Goal: Task Accomplishment & Management: Manage account settings

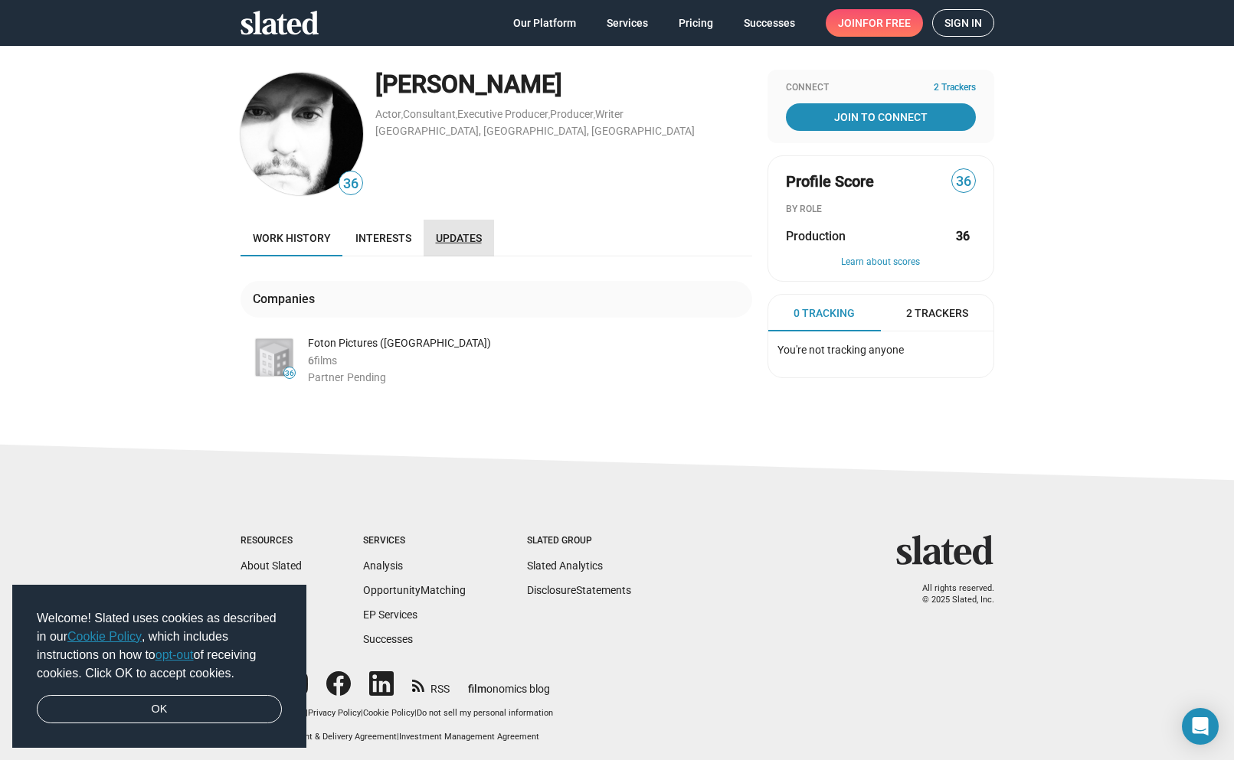
click at [450, 242] on span "Updates" at bounding box center [459, 238] width 46 height 12
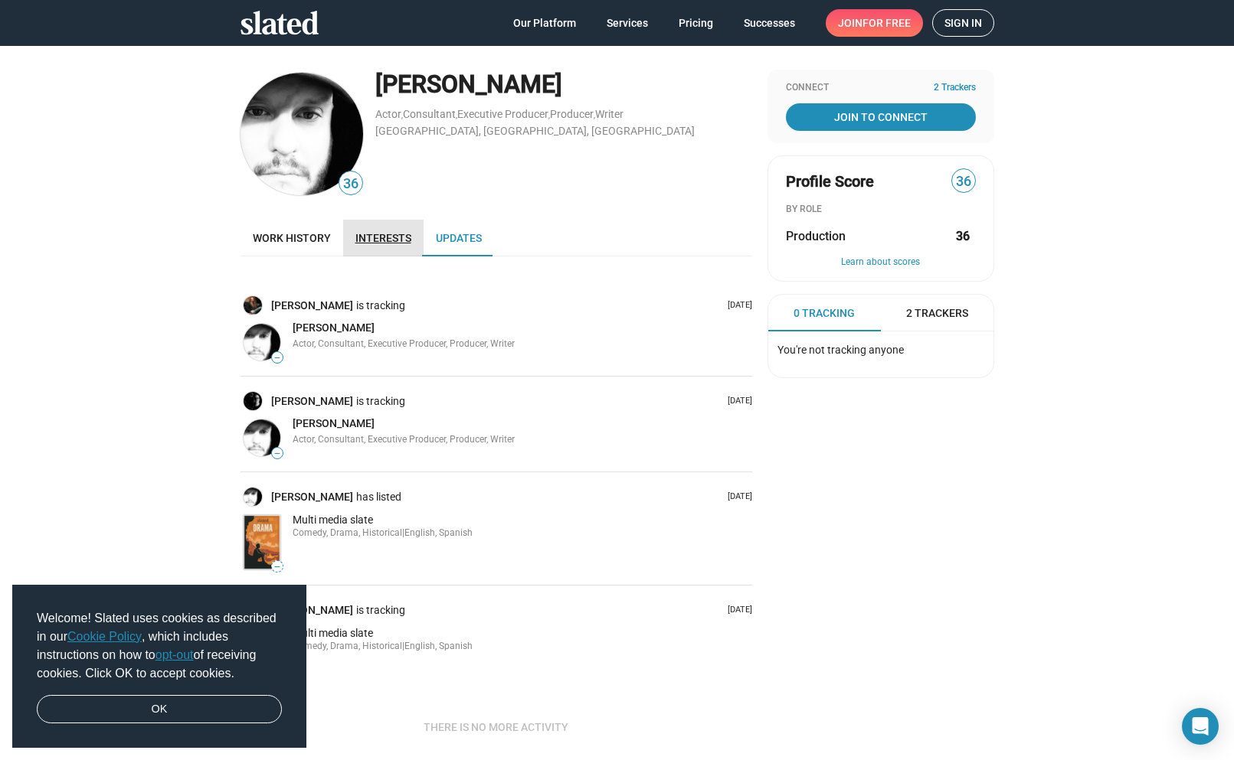
click at [392, 245] on link "Interests" at bounding box center [383, 238] width 80 height 37
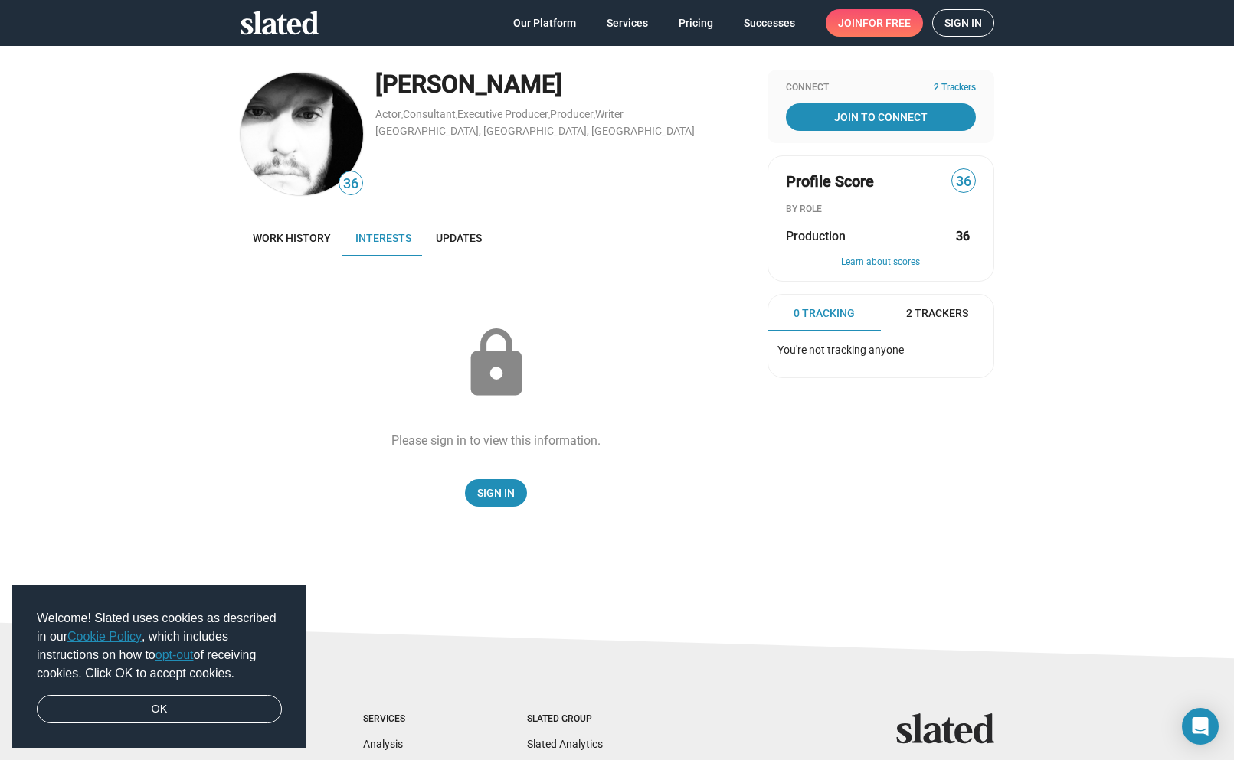
click at [310, 234] on span "Work history" at bounding box center [292, 238] width 78 height 12
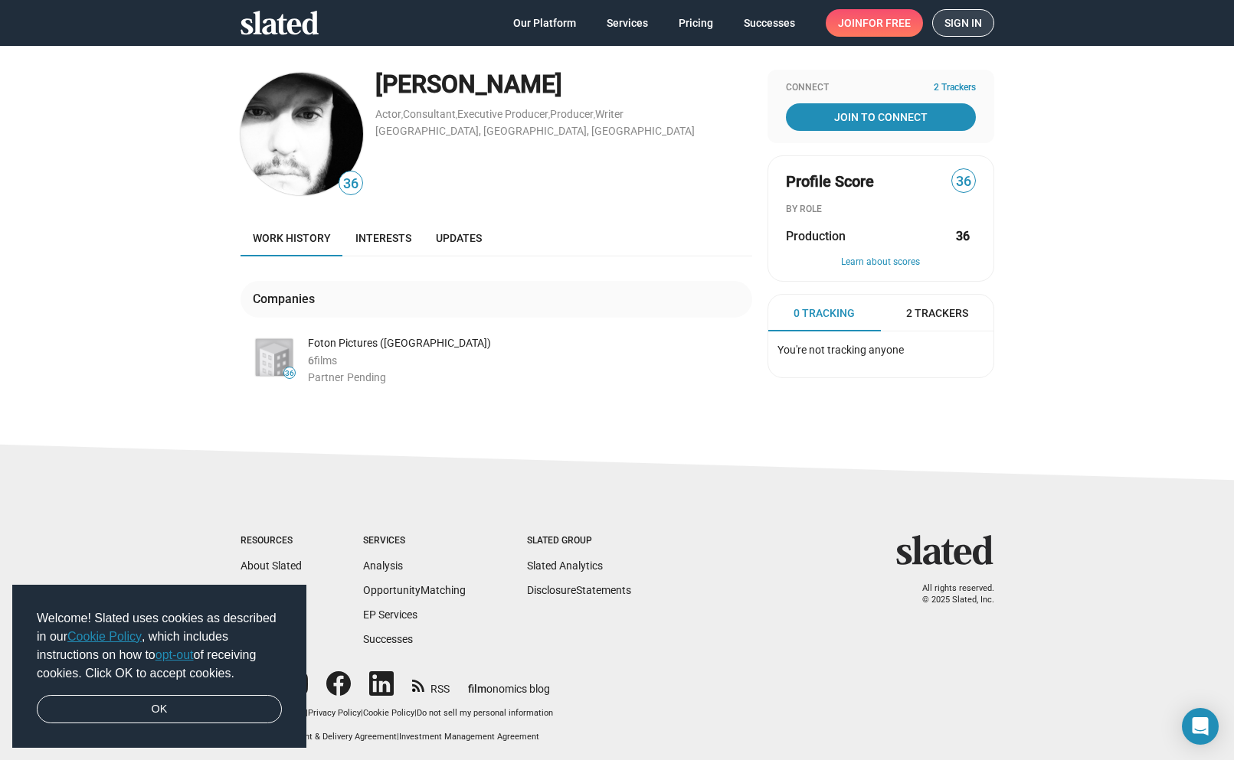
click at [949, 25] on span "Sign in" at bounding box center [963, 23] width 38 height 26
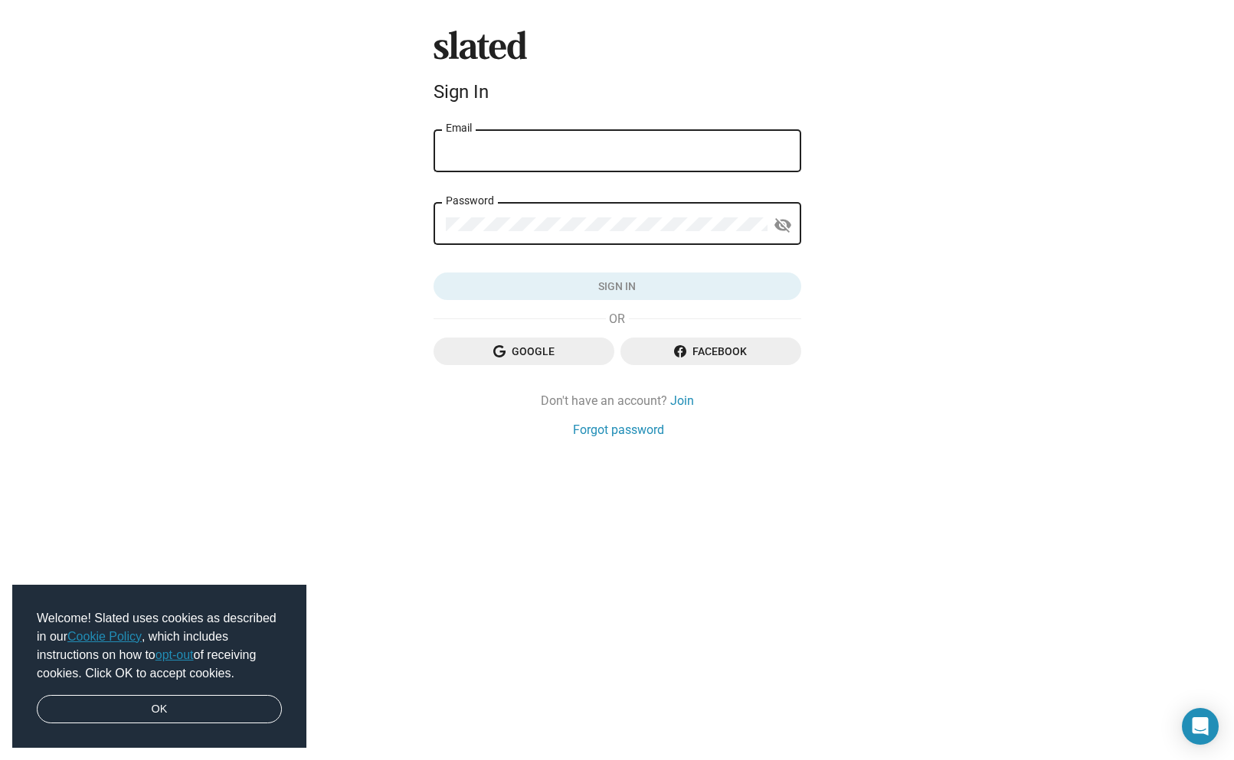
click at [715, 139] on div "Email" at bounding box center [617, 149] width 343 height 45
type input "[EMAIL_ADDRESS][DOMAIN_NAME]"
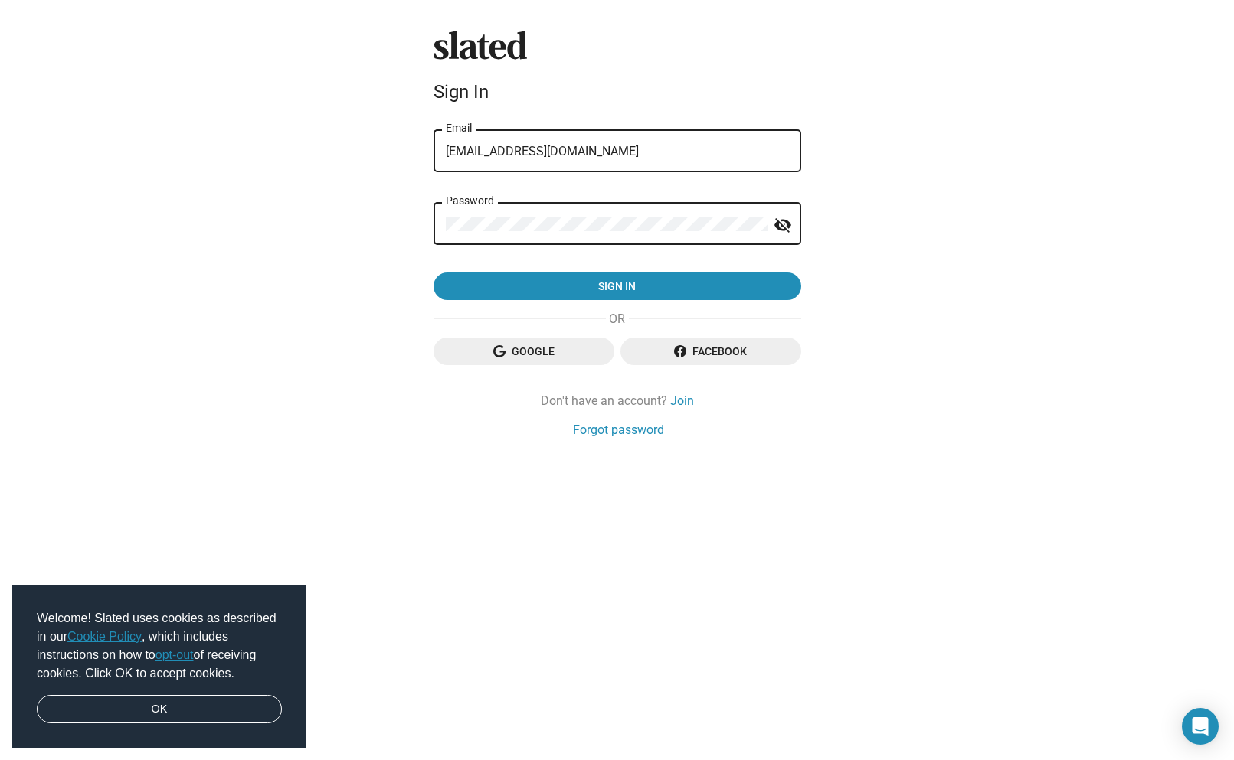
click at [433, 273] on button "Sign in" at bounding box center [617, 287] width 368 height 28
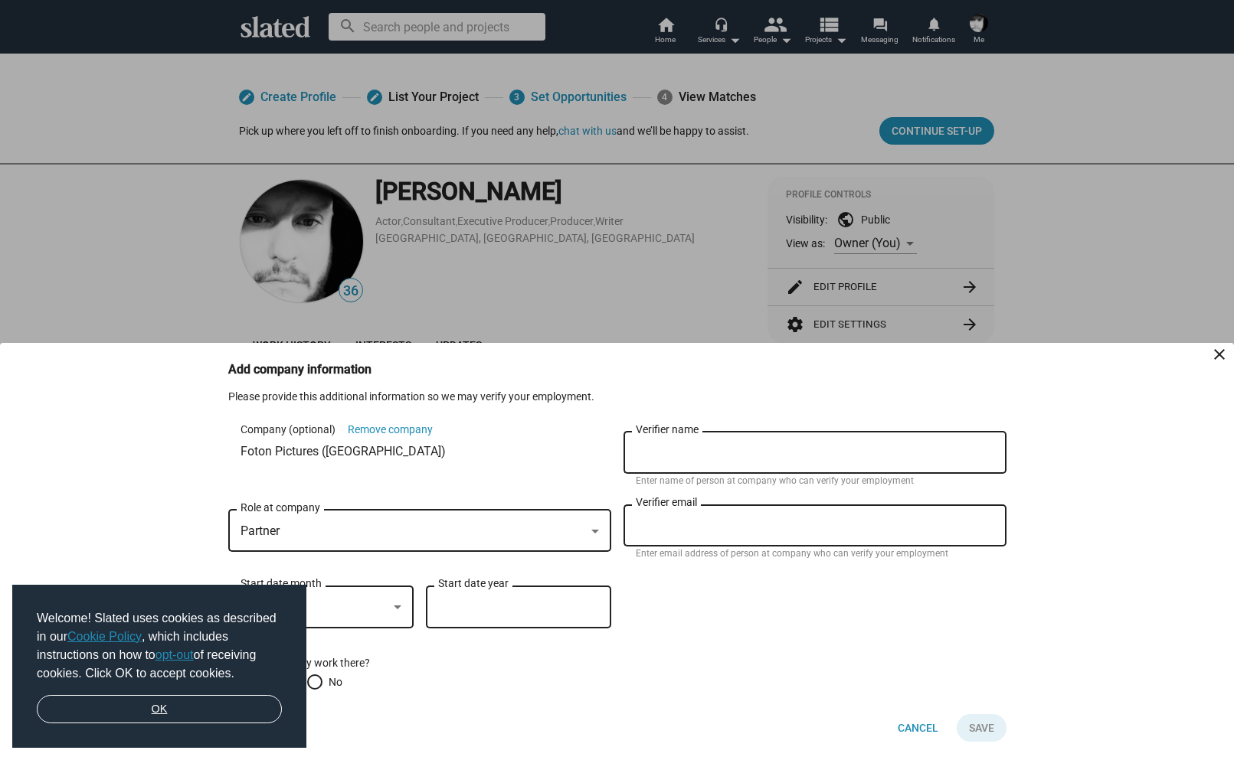
click at [208, 716] on link "OK" at bounding box center [159, 709] width 245 height 29
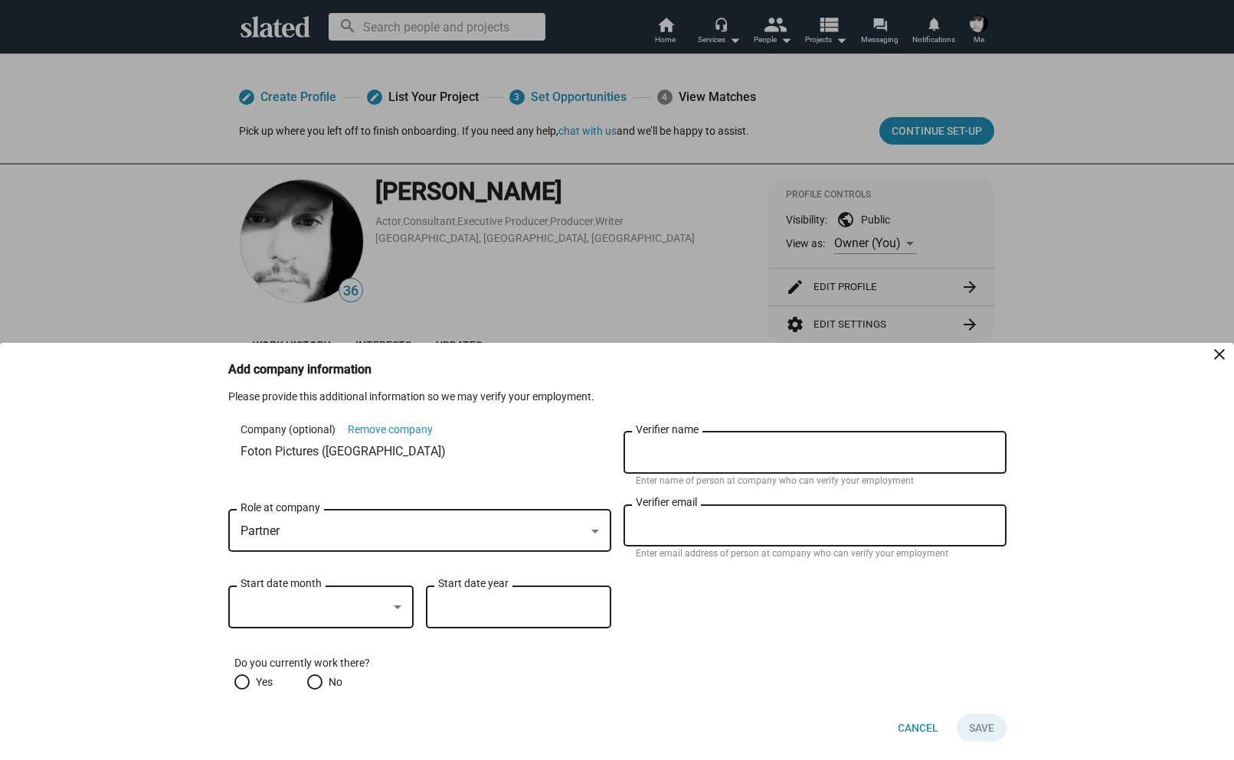
click at [240, 676] on span at bounding box center [241, 682] width 15 height 15
click at [240, 676] on input "Yes" at bounding box center [241, 682] width 15 height 15
radio input "true"
click at [323, 677] on span "No" at bounding box center [332, 682] width 20 height 15
click at [322, 677] on input "No" at bounding box center [314, 682] width 15 height 15
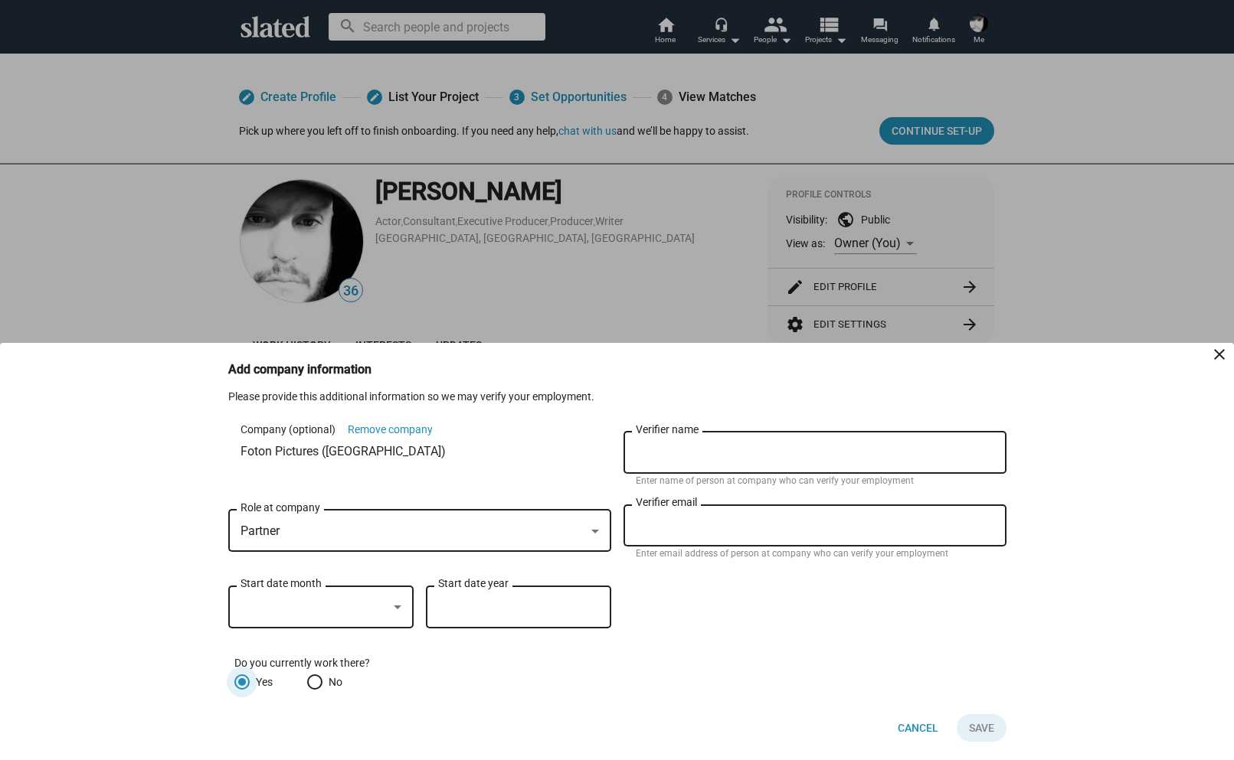
radio input "true"
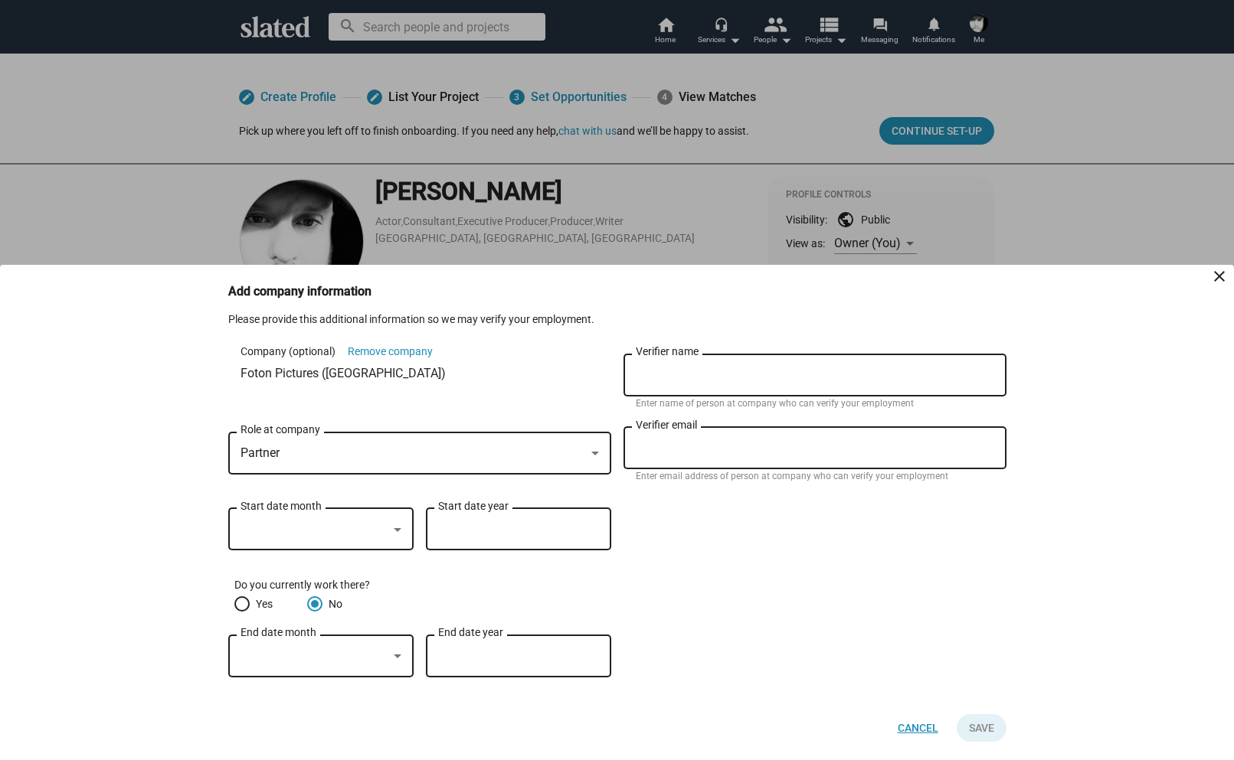
click at [927, 735] on span "Cancel" at bounding box center [917, 728] width 41 height 28
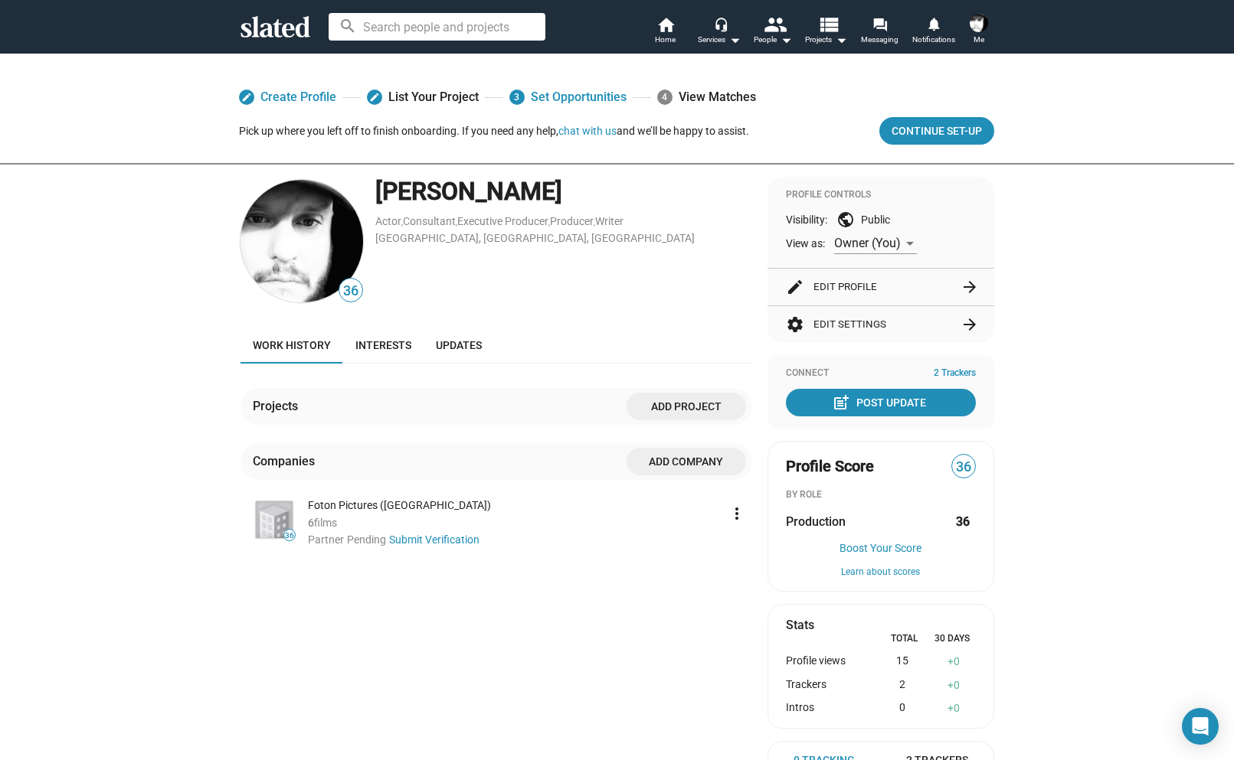
click at [987, 25] on span at bounding box center [978, 23] width 25 height 25
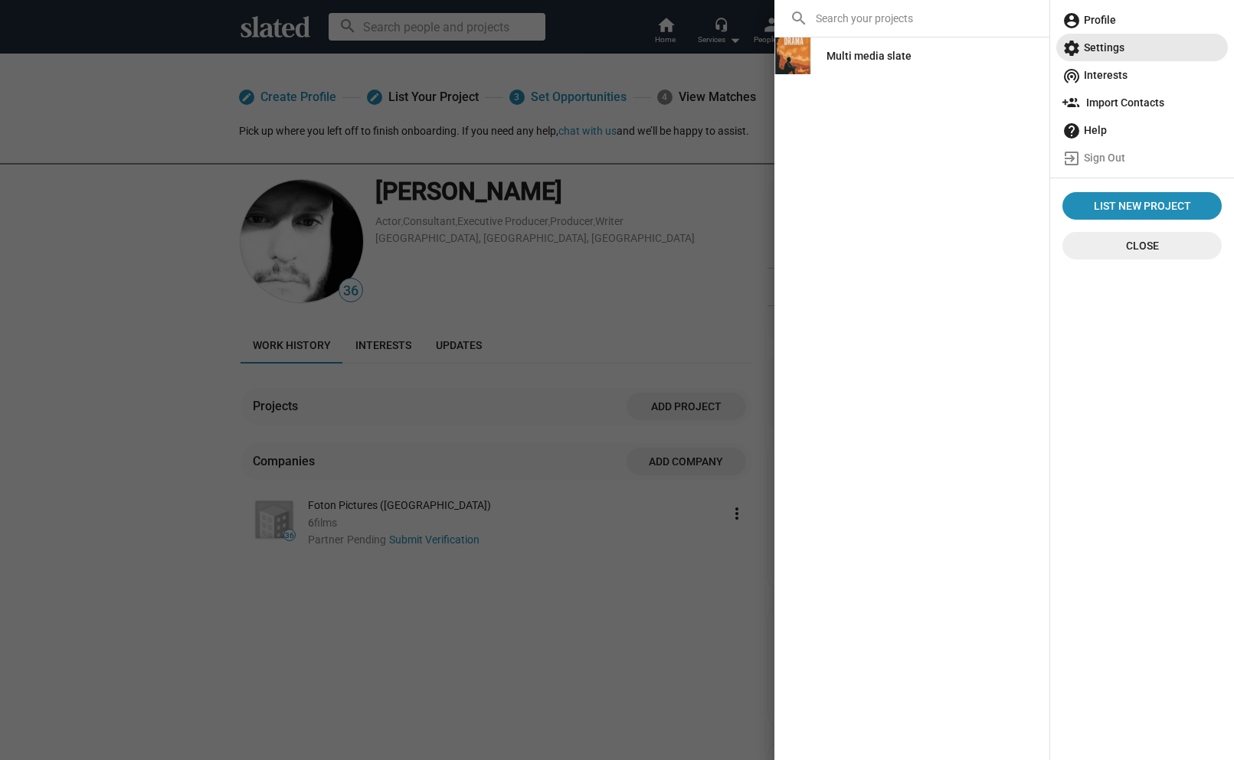
click at [1099, 46] on span "settings Settings" at bounding box center [1141, 48] width 159 height 28
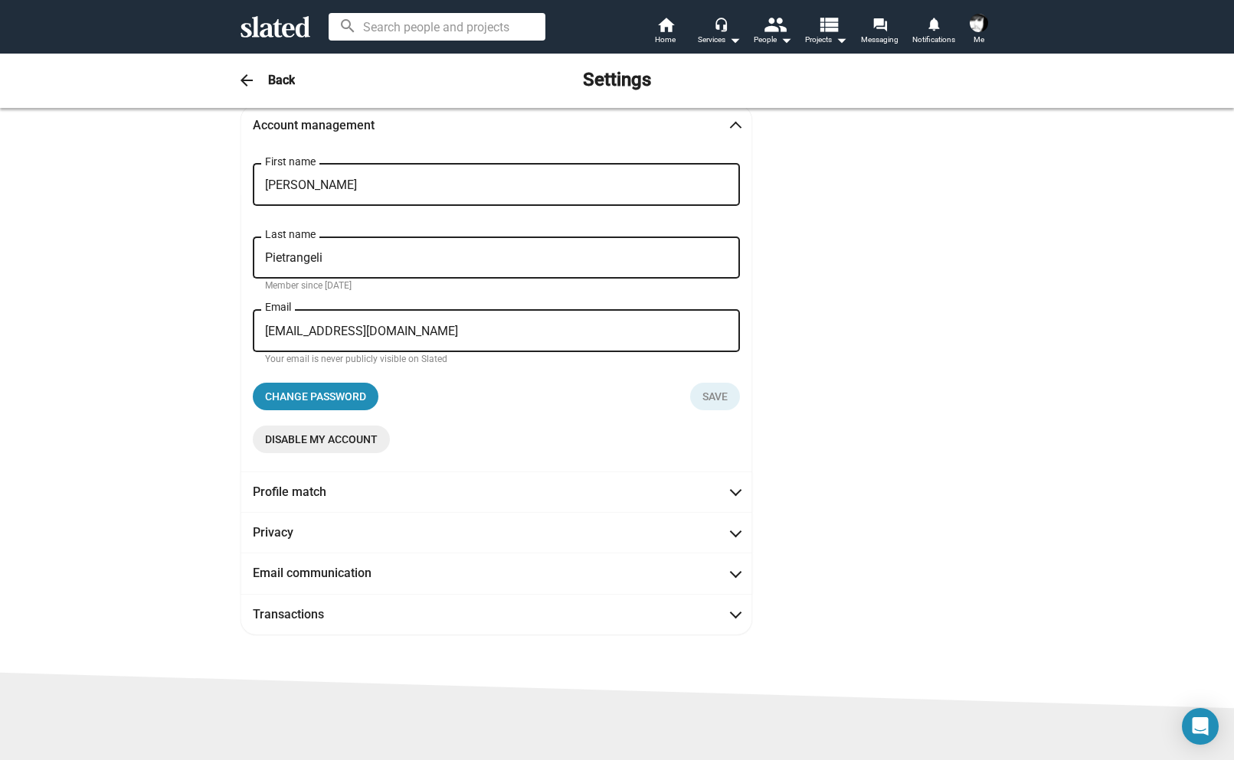
scroll to position [125, 0]
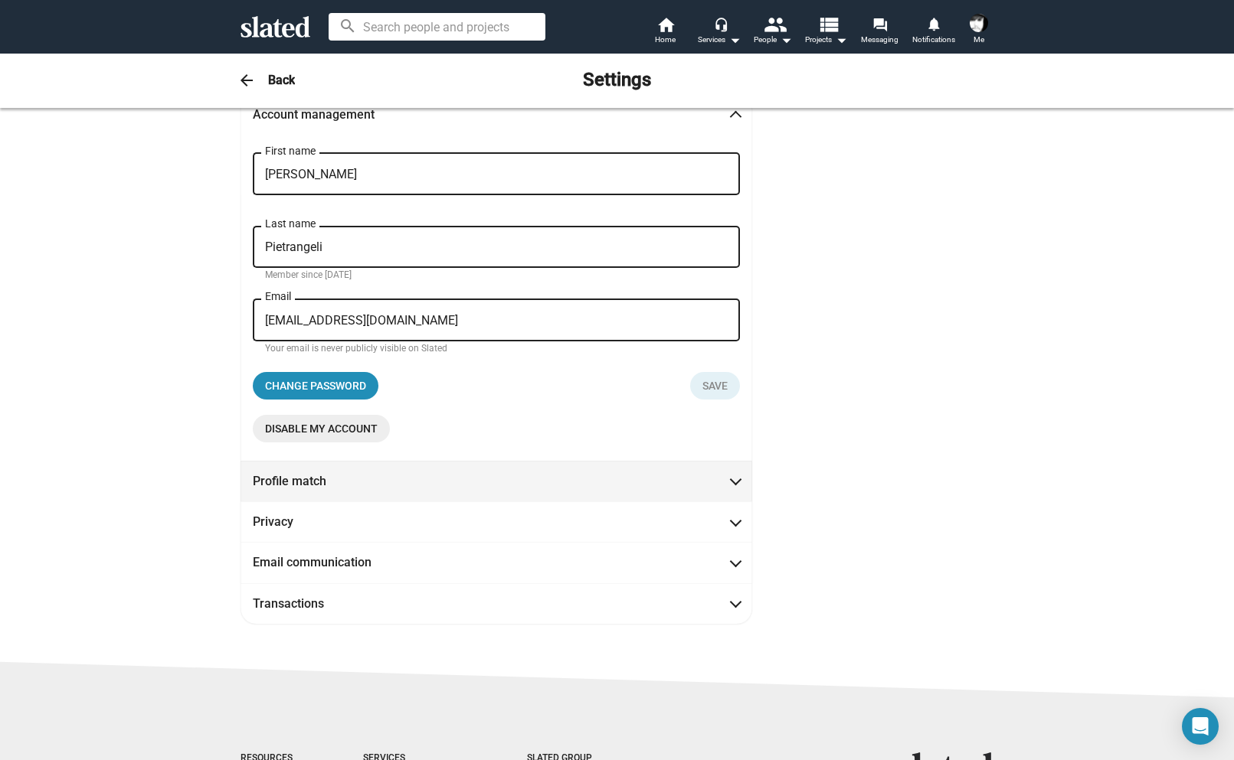
click at [731, 486] on span at bounding box center [735, 479] width 8 height 15
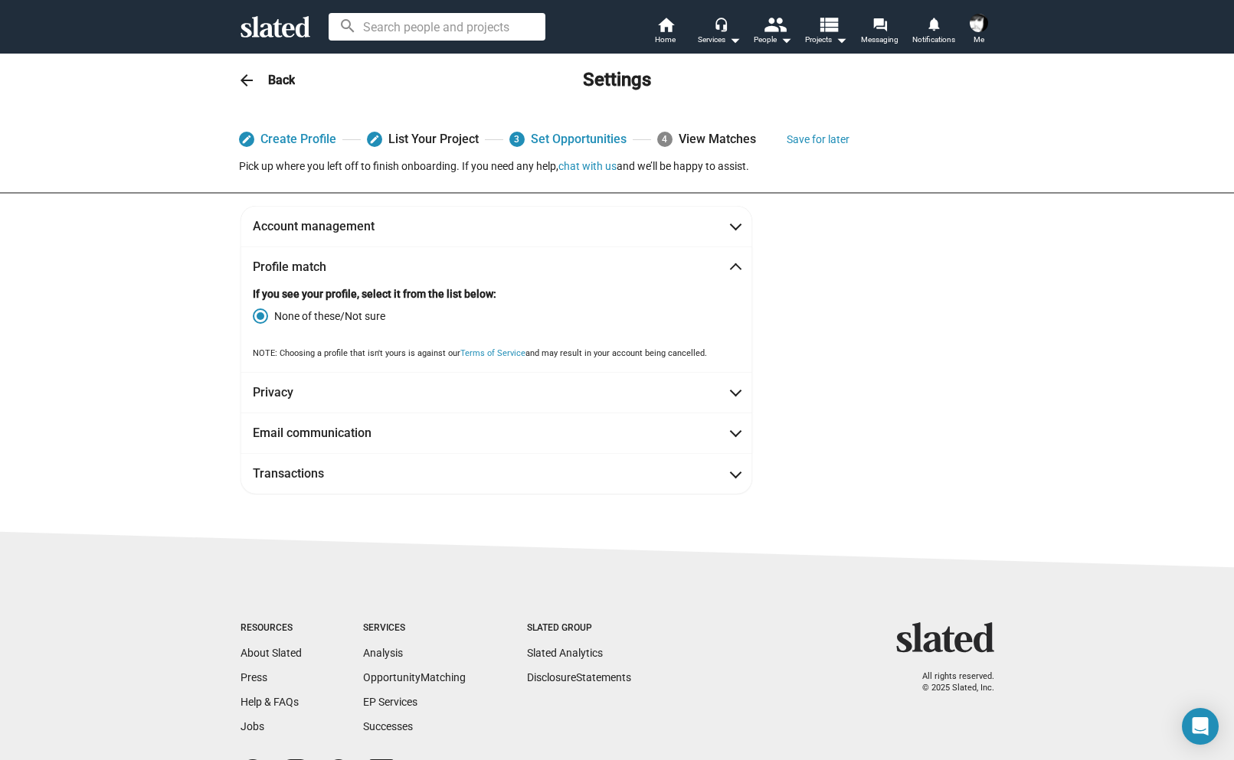
scroll to position [0, 0]
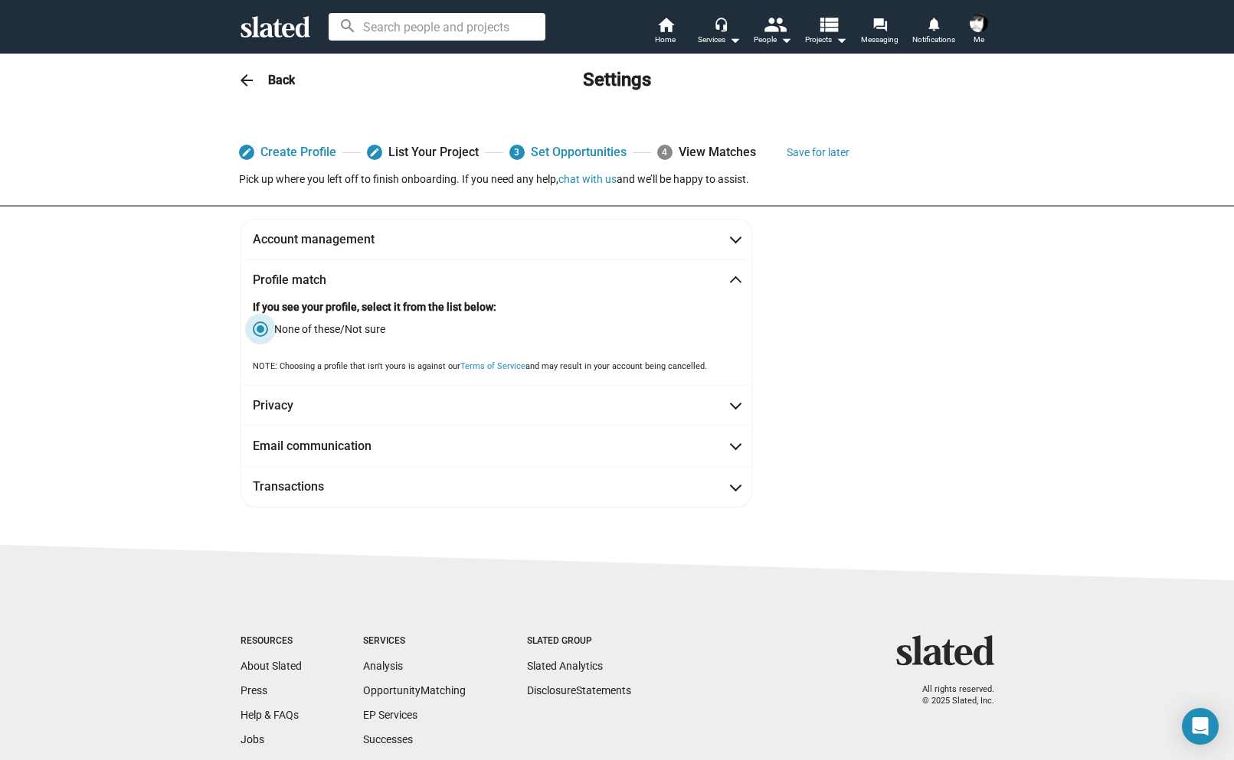
click at [257, 327] on span at bounding box center [261, 329] width 8 height 8
click at [253, 327] on input "None of these/Not sure" at bounding box center [260, 329] width 15 height 15
click at [568, 153] on link "3 Set Opportunities" at bounding box center [567, 153] width 117 height 28
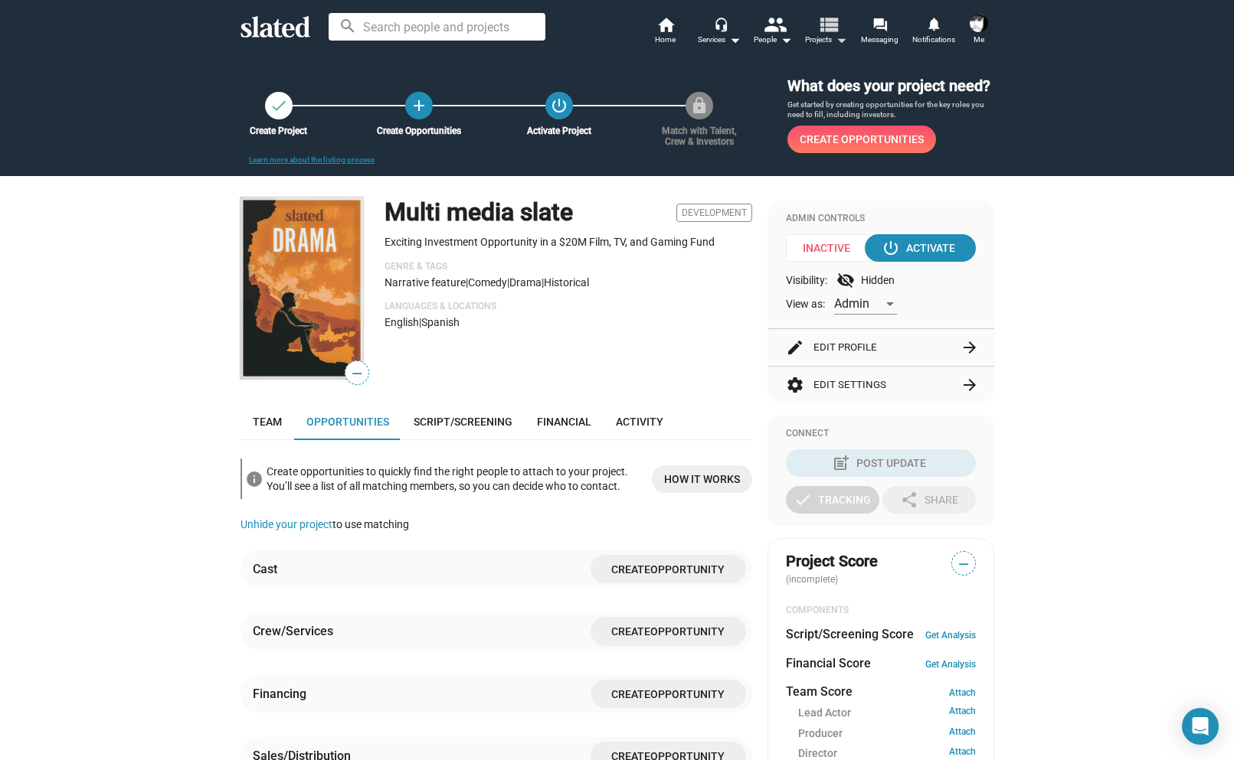
click at [823, 38] on span "Projects arrow_drop_down" at bounding box center [826, 40] width 42 height 18
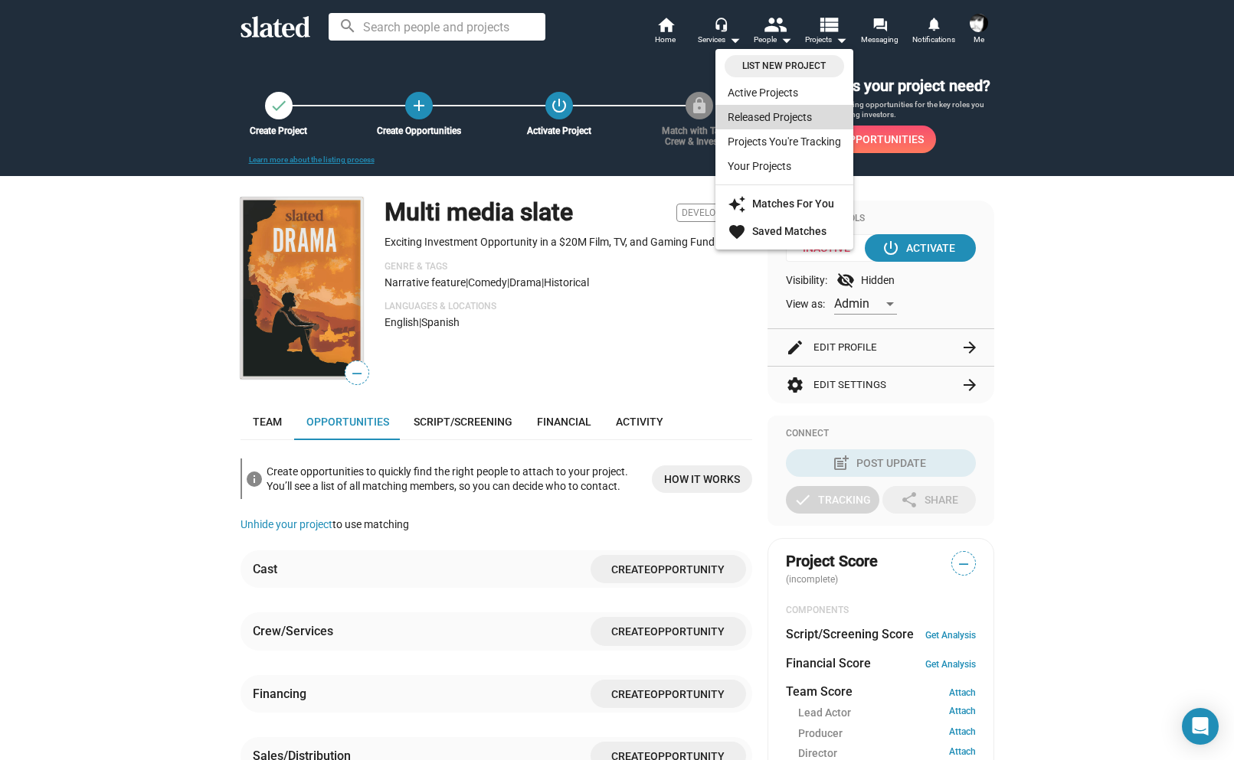
click at [803, 123] on link "Released Projects" at bounding box center [784, 117] width 138 height 25
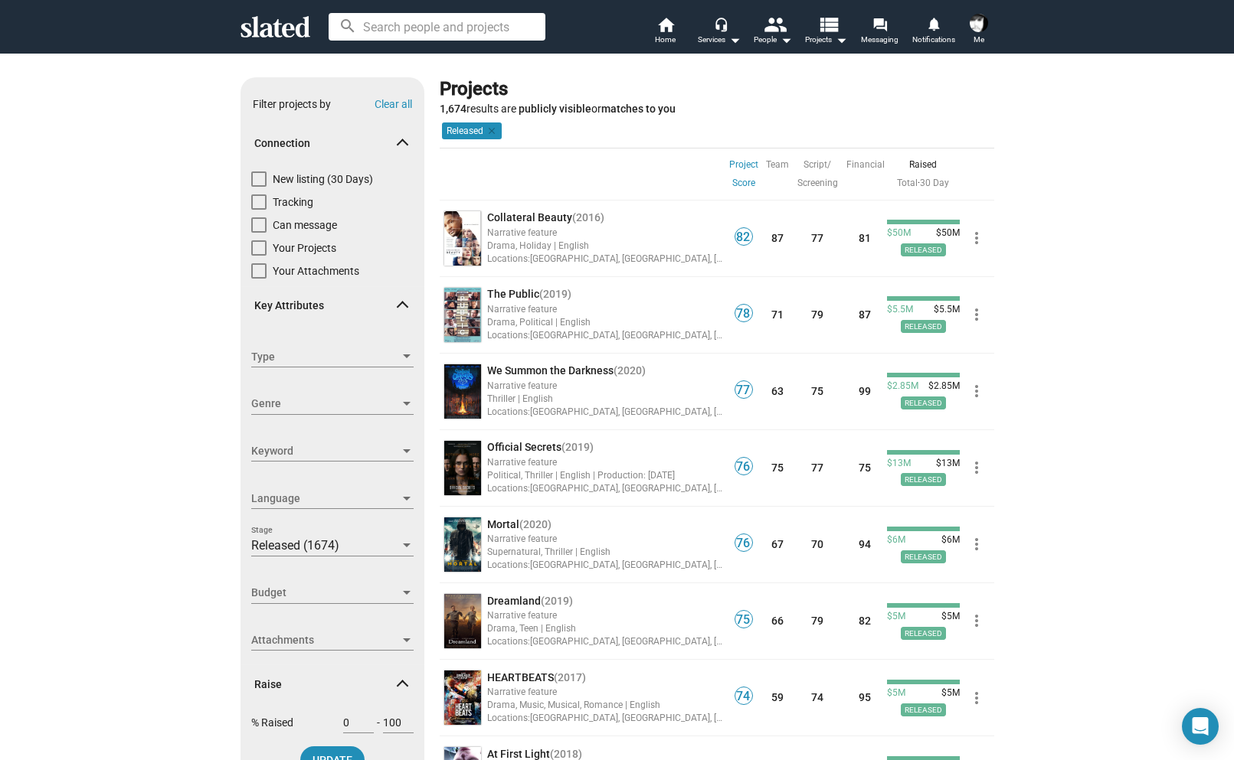
click at [990, 27] on span at bounding box center [978, 23] width 25 height 25
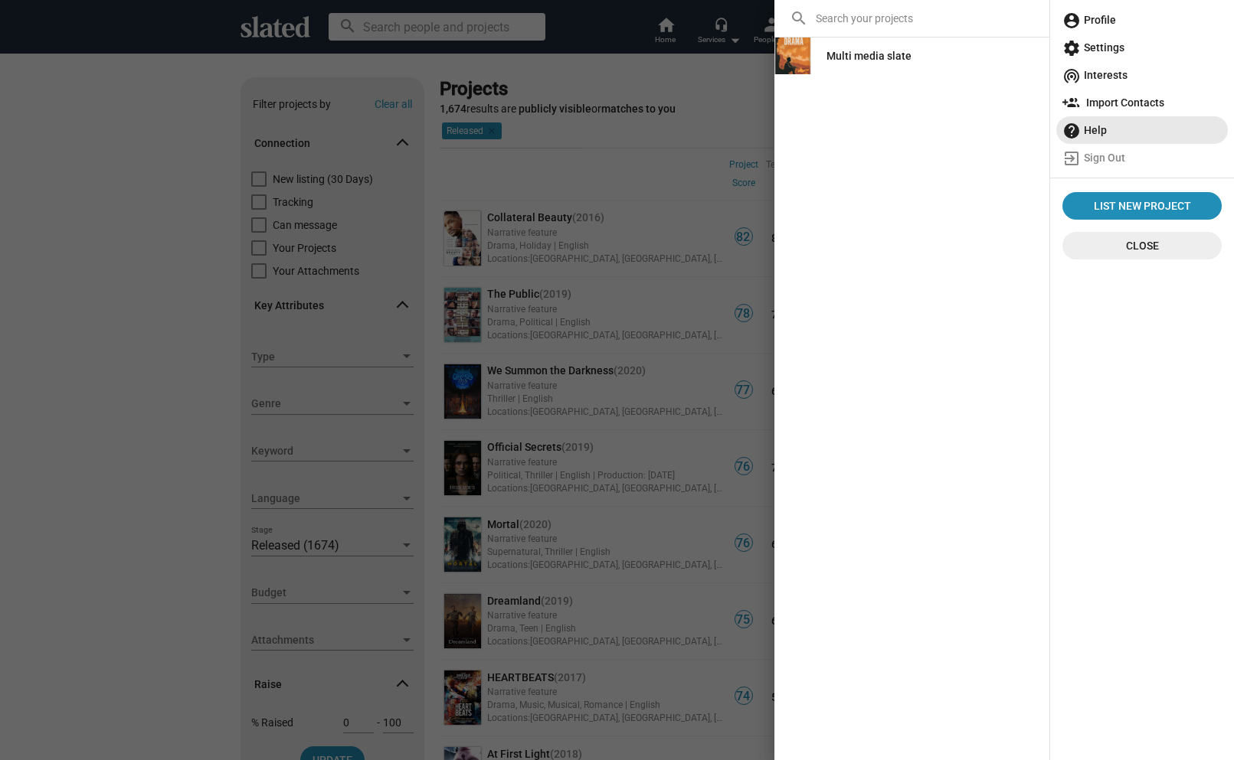
click at [1110, 133] on span "help Help" at bounding box center [1141, 130] width 159 height 28
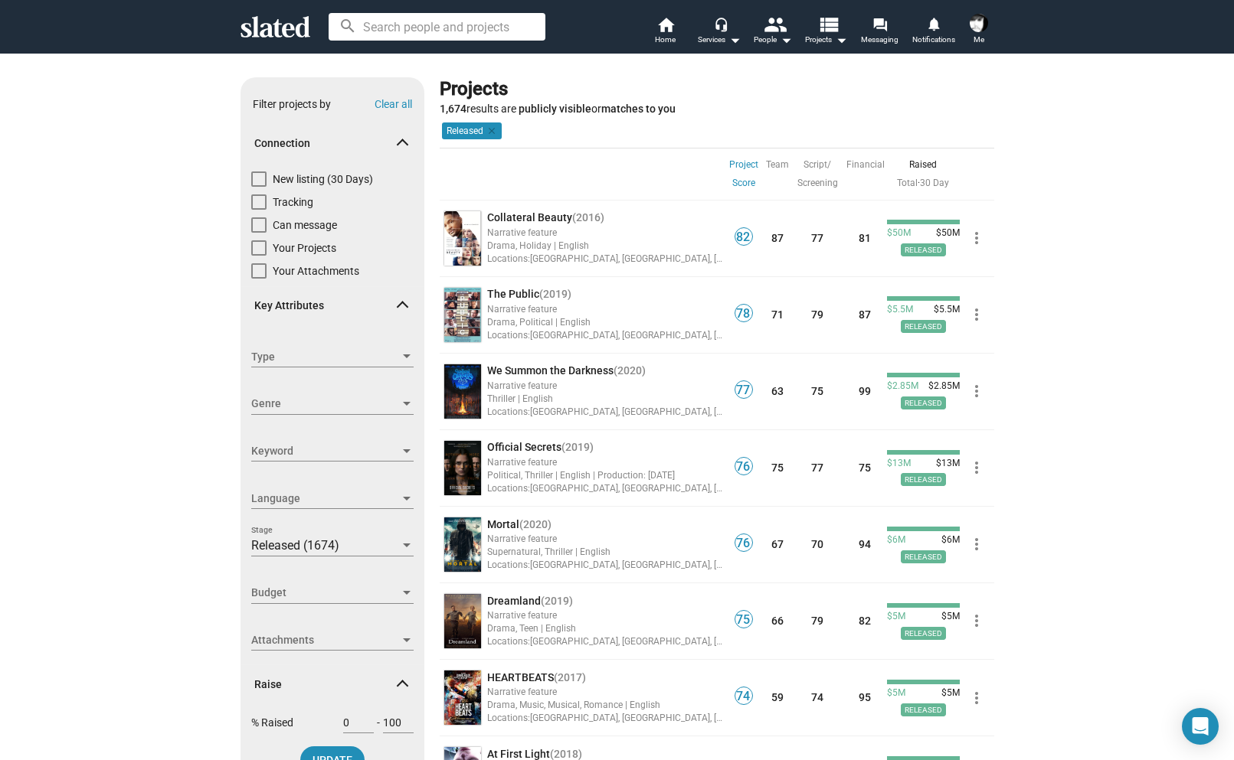
click at [251, 250] on span at bounding box center [258, 247] width 15 height 15
click at [258, 256] on input "Your Projects" at bounding box center [258, 256] width 1 height 1
checkbox input "true"
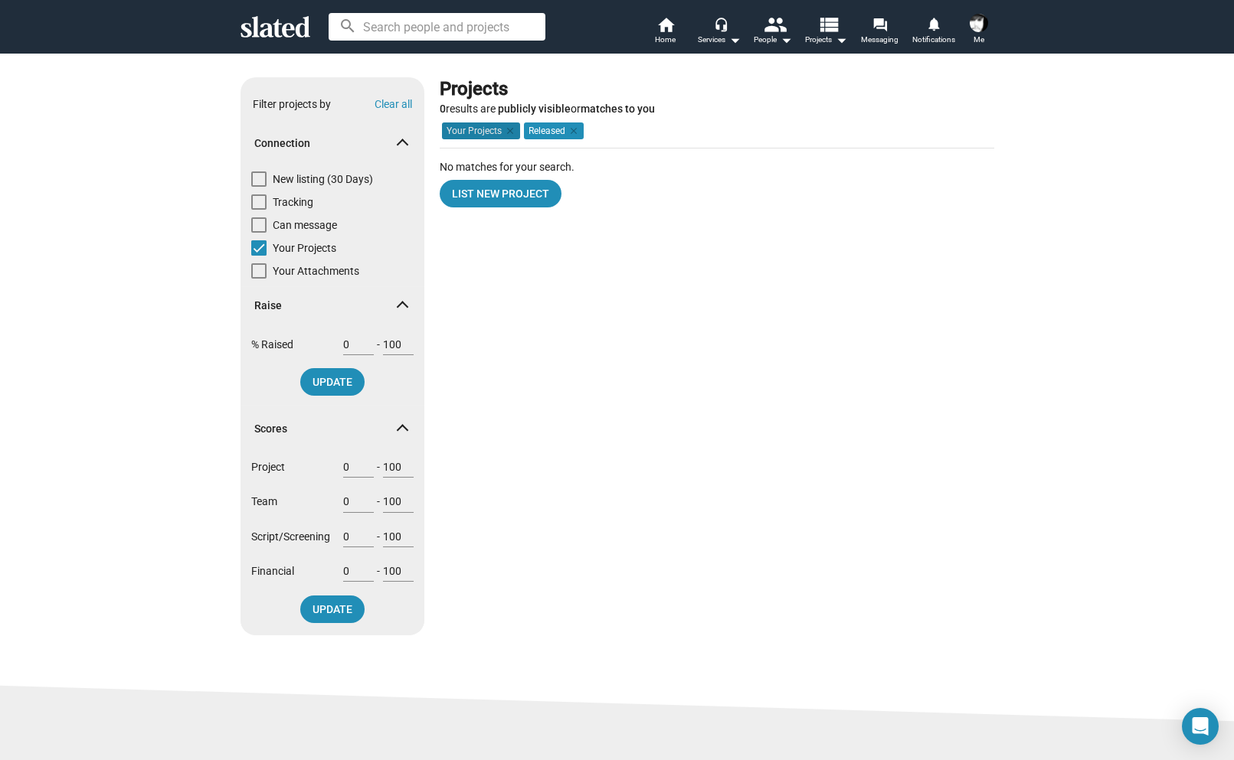
click at [476, 129] on mat-chip "Your Projects clear" at bounding box center [481, 131] width 78 height 17
click at [534, 189] on span "List New Project" at bounding box center [500, 194] width 97 height 28
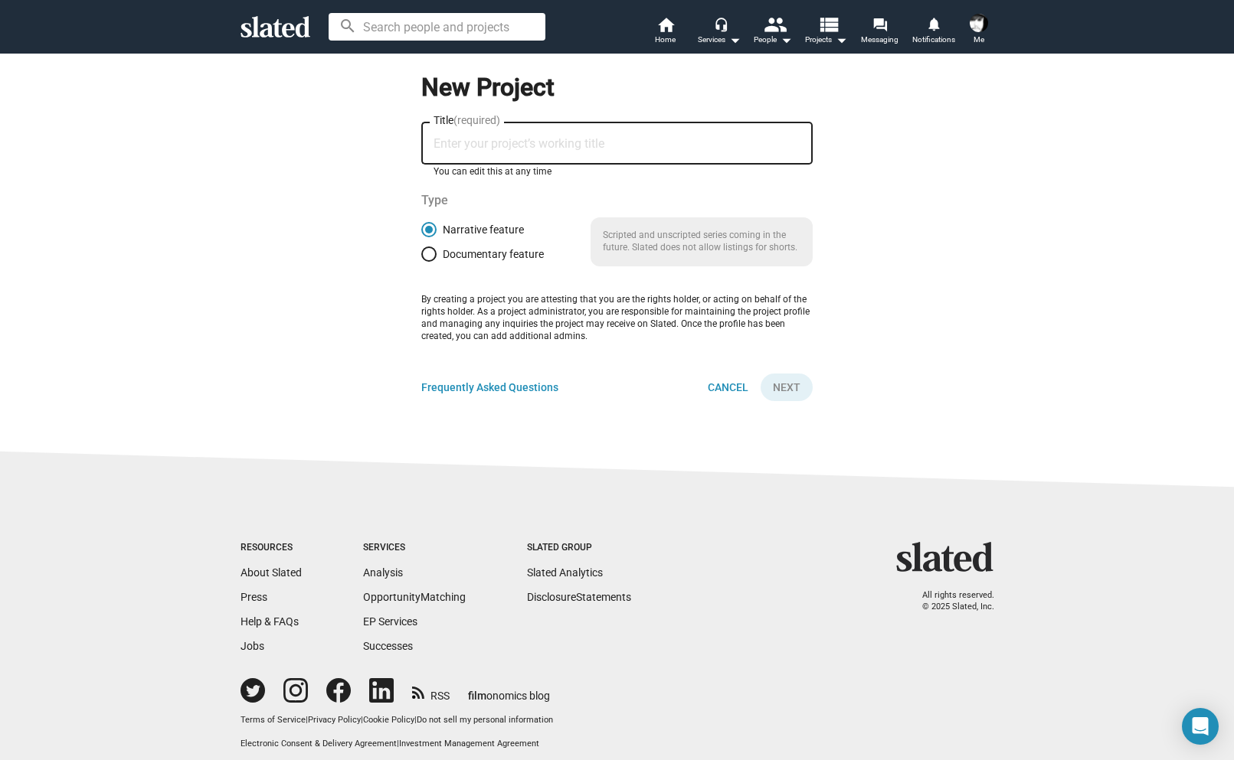
click at [545, 148] on input "Title (required)" at bounding box center [616, 144] width 367 height 14
type input "The Little Hours"
click at [799, 392] on button "Next" at bounding box center [786, 388] width 52 height 28
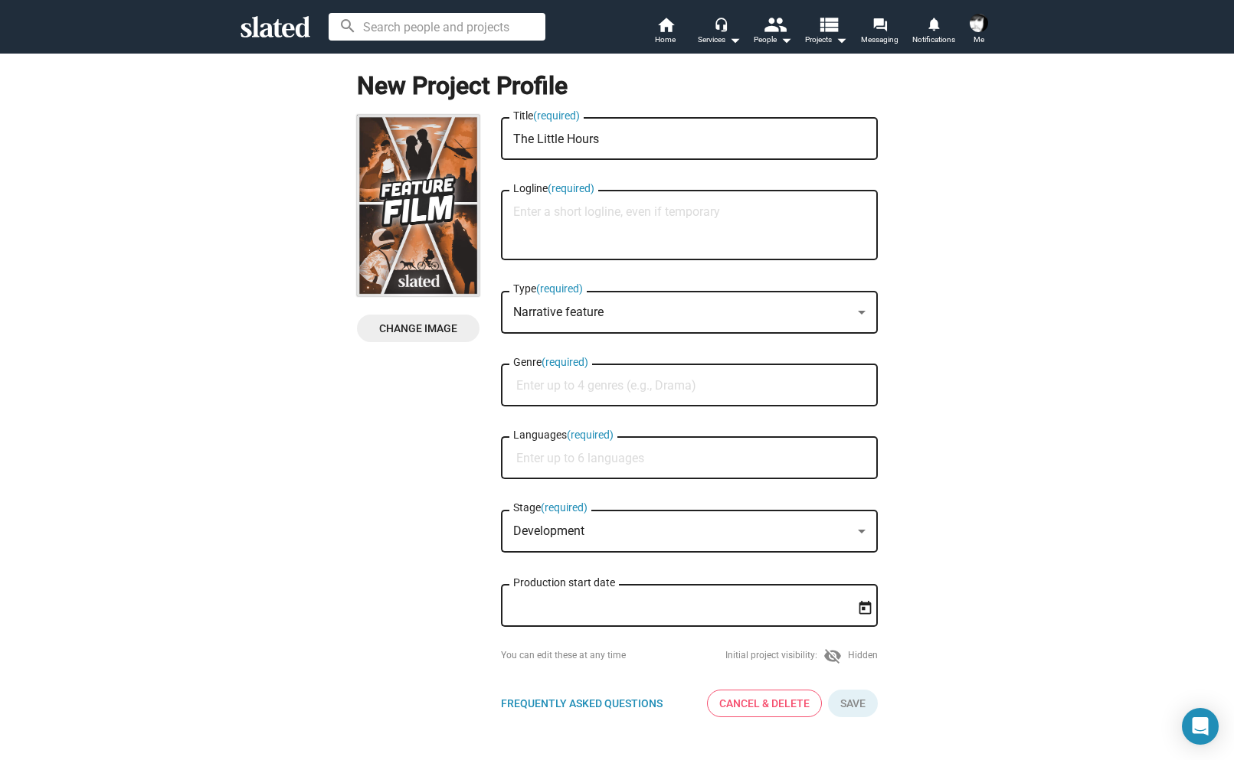
scroll to position [23, 0]
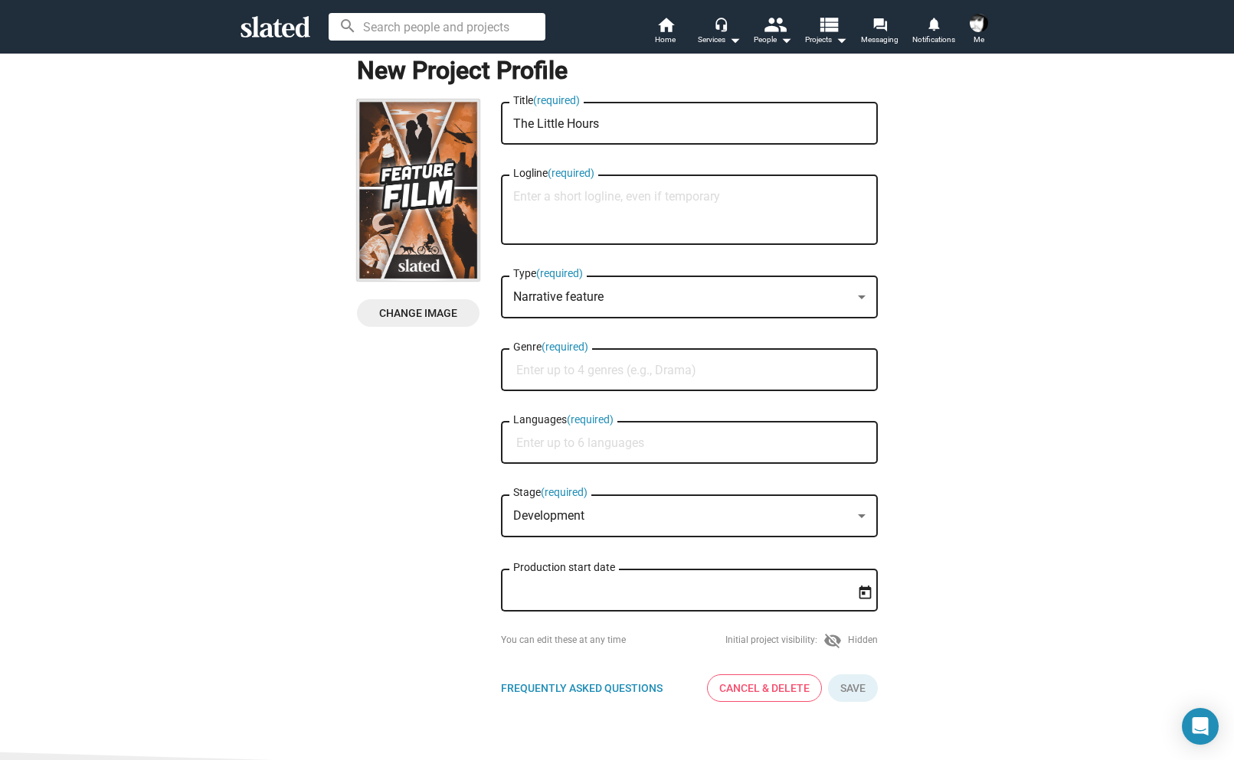
click at [703, 509] on div "Development Stage (required)" at bounding box center [689, 514] width 352 height 45
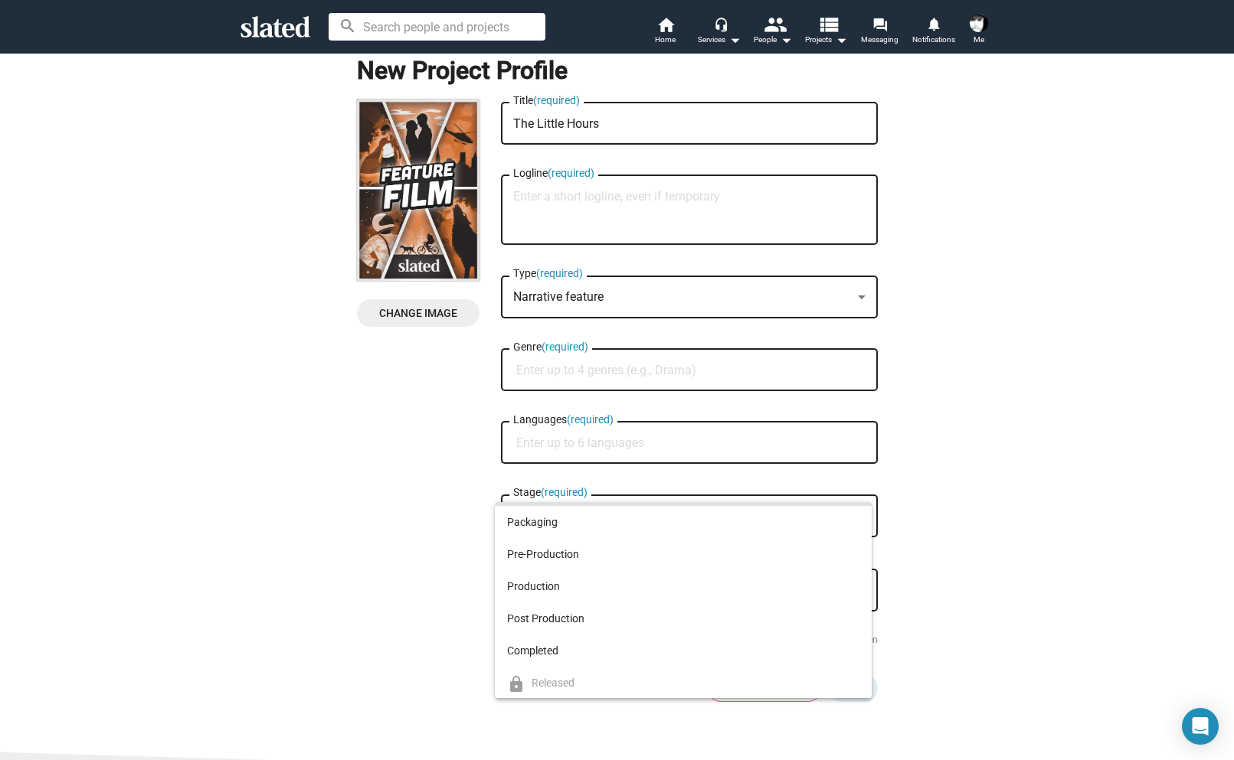
scroll to position [29, 0]
click at [610, 655] on span "Completed" at bounding box center [683, 650] width 352 height 32
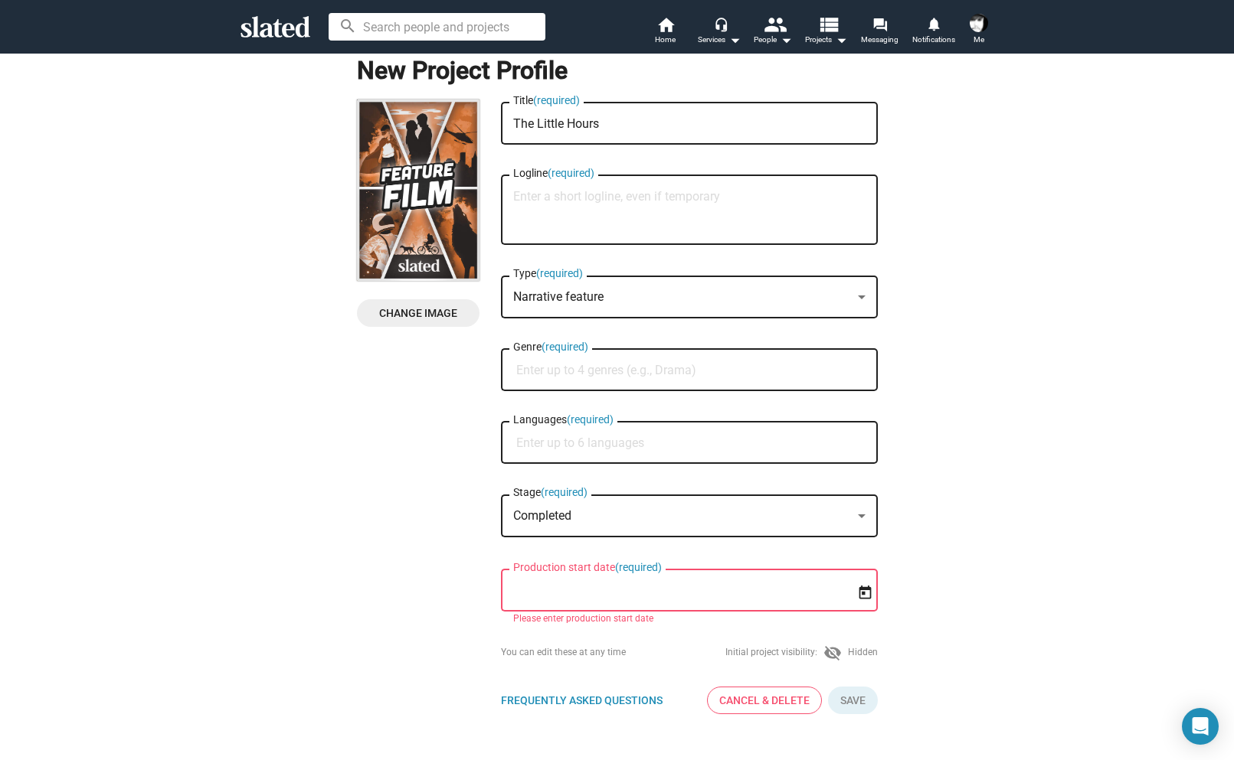
click at [769, 587] on div "Production start date (required)" at bounding box center [678, 589] width 331 height 45
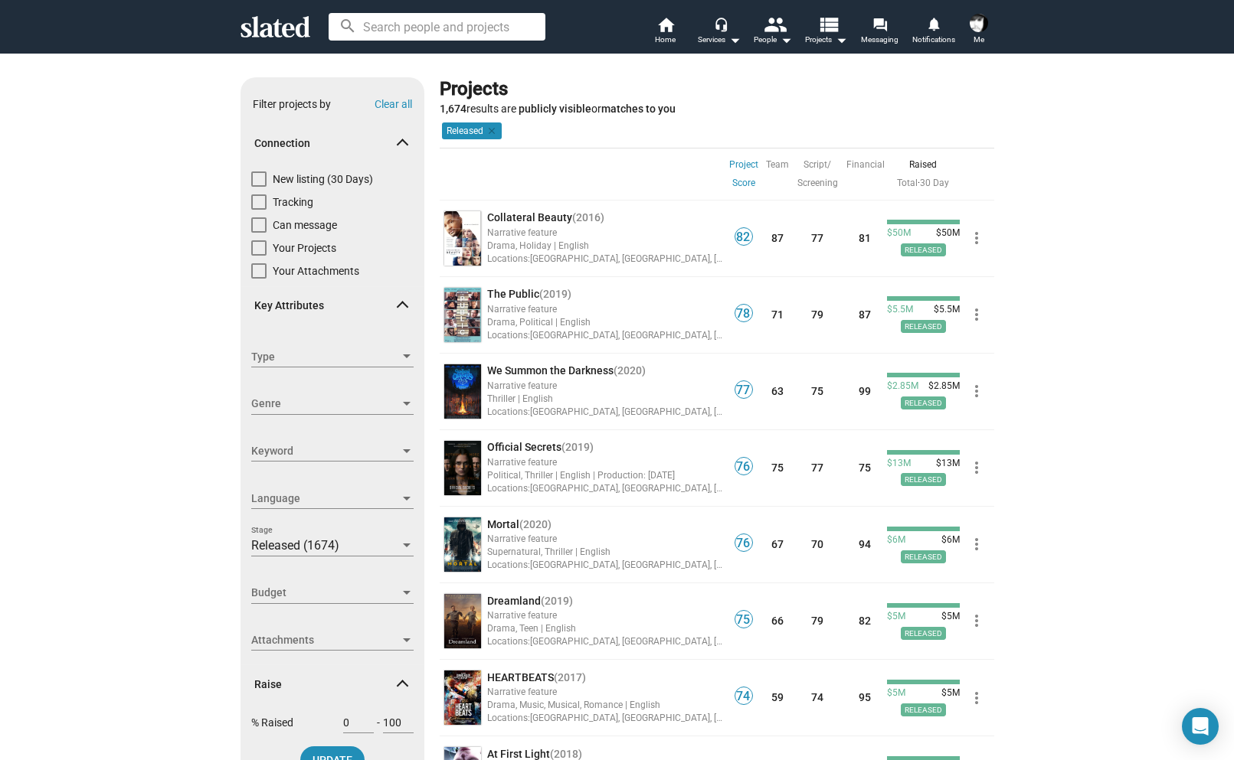
click at [969, 24] on img at bounding box center [978, 23] width 18 height 18
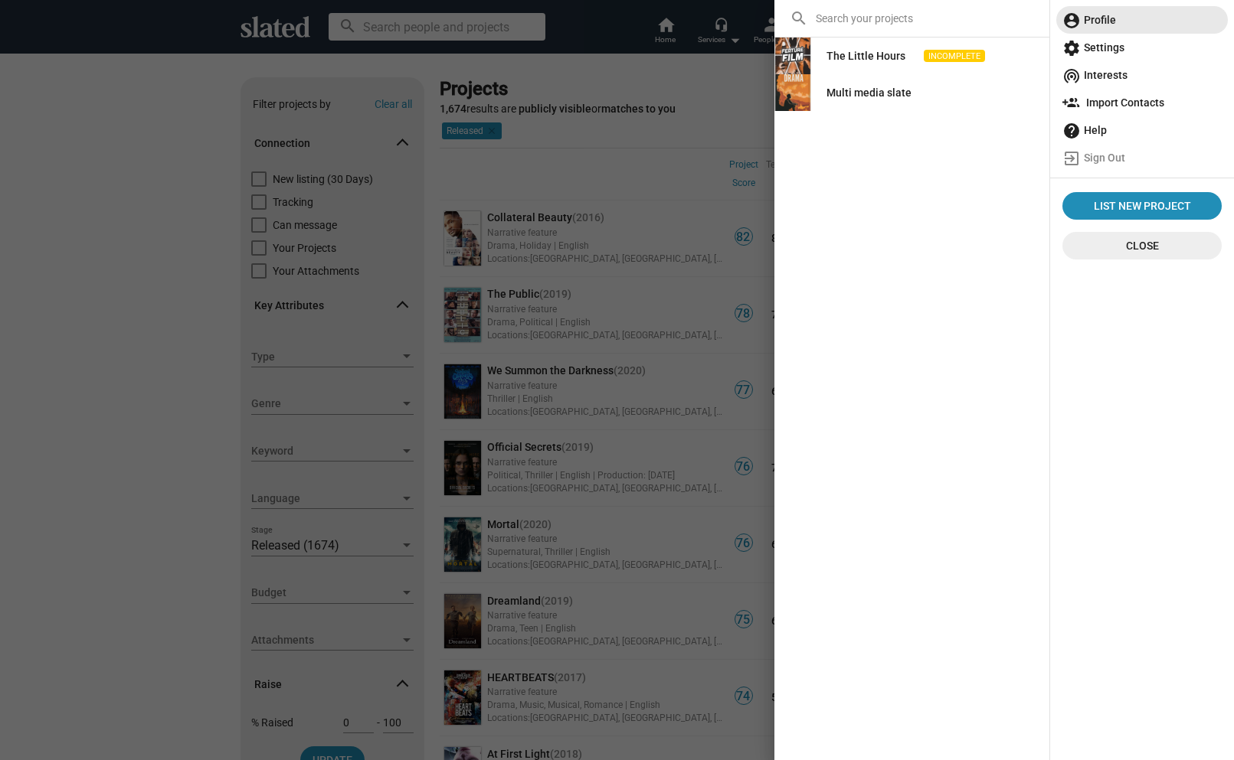
click at [1090, 25] on span "account_circle Profile" at bounding box center [1141, 20] width 159 height 28
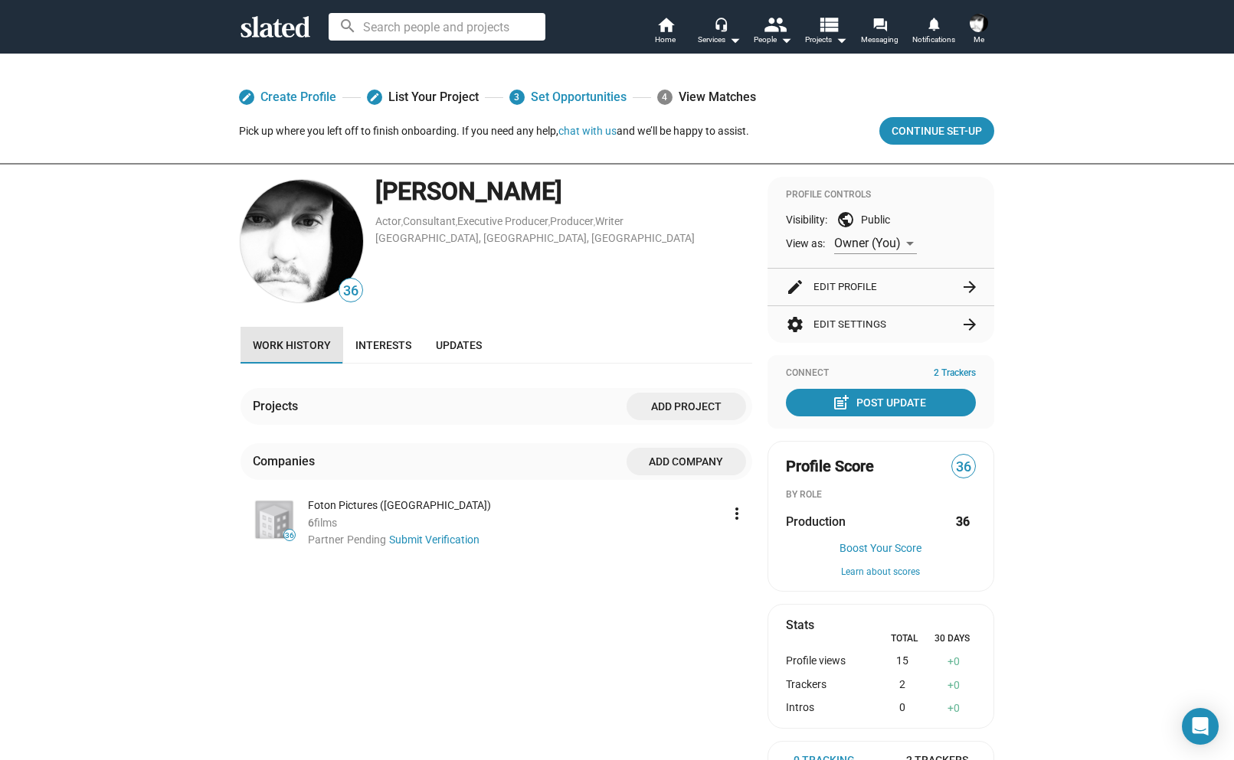
click at [300, 350] on span "Work history" at bounding box center [292, 345] width 78 height 12
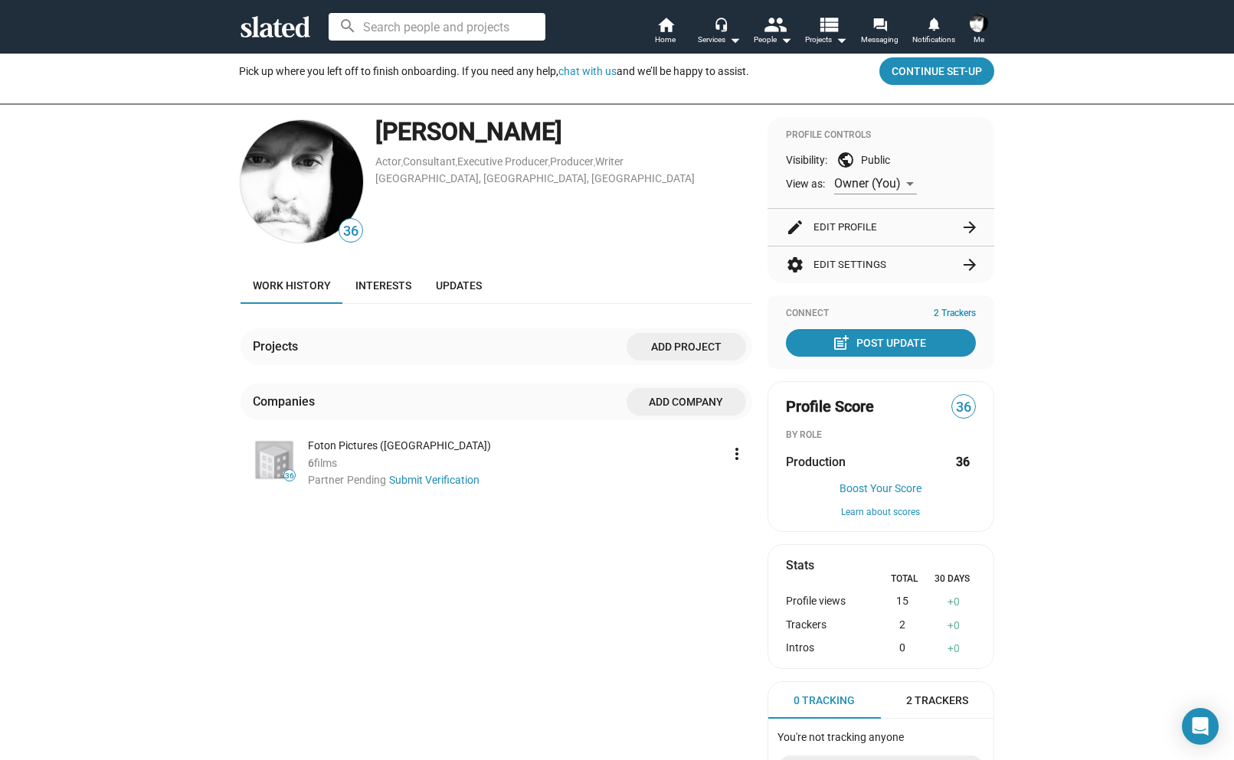
scroll to position [103, 0]
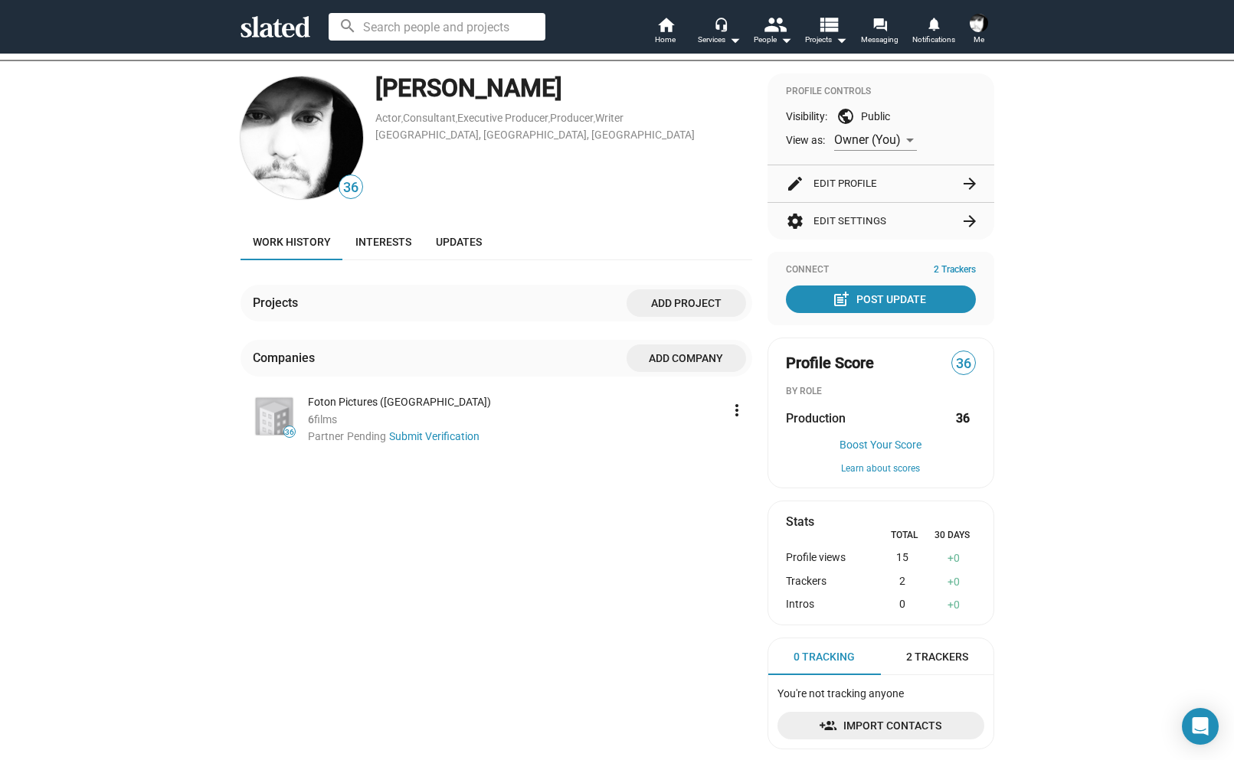
click at [662, 308] on span "Add project" at bounding box center [686, 303] width 95 height 28
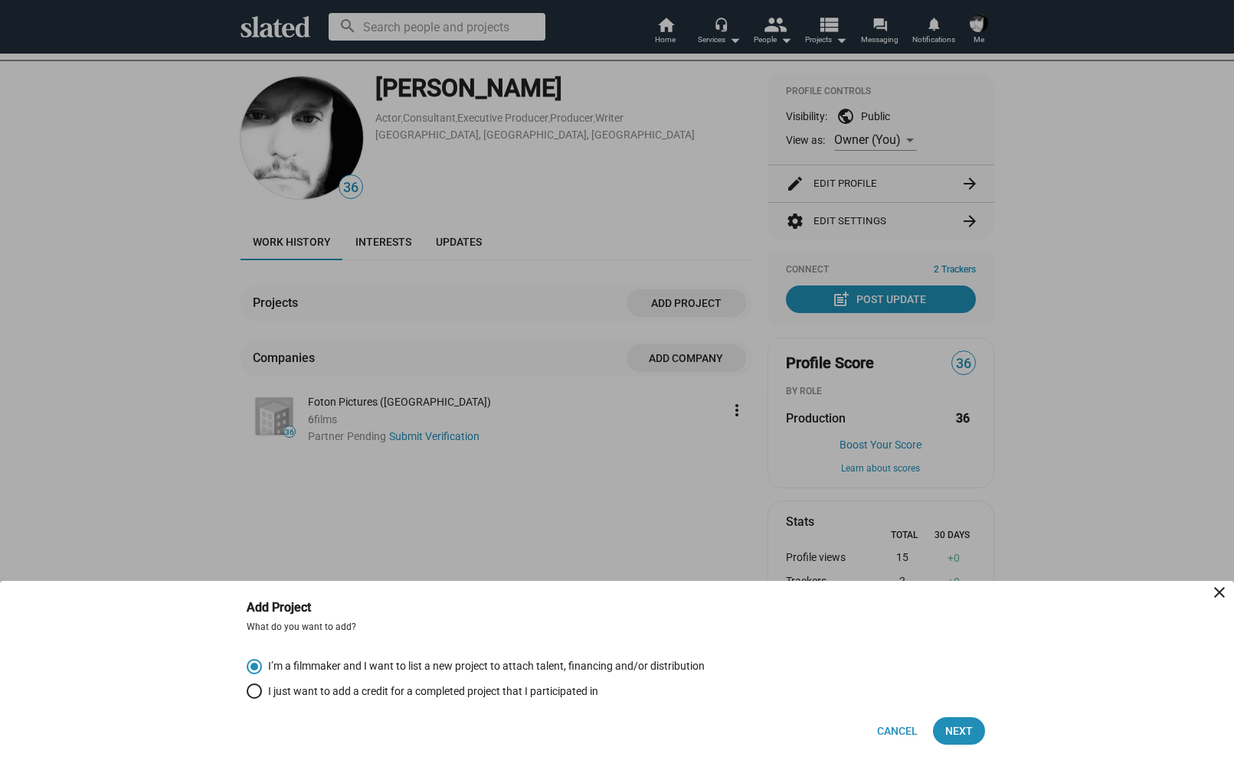
click at [253, 686] on span "Select an option" at bounding box center [254, 691] width 15 height 15
click at [253, 686] on input "I just want to add a credit for a completed project that I participated in" at bounding box center [254, 691] width 15 height 15
radio input "true"
click at [940, 731] on button "Next" at bounding box center [959, 732] width 52 height 28
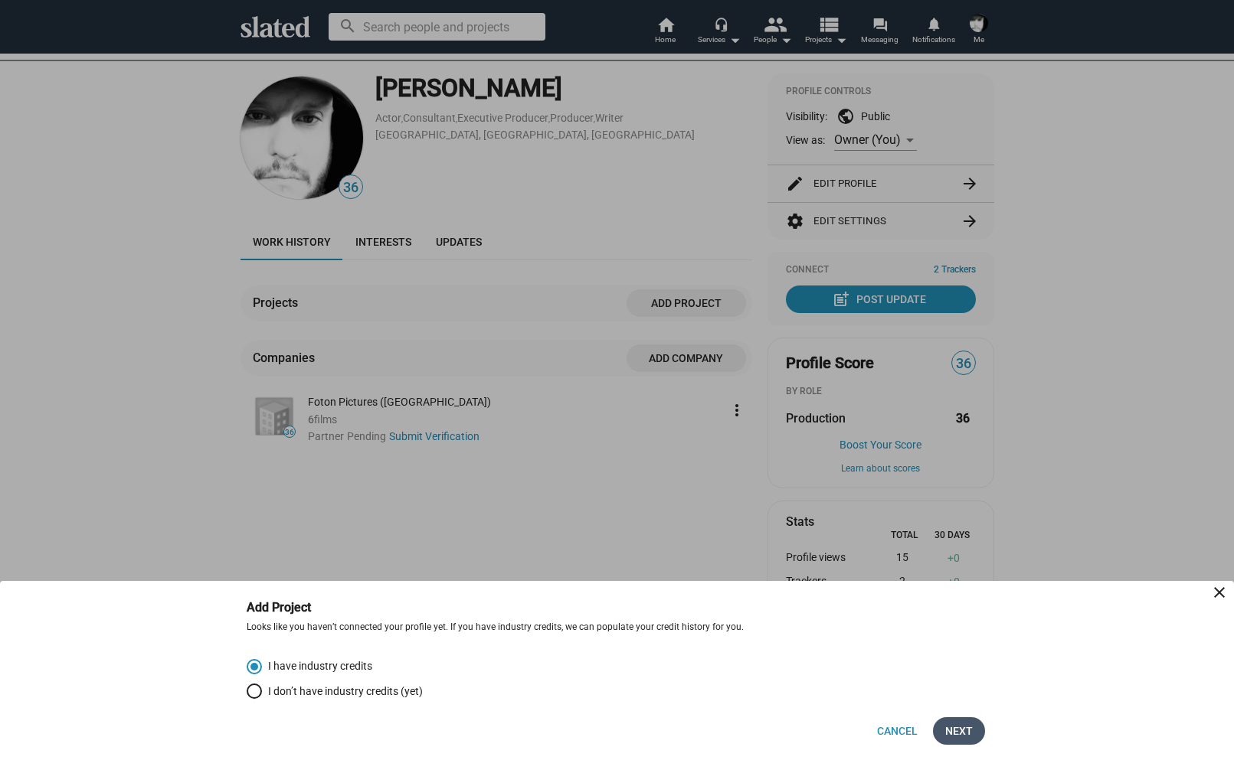
click at [956, 730] on span "Next" at bounding box center [959, 732] width 28 height 28
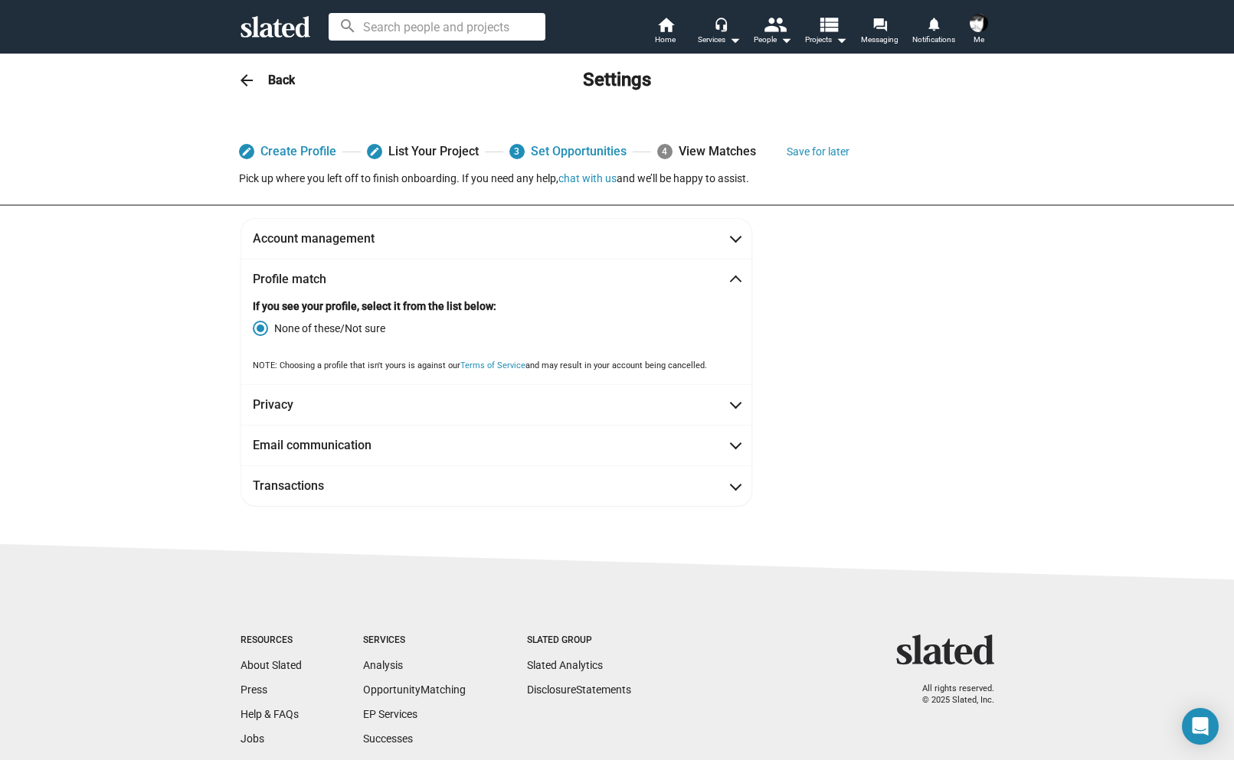
scroll to position [0, 0]
click at [727, 273] on span "Profile match" at bounding box center [496, 280] width 487 height 16
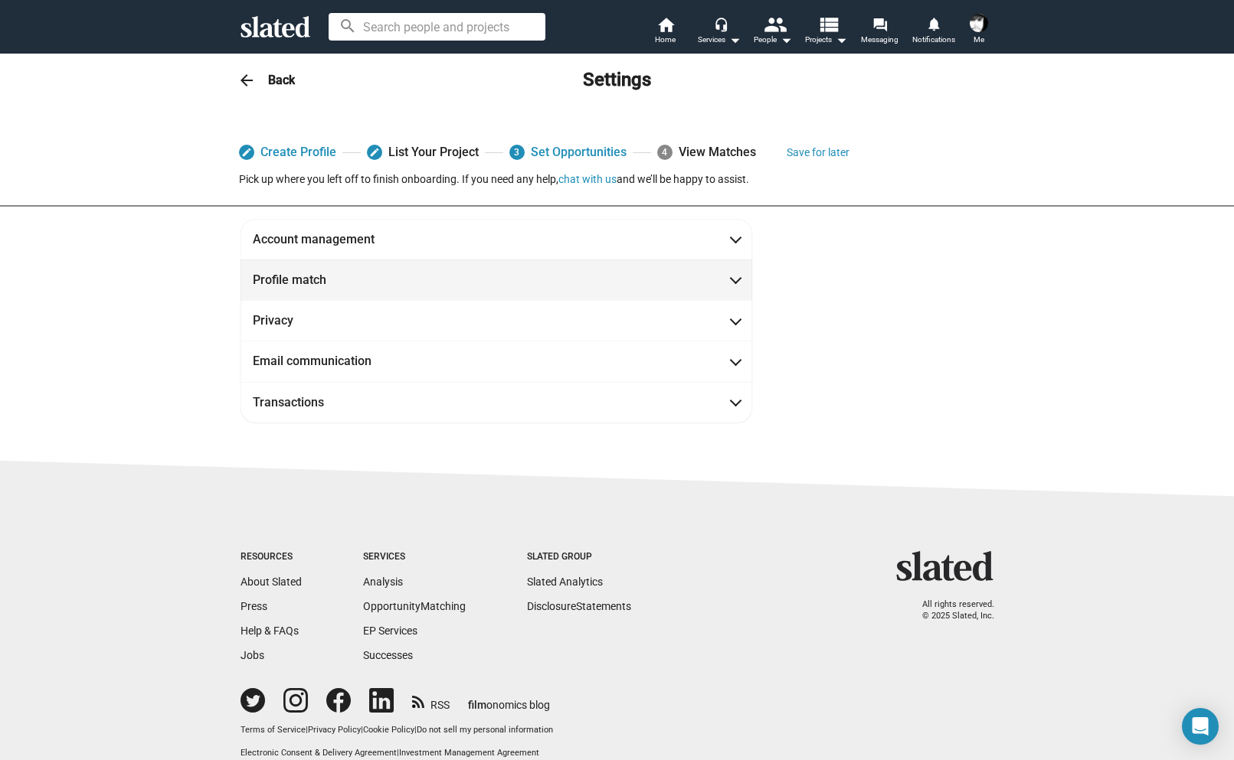
click at [731, 273] on span at bounding box center [735, 278] width 8 height 15
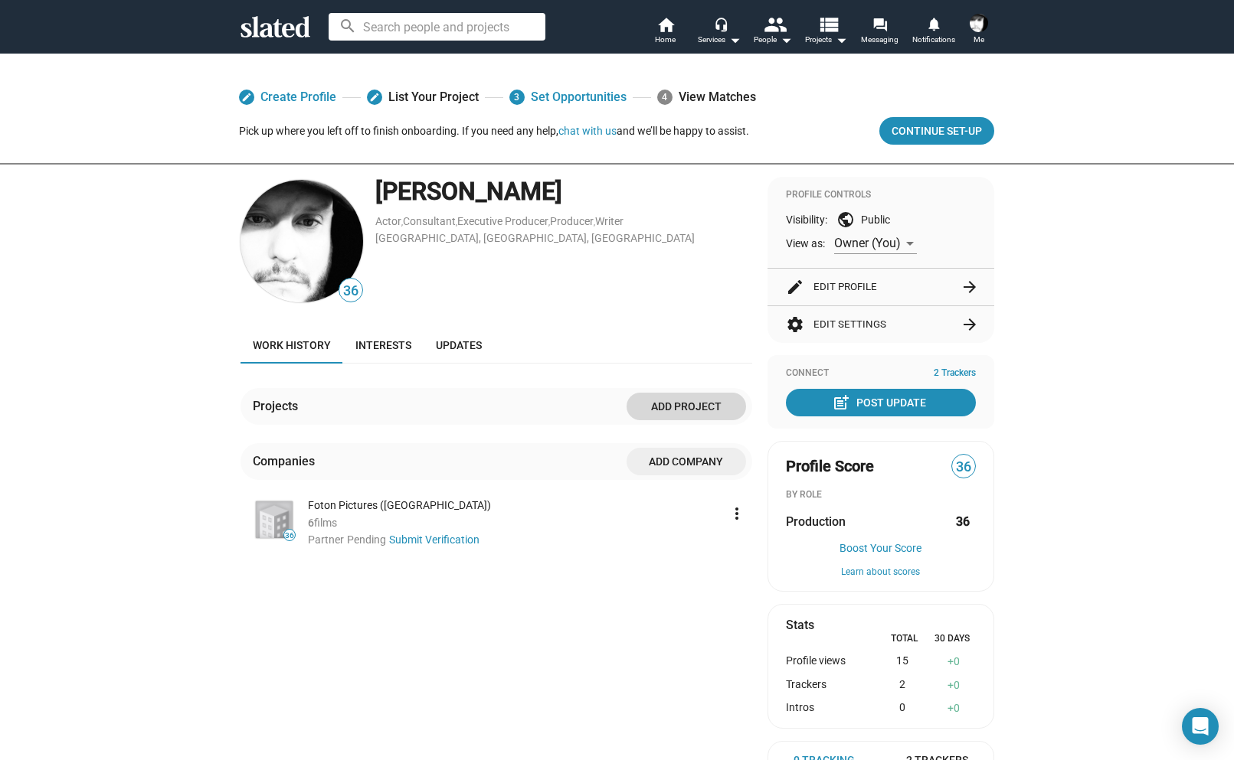
click at [671, 394] on span "Add project" at bounding box center [686, 407] width 95 height 28
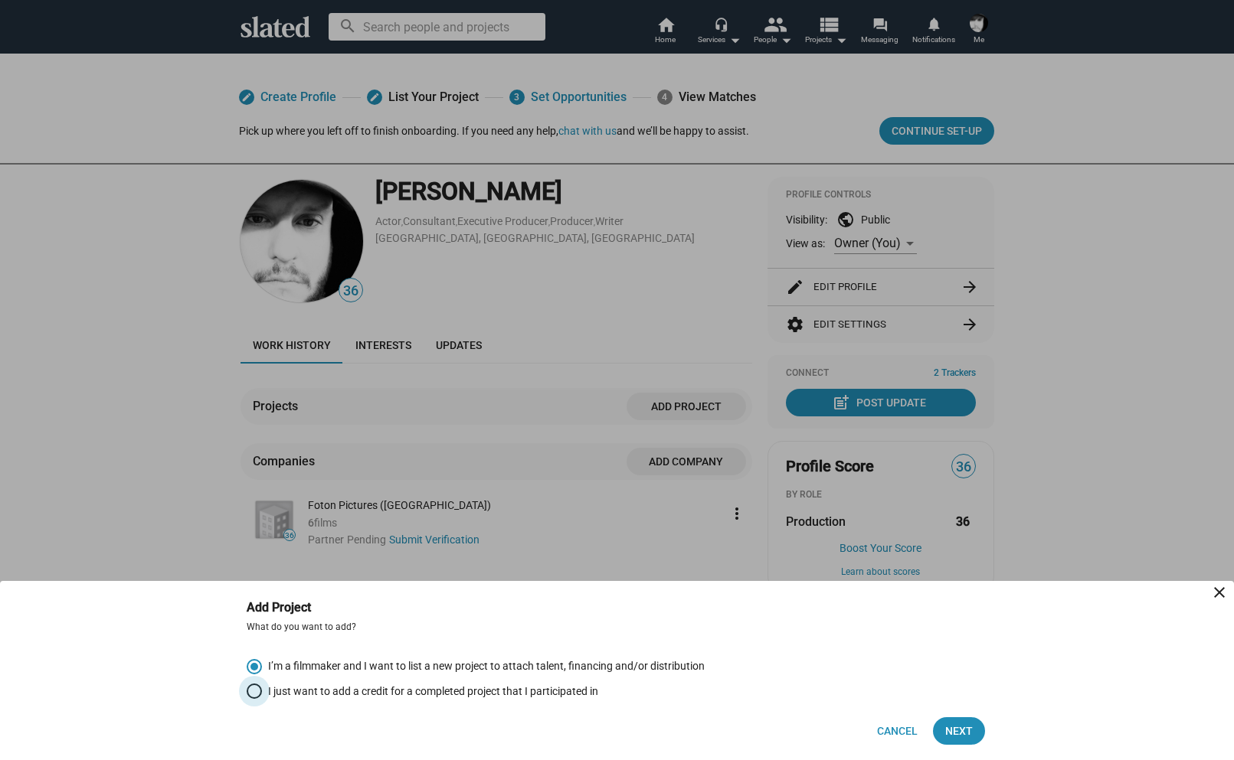
click at [274, 690] on span "I just want to add a credit for a completed project that I participated in" at bounding box center [430, 692] width 336 height 15
click at [262, 690] on input "I just want to add a credit for a completed project that I participated in" at bounding box center [254, 691] width 15 height 15
radio input "true"
click at [968, 725] on span "Next" at bounding box center [959, 732] width 28 height 28
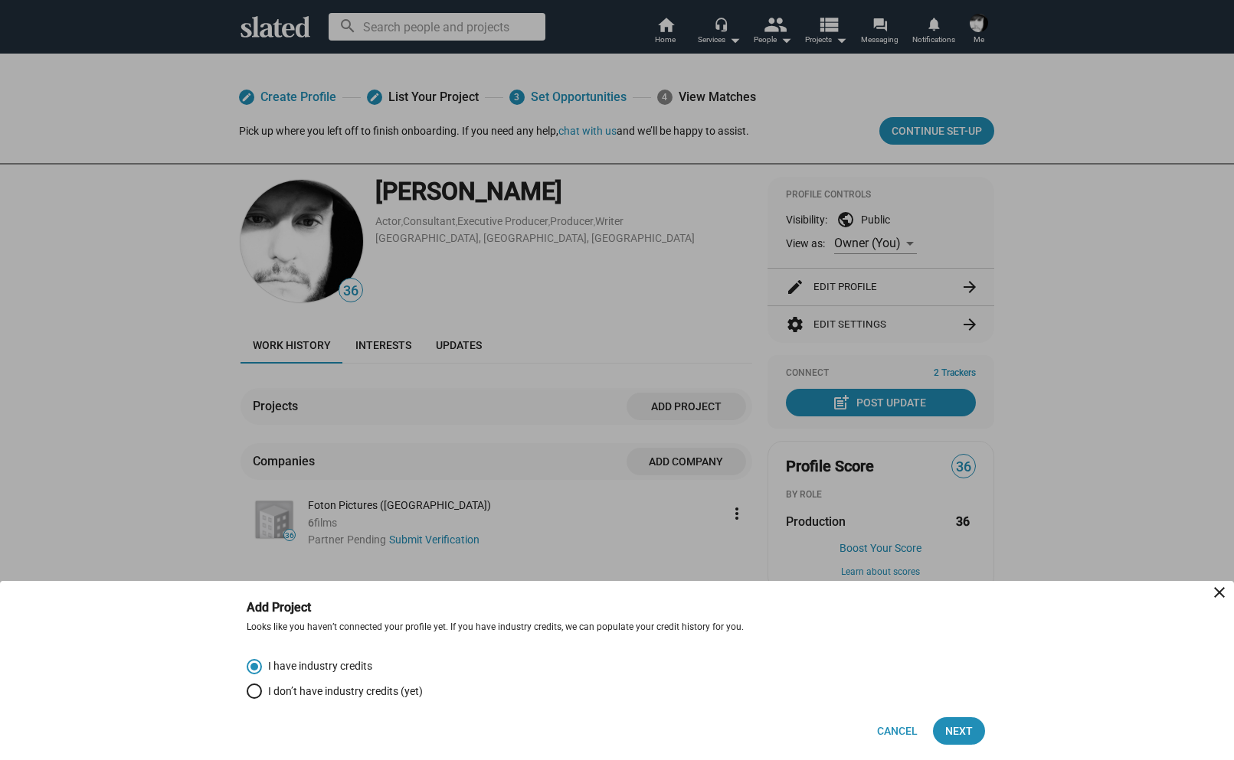
click at [1016, 744] on ng-component "Add Project close Looks like you haven’t connected your profile yet. If you hav…" at bounding box center [617, 670] width 1234 height 179
click at [975, 732] on button "Next" at bounding box center [959, 732] width 52 height 28
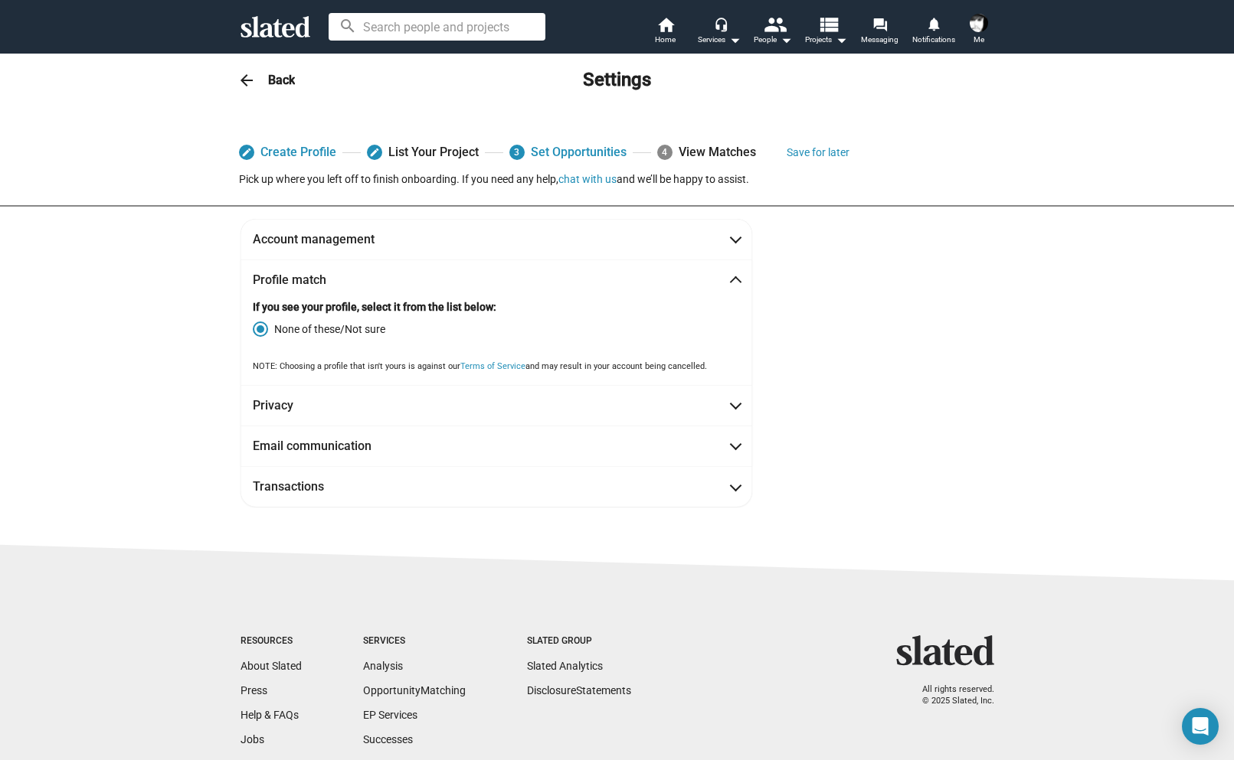
click at [740, 260] on mat-expansion-panel-header "Profile match" at bounding box center [496, 280] width 512 height 41
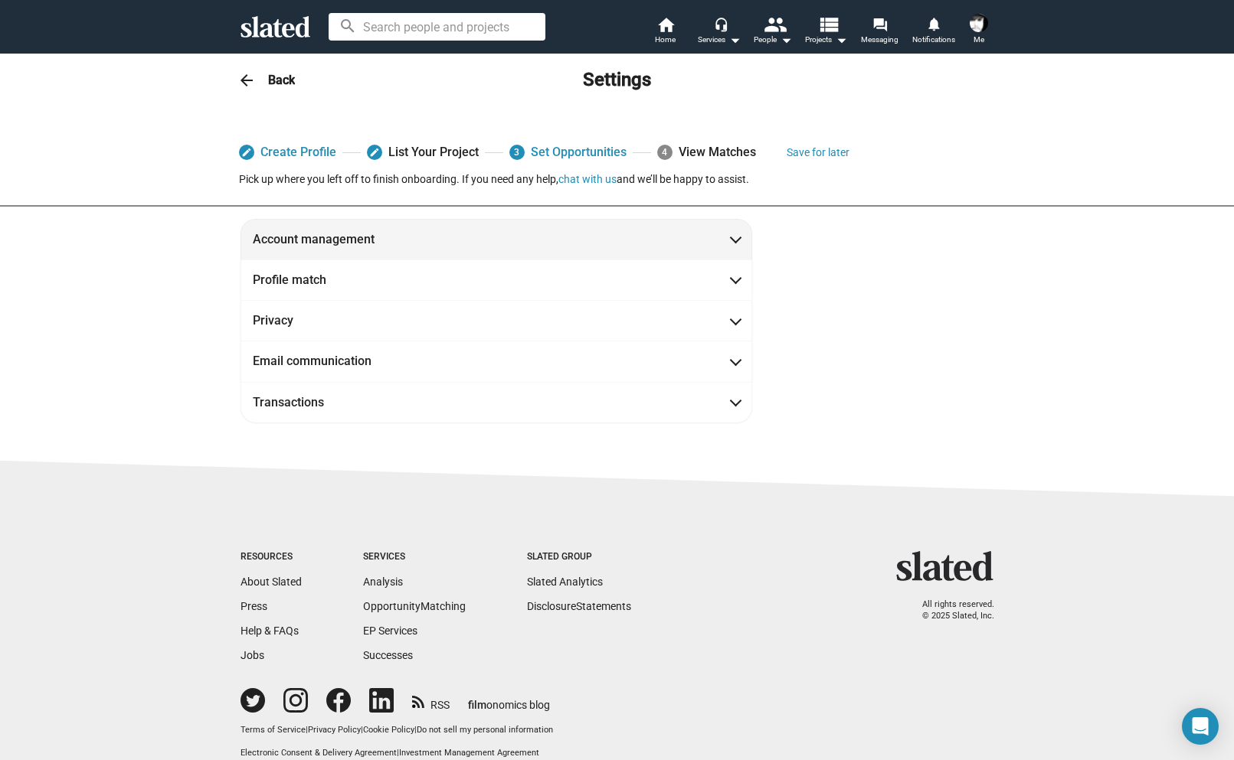
click at [737, 237] on mat-expansion-panel-header "Account management" at bounding box center [496, 239] width 512 height 41
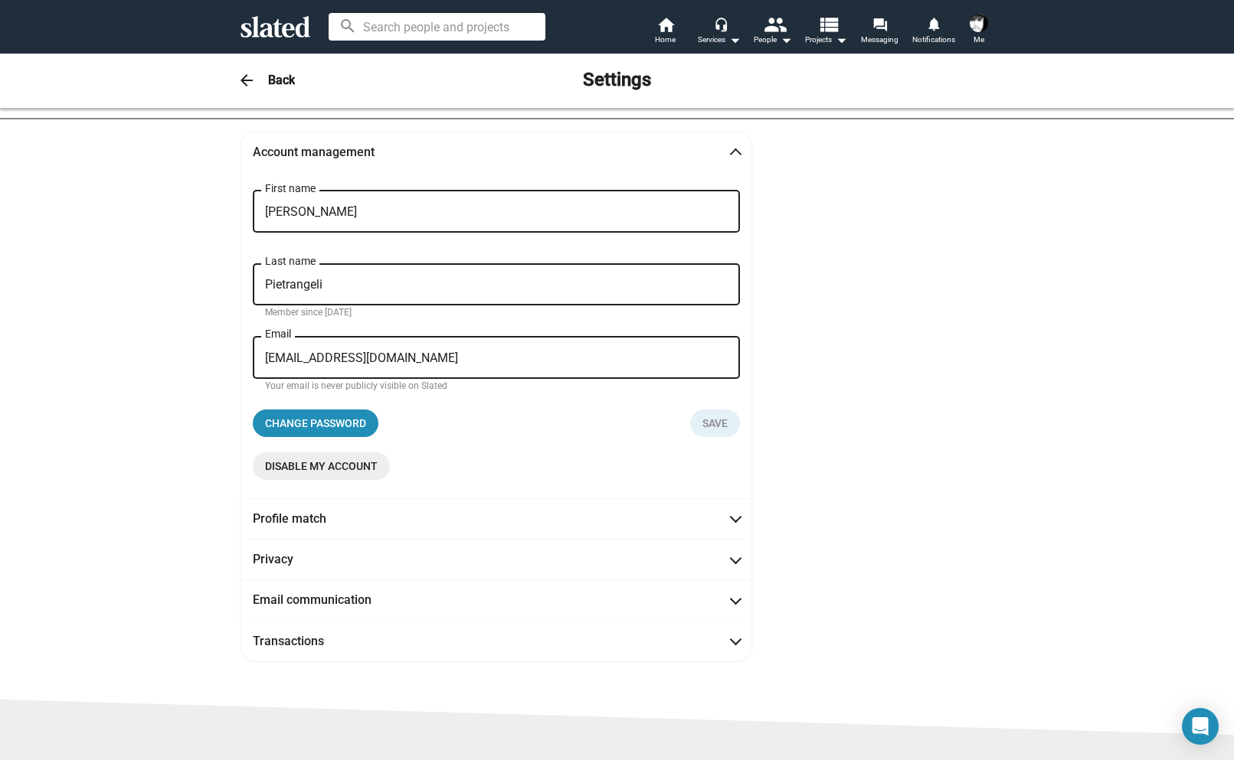
scroll to position [96, 0]
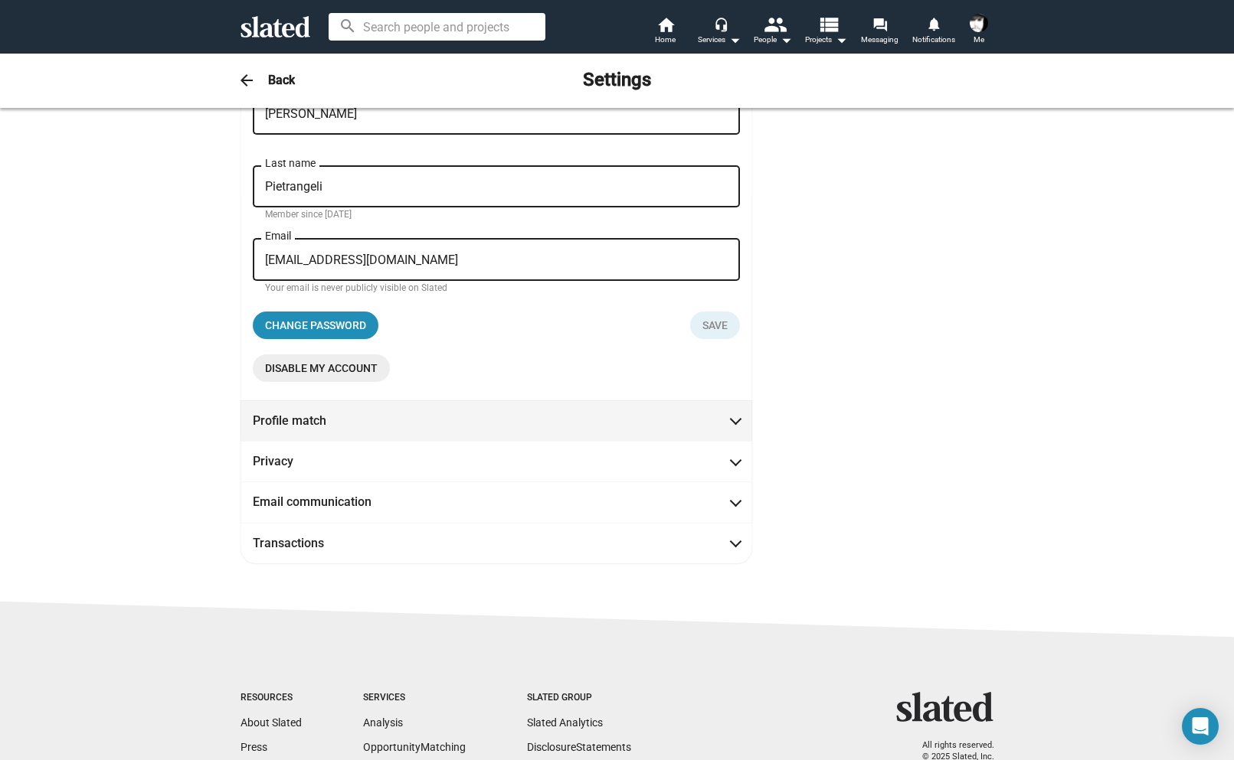
click at [722, 426] on span "Profile match" at bounding box center [496, 421] width 487 height 16
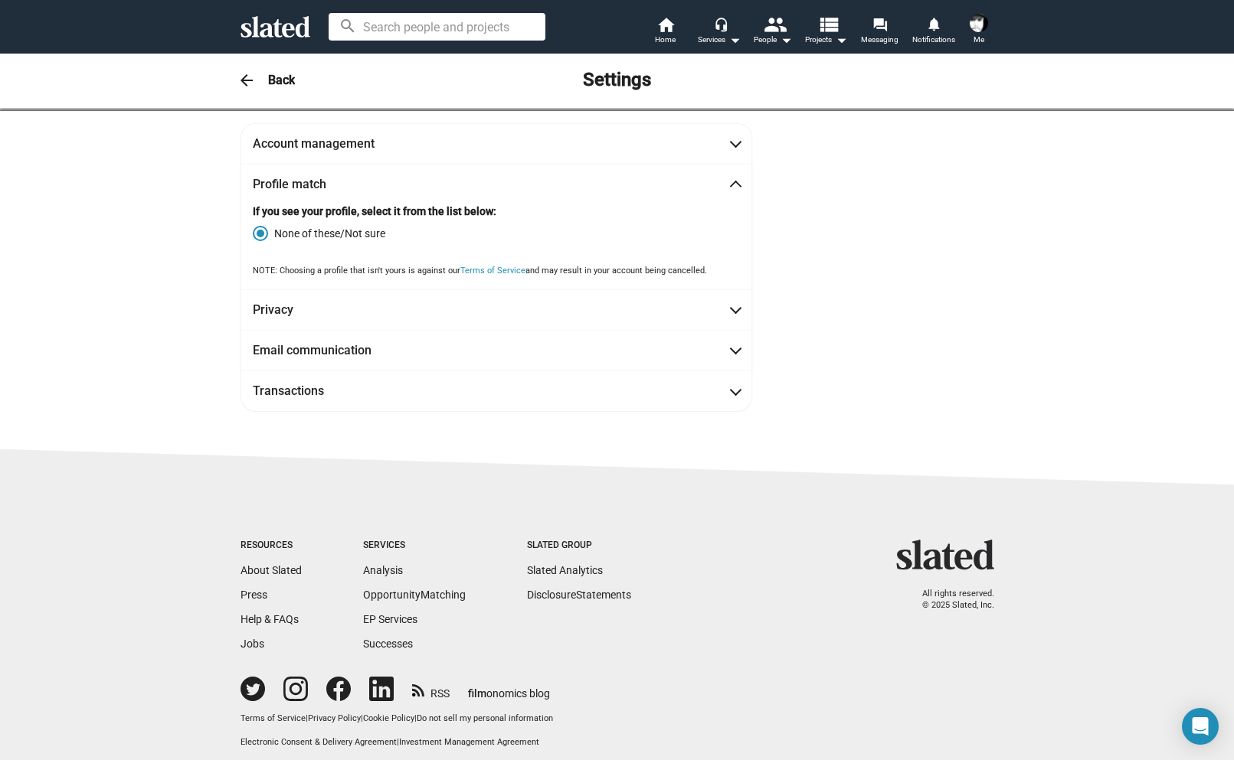
scroll to position [68, 0]
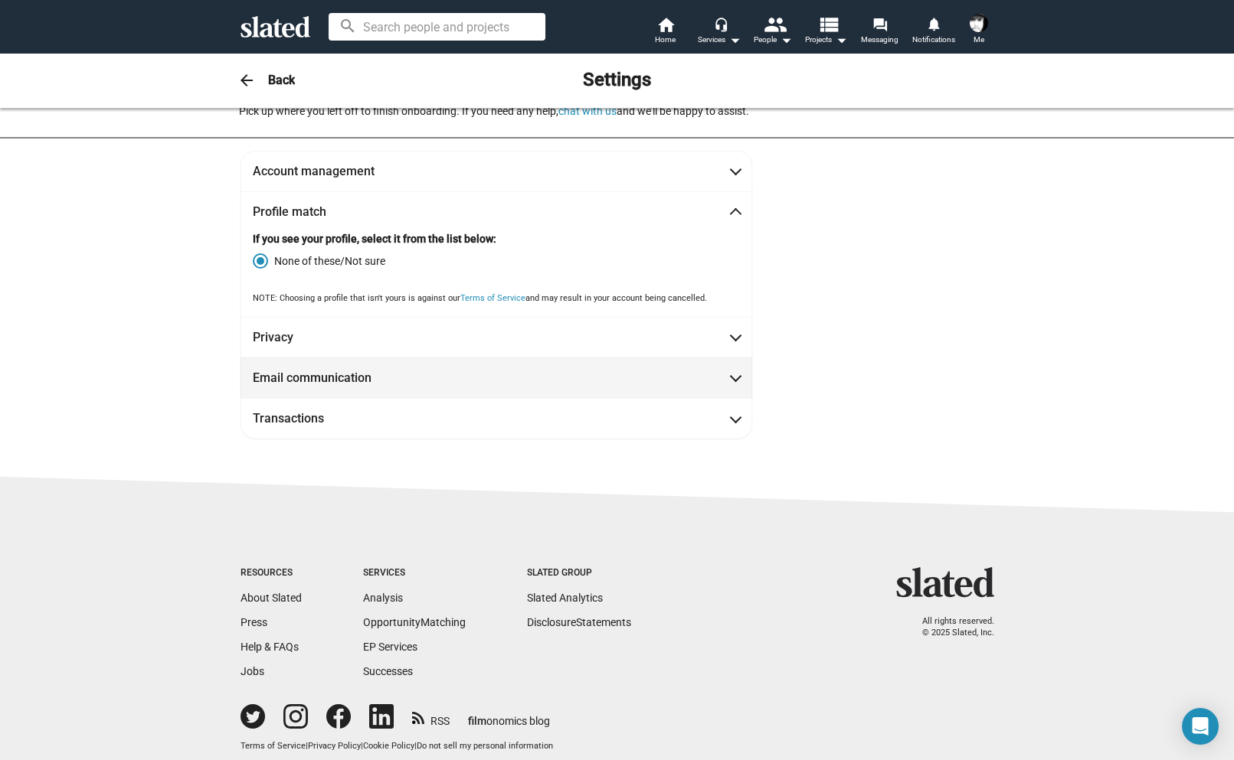
click at [734, 372] on mat-expansion-panel-header "Email communication" at bounding box center [496, 378] width 512 height 41
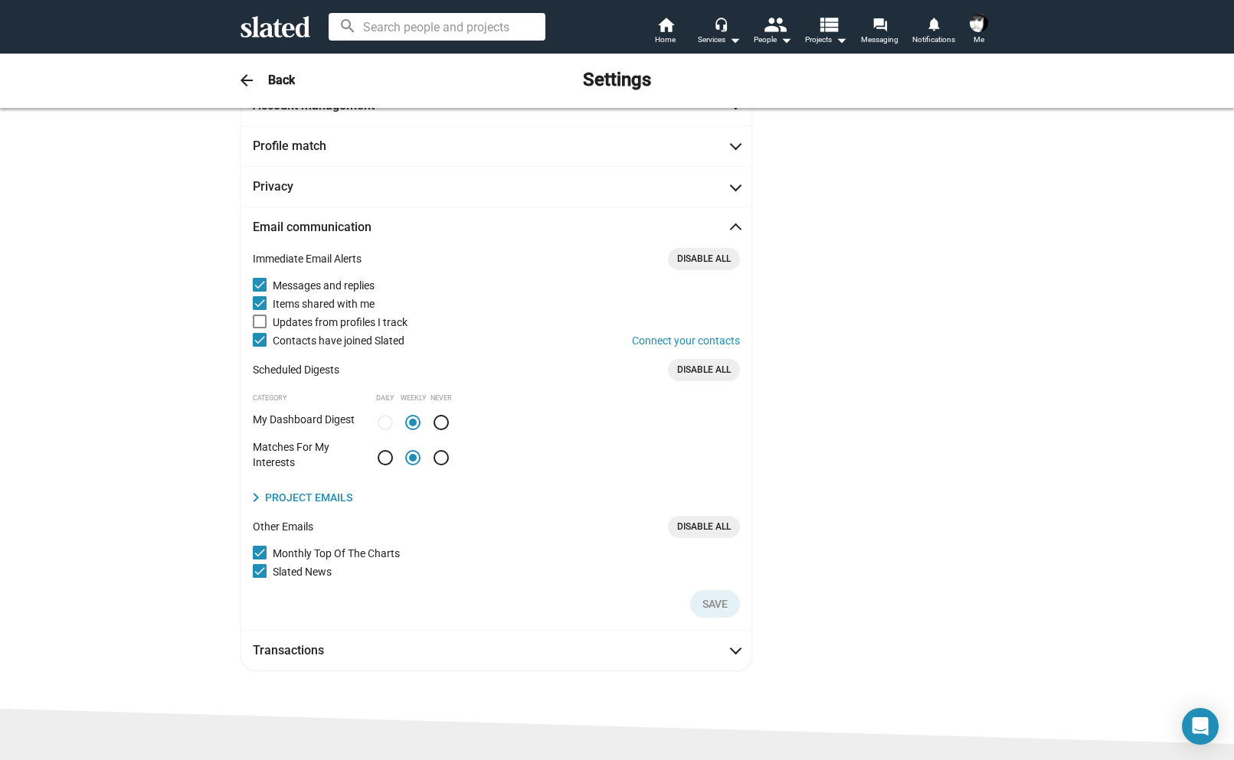
scroll to position [0, 0]
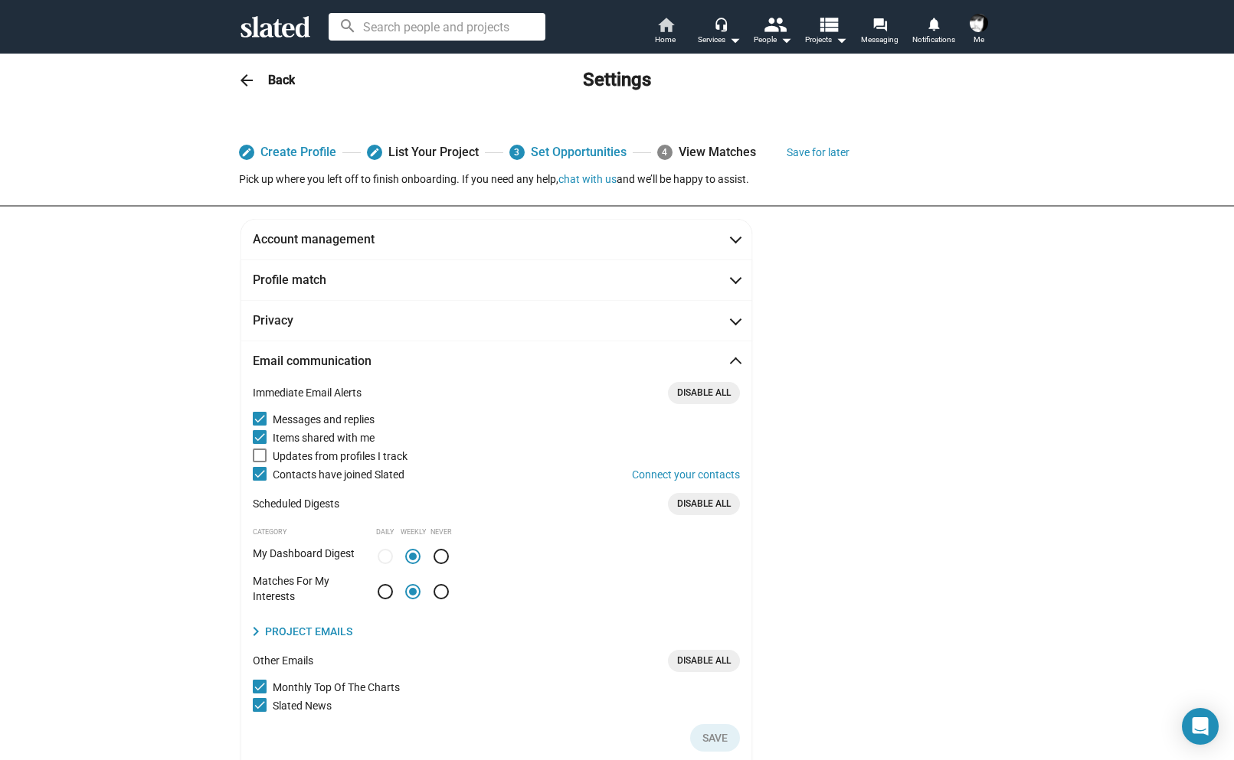
click at [662, 25] on mat-icon "home" at bounding box center [665, 24] width 18 height 18
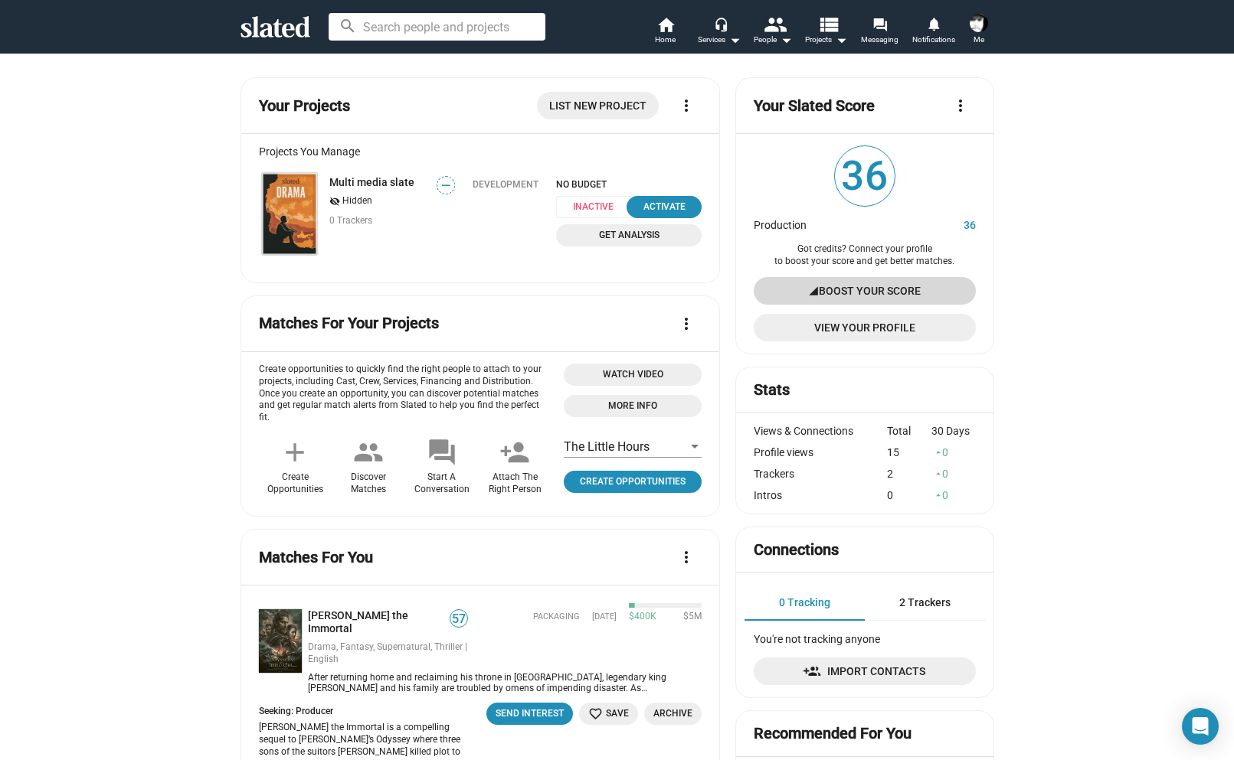
click at [856, 290] on span "Boost Your Score" at bounding box center [870, 291] width 102 height 28
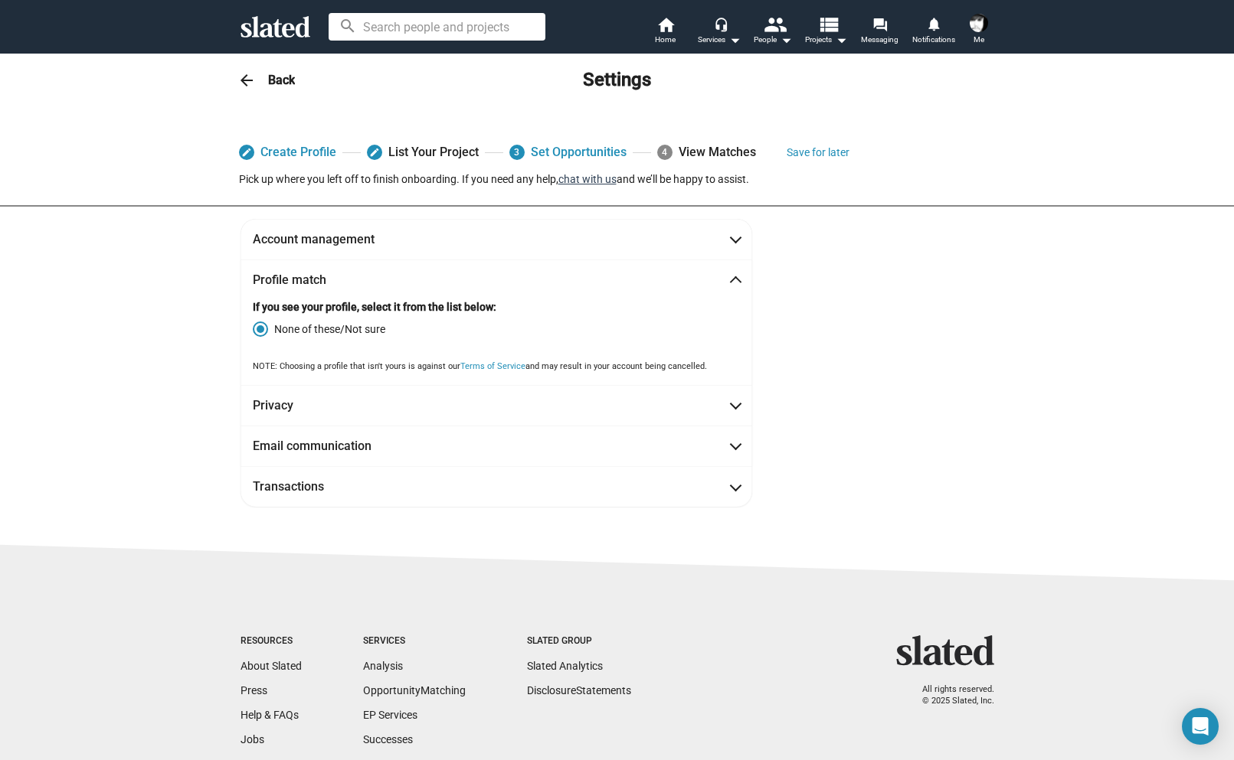
click at [592, 181] on button "chat with us" at bounding box center [587, 179] width 58 height 12
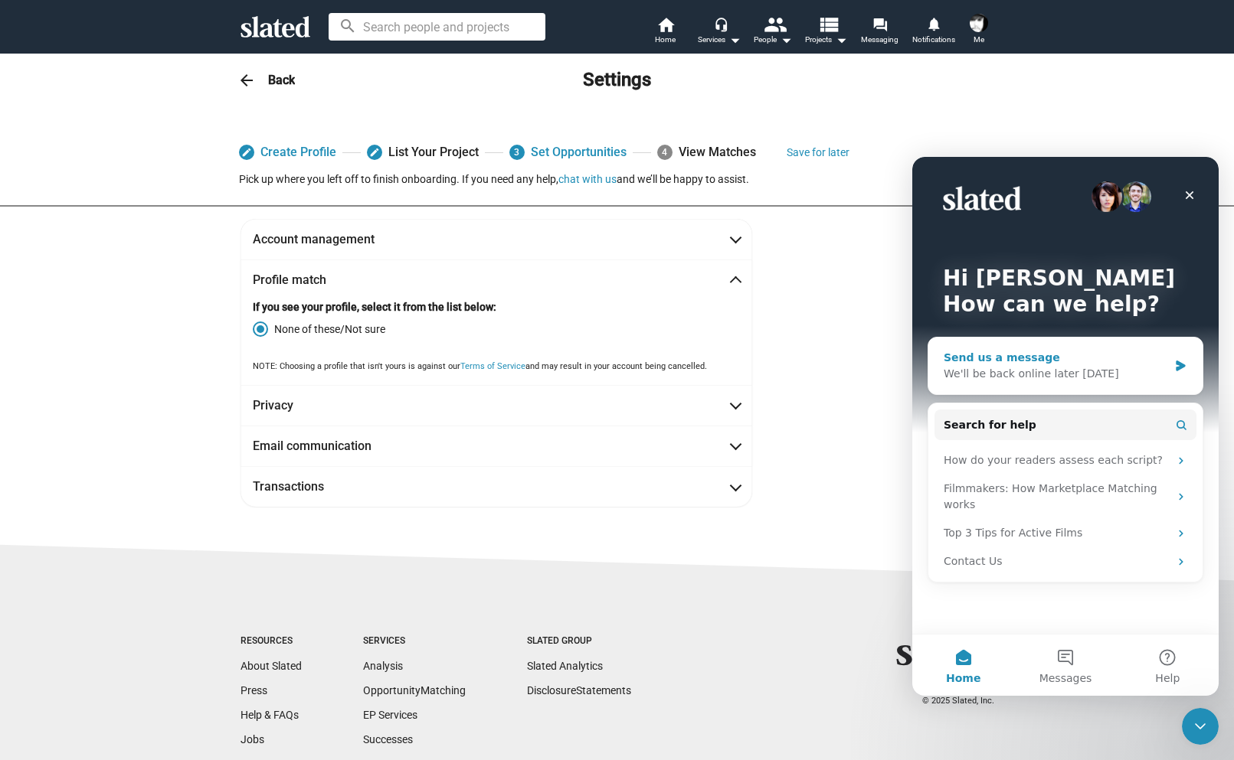
click at [1054, 379] on div "We'll be back online later [DATE]" at bounding box center [1055, 374] width 224 height 16
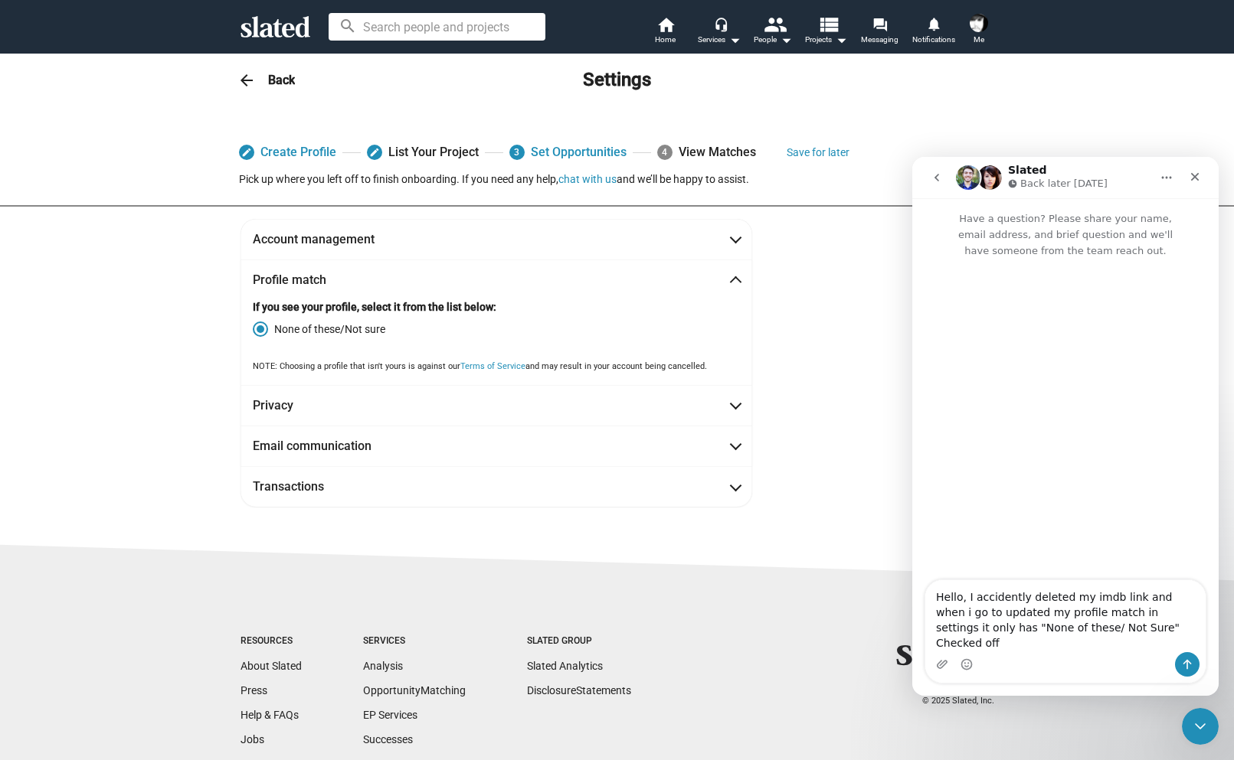
type textarea "Hello, I accidently deleted my imdb link and when i go to updated my profile ma…"
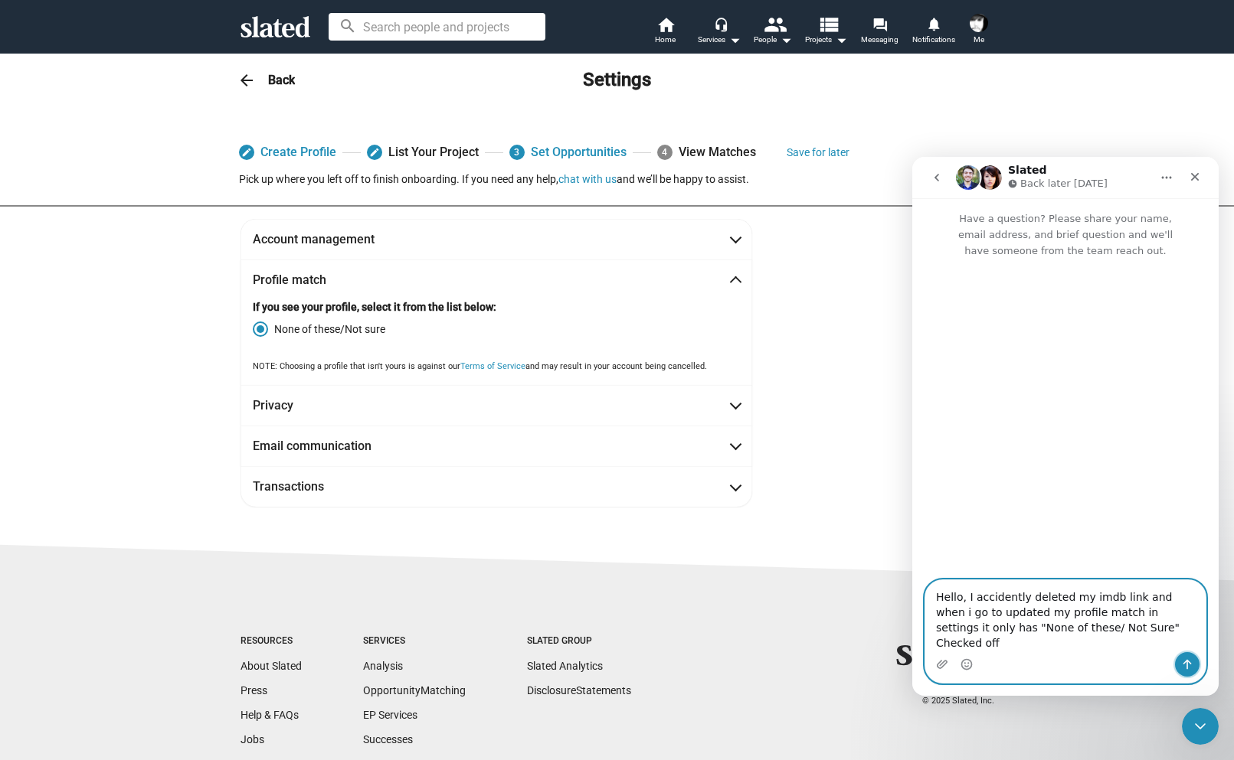
click at [1182, 670] on icon "Send a message…" at bounding box center [1187, 665] width 12 height 12
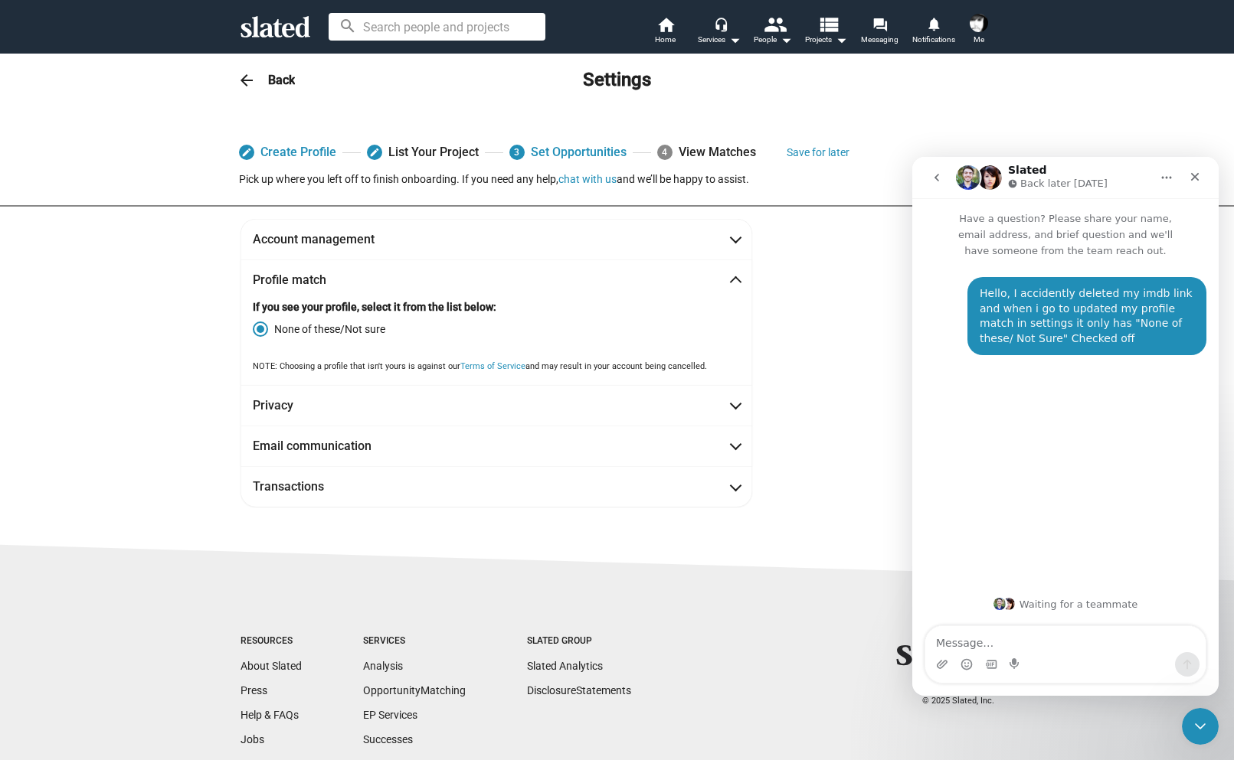
click at [1071, 129] on div "edit Create Profile edit List Your Project 3 Set Opportunities 4 View Matches S…" at bounding box center [617, 163] width 1234 height 87
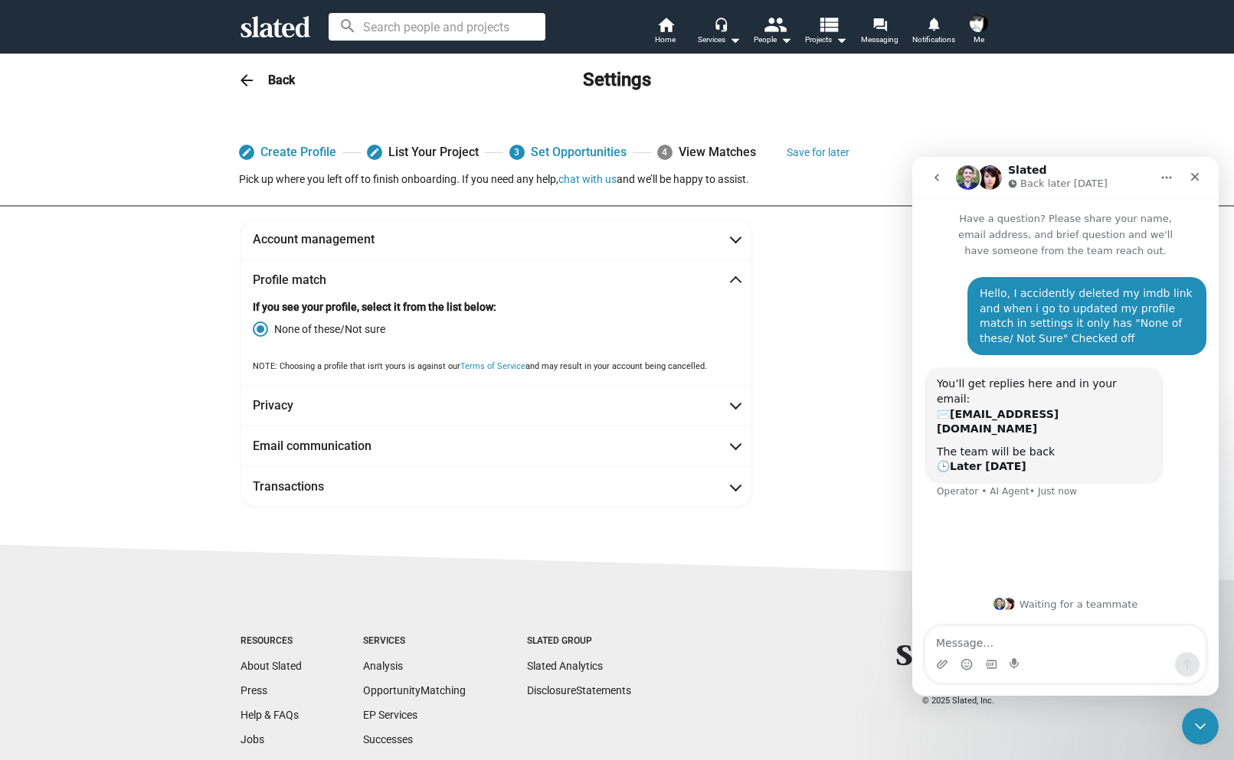
drag, startPoint x: 1096, startPoint y: 167, endPoint x: 1130, endPoint y: 149, distance: 38.4
click at [1130, 157] on html "Slated Back later [DATE] Have a question? Please share your name, email address…" at bounding box center [1065, 426] width 306 height 539
click at [1123, 120] on div "edit Create Profile edit List Your Project 3 Set Opportunities 4 View Matches S…" at bounding box center [617, 163] width 1234 height 87
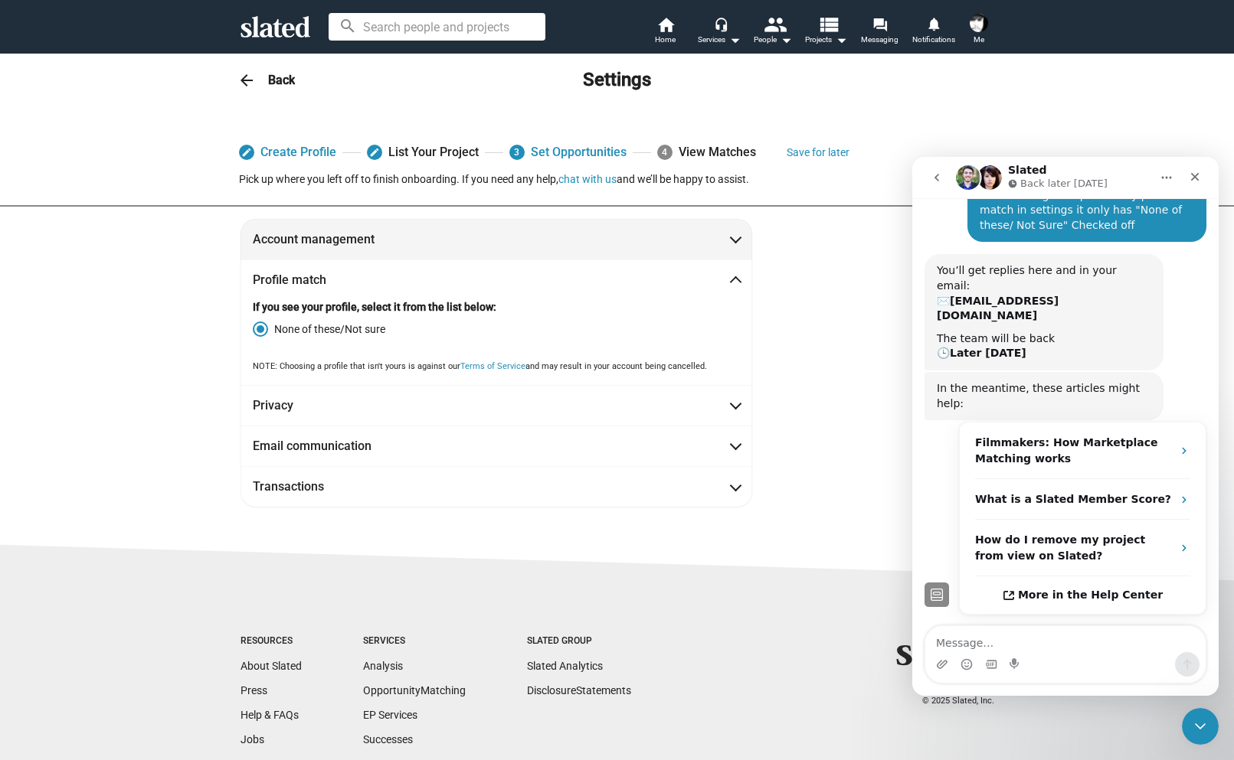
scroll to position [116, 0]
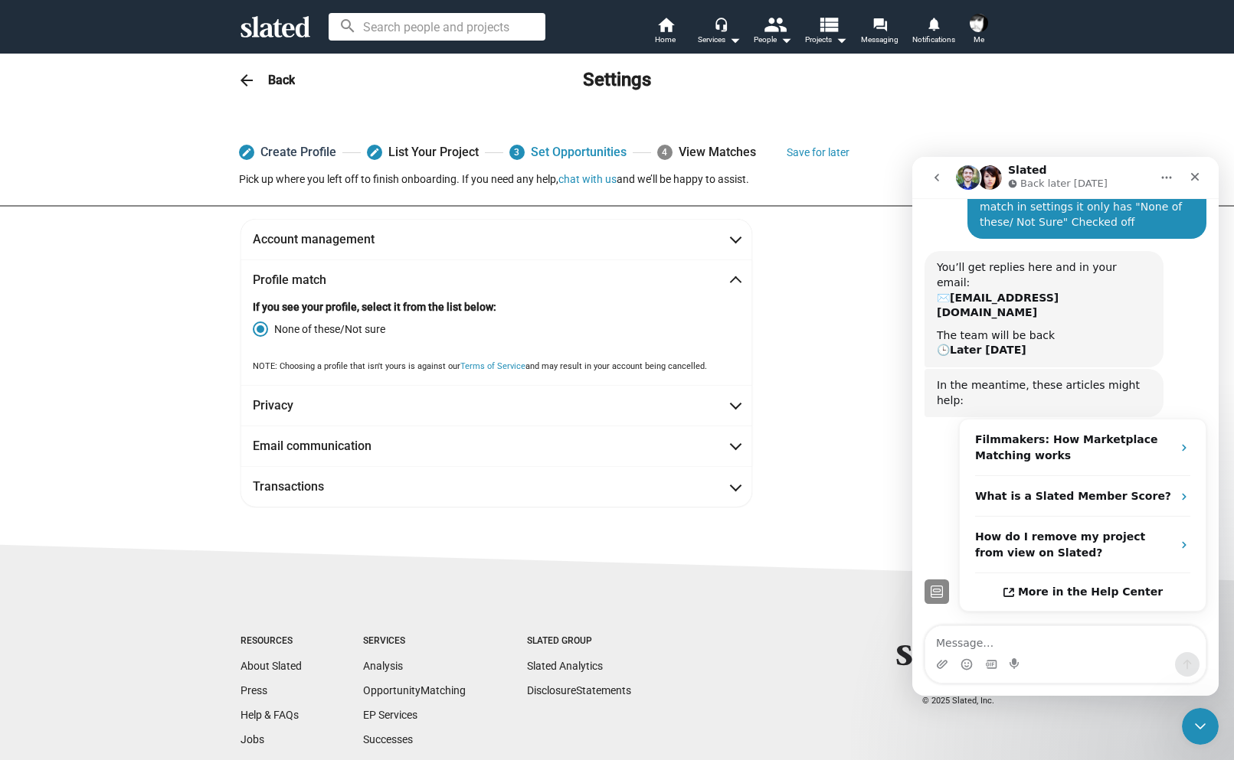
click at [277, 150] on link "edit Create Profile" at bounding box center [287, 153] width 97 height 28
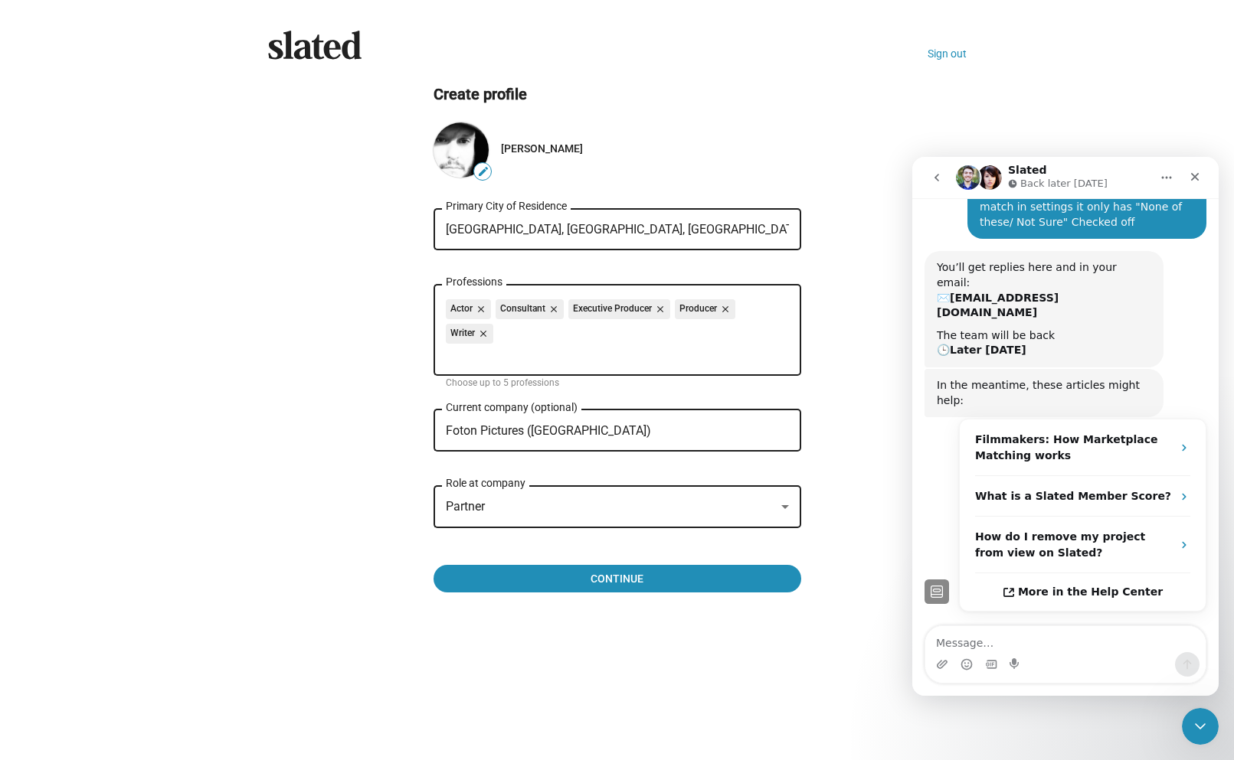
click at [619, 422] on div "Foton Pictures (us) Current company (optional)" at bounding box center [607, 429] width 322 height 45
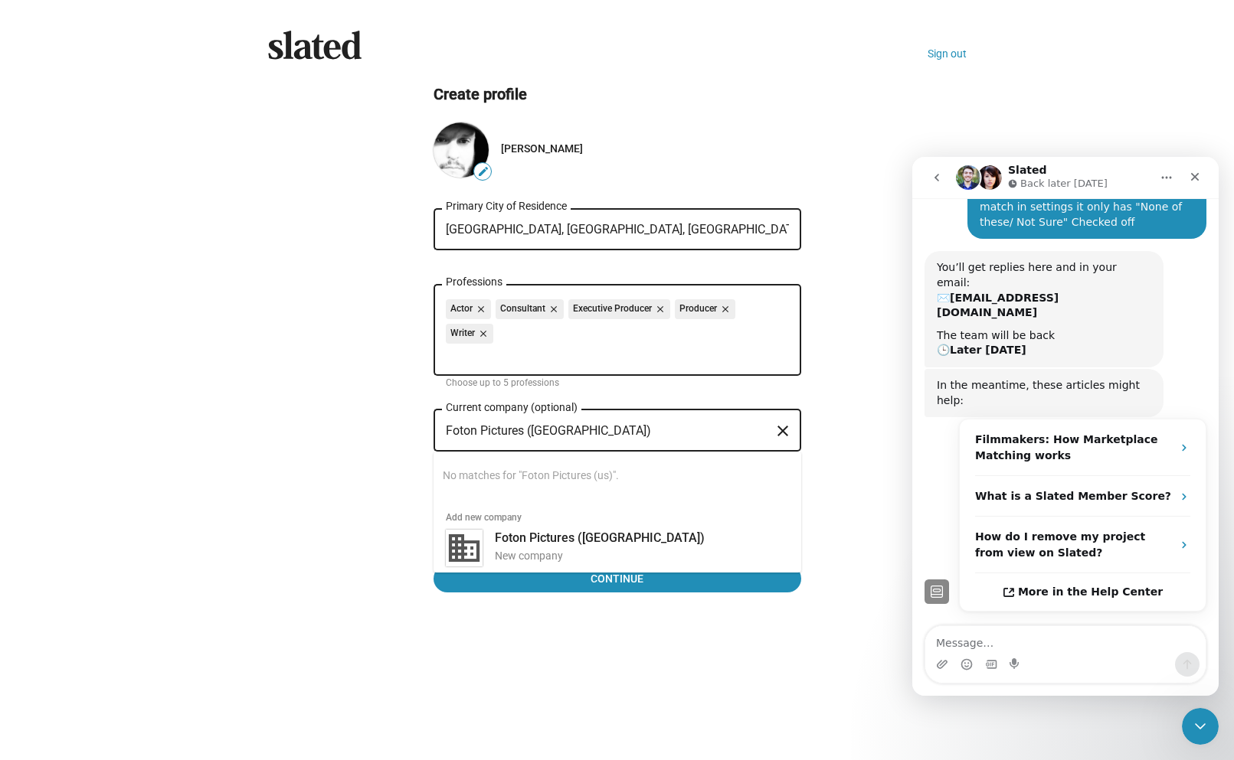
drag, startPoint x: 618, startPoint y: 427, endPoint x: 442, endPoint y: 420, distance: 176.2
click at [442, 420] on div "Foton Pictures (us) Current company (optional) close" at bounding box center [617, 429] width 368 height 45
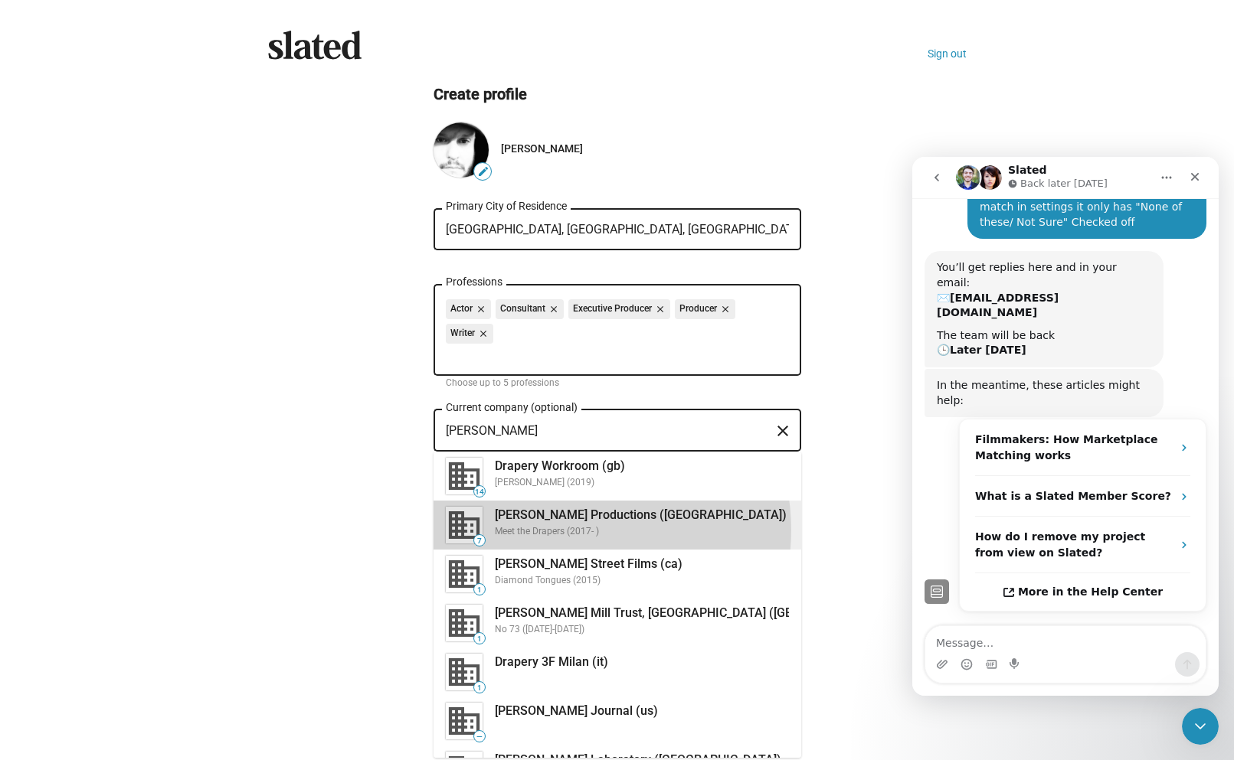
click at [567, 531] on div "Meet the Drapers (2017- )" at bounding box center [642, 532] width 294 height 12
type input "[PERSON_NAME] Productions ([GEOGRAPHIC_DATA])"
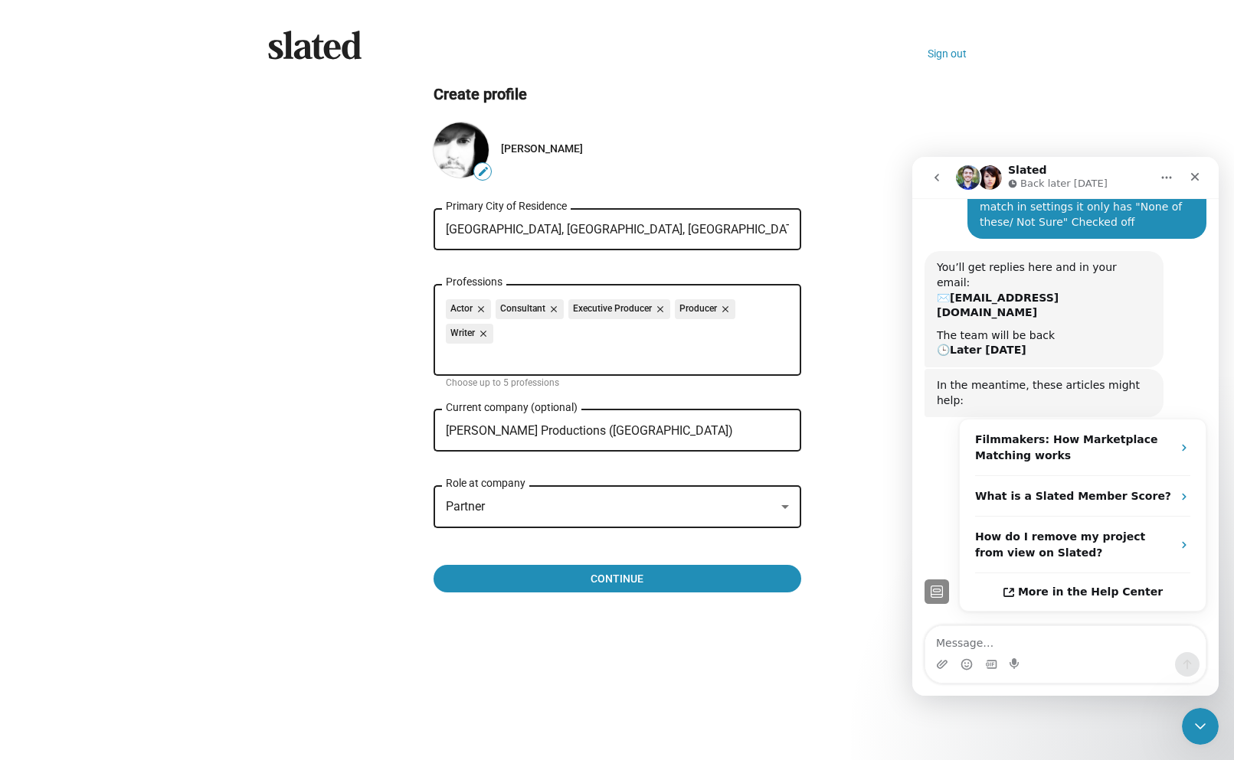
click at [565, 523] on div "Partner Role at company" at bounding box center [617, 504] width 343 height 45
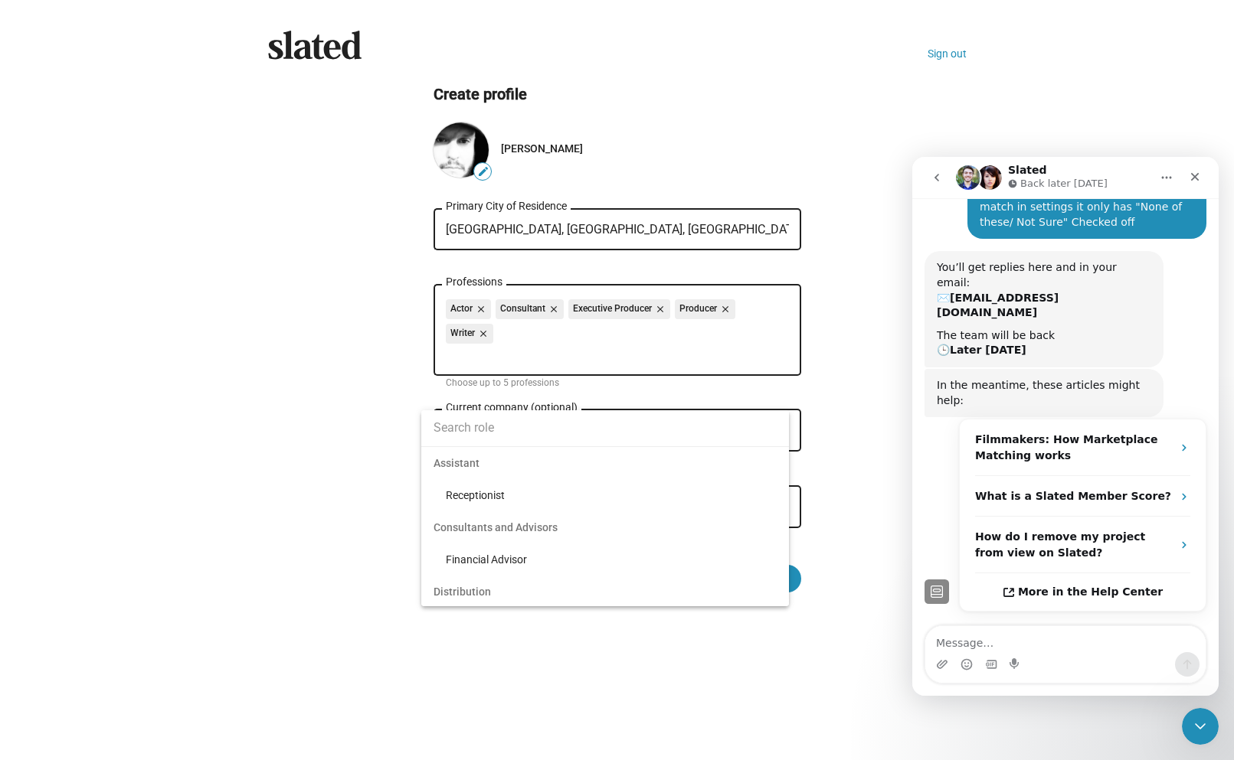
click at [548, 425] on input at bounding box center [605, 428] width 368 height 38
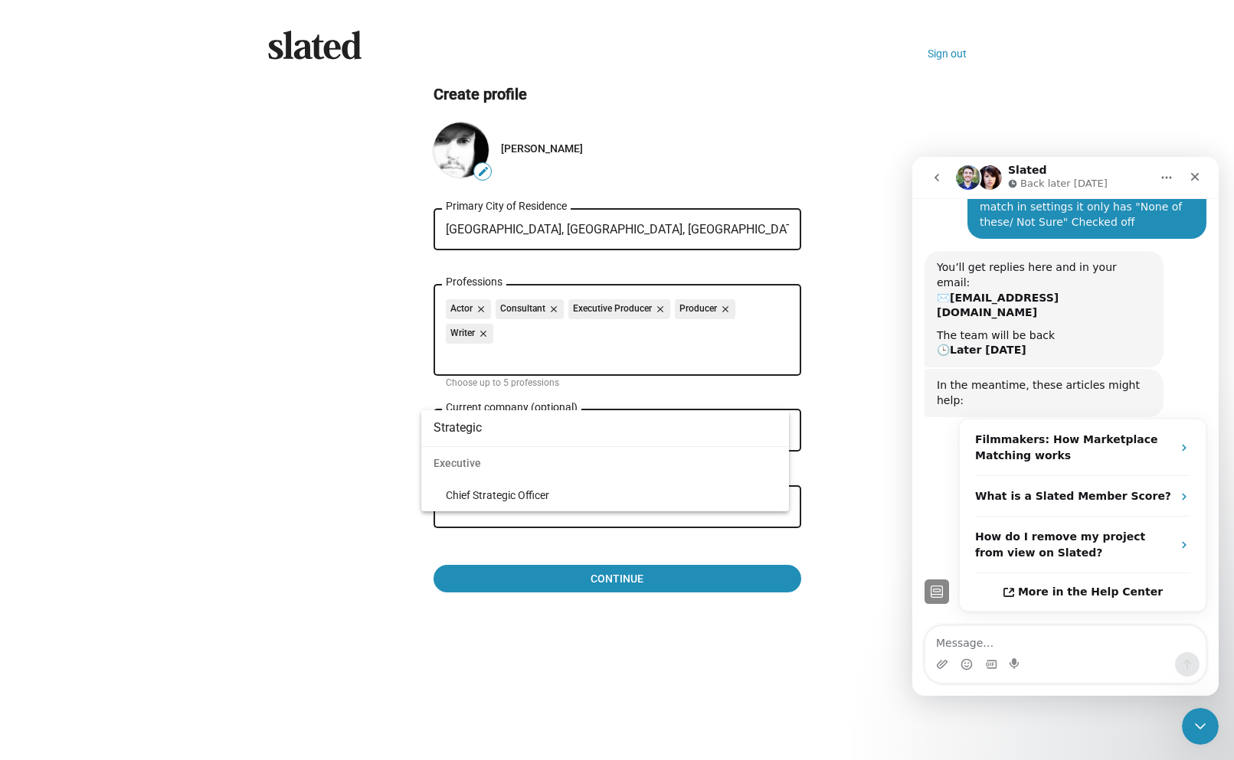
type input "Strategic"
click at [465, 456] on span "Executive" at bounding box center [605, 463] width 368 height 32
click at [476, 497] on span "Chief Strategic Officer" at bounding box center [611, 495] width 331 height 32
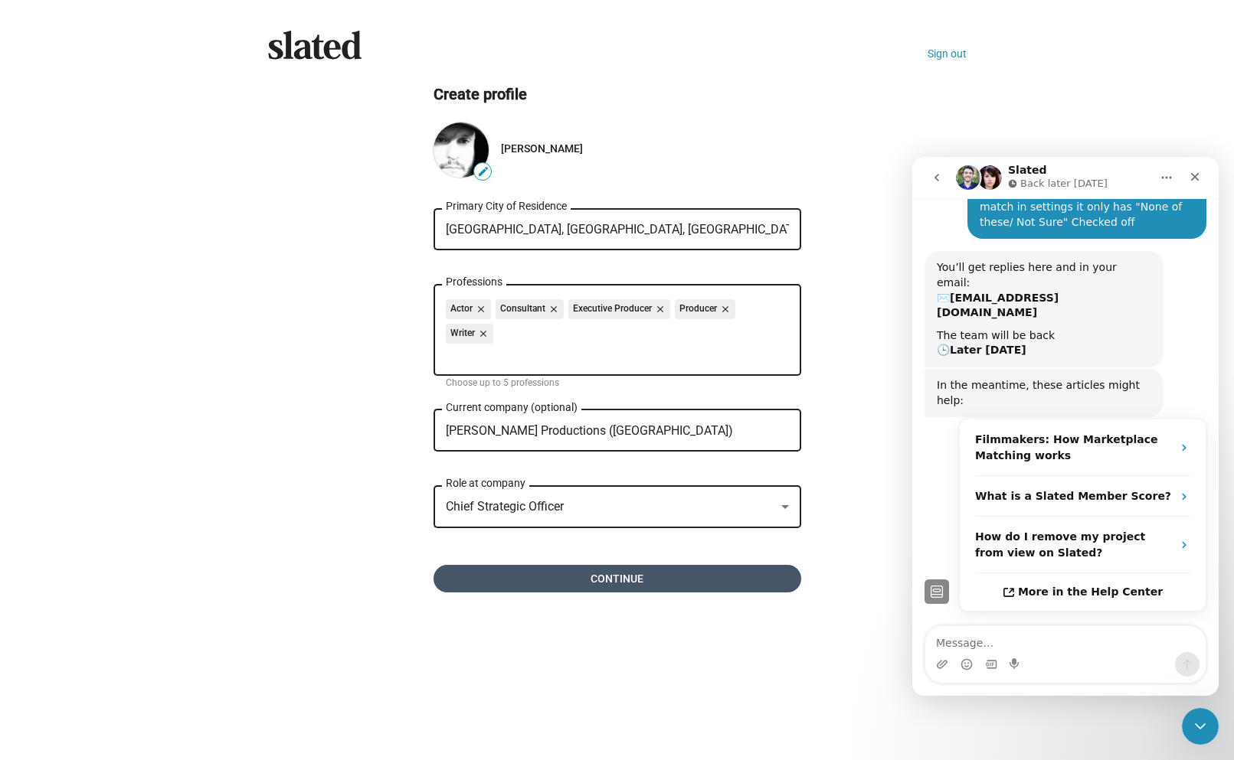
click at [777, 592] on span "Continue" at bounding box center [617, 579] width 343 height 28
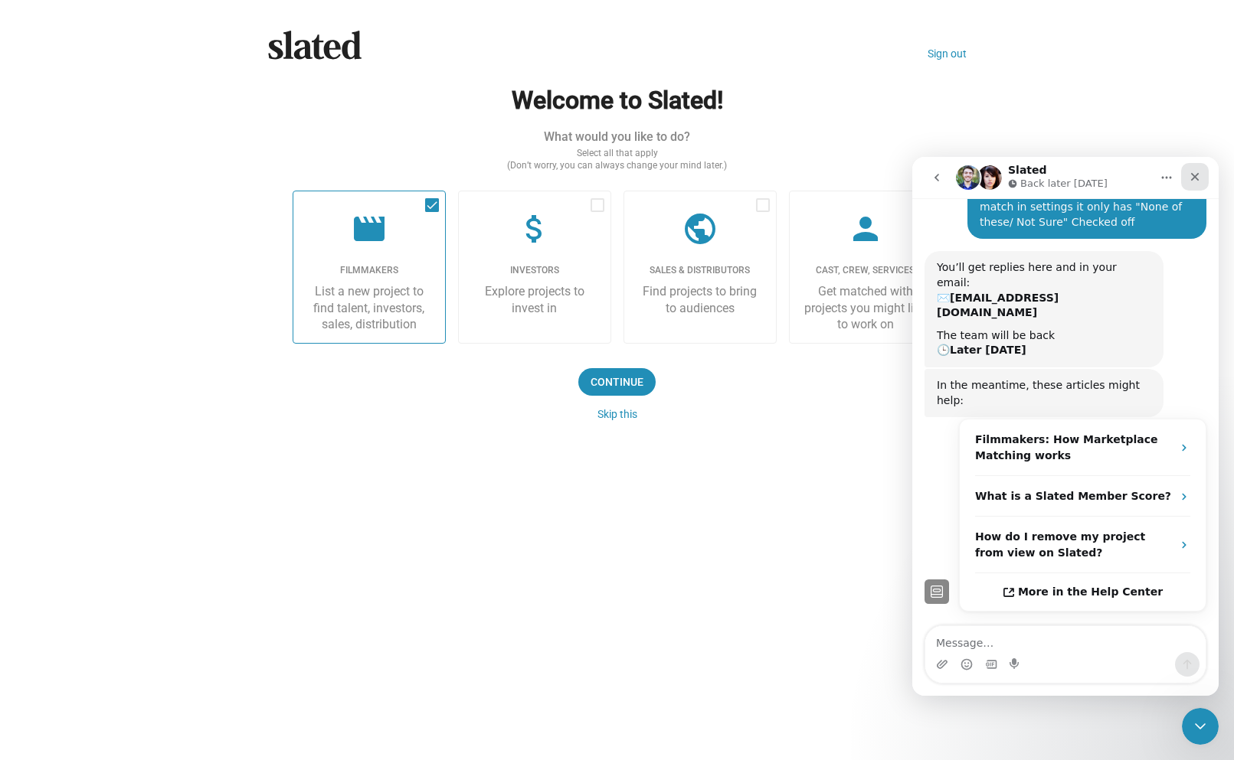
click at [1193, 178] on icon "Close" at bounding box center [1195, 177] width 8 height 8
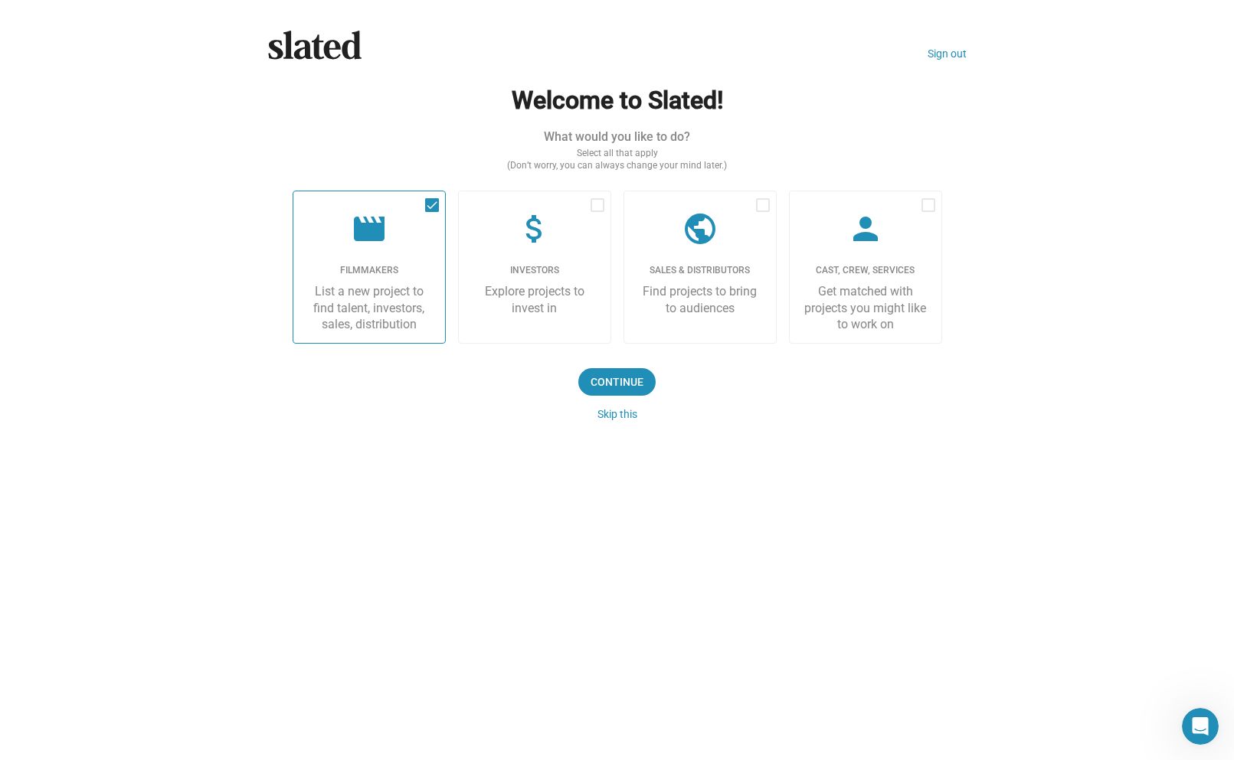
scroll to position [142, 0]
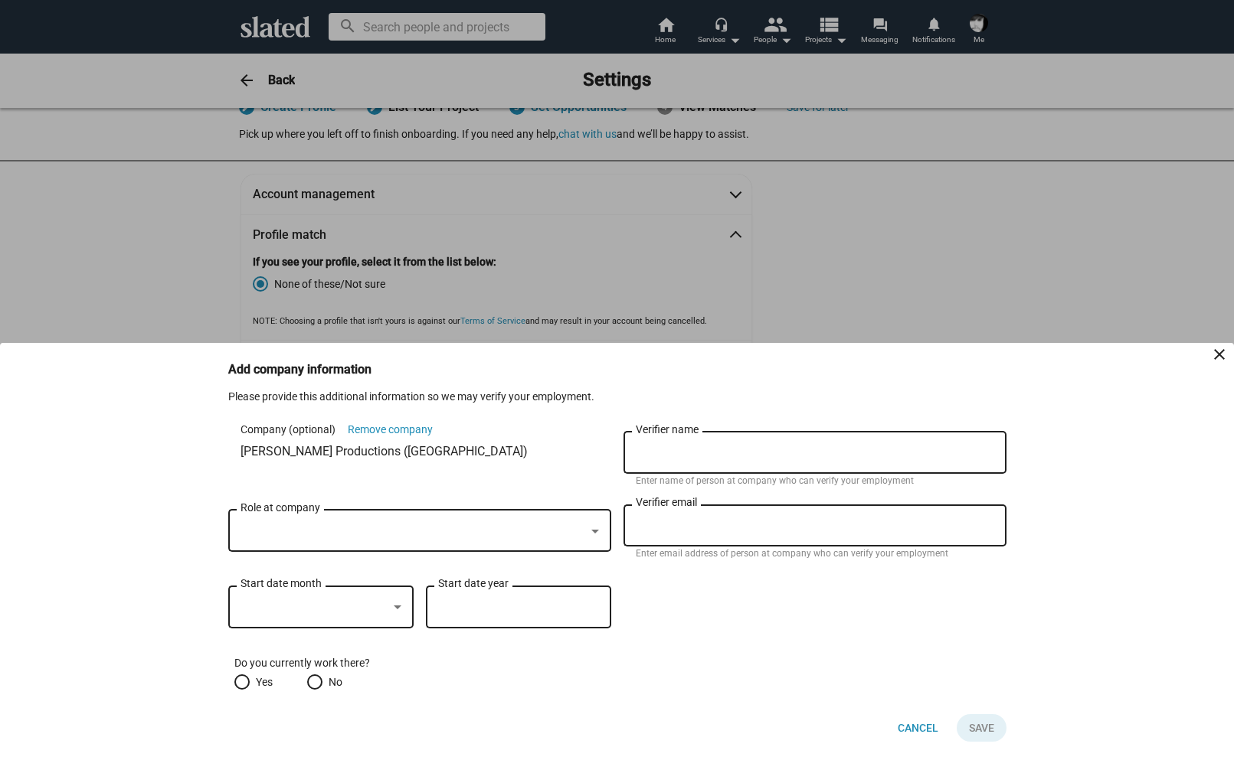
scroll to position [48, 0]
click at [910, 715] on span "Cancel" at bounding box center [917, 728] width 41 height 28
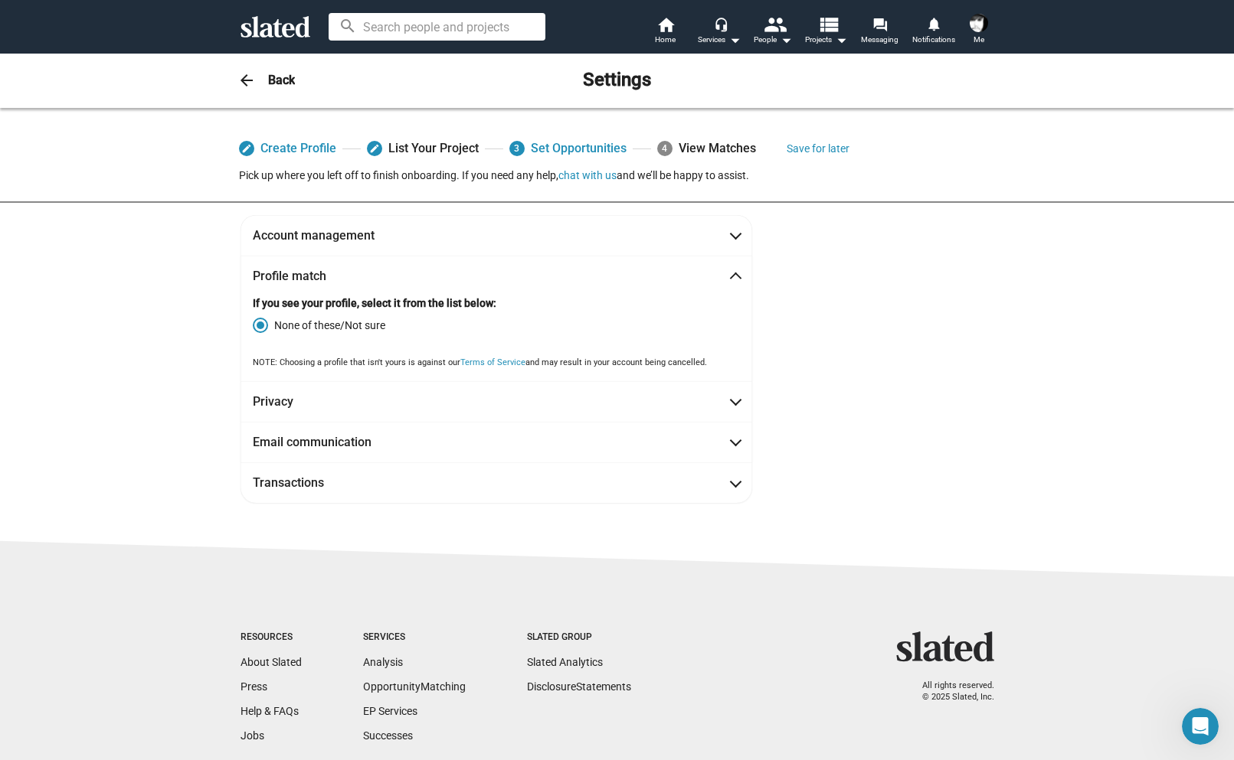
scroll to position [0, 0]
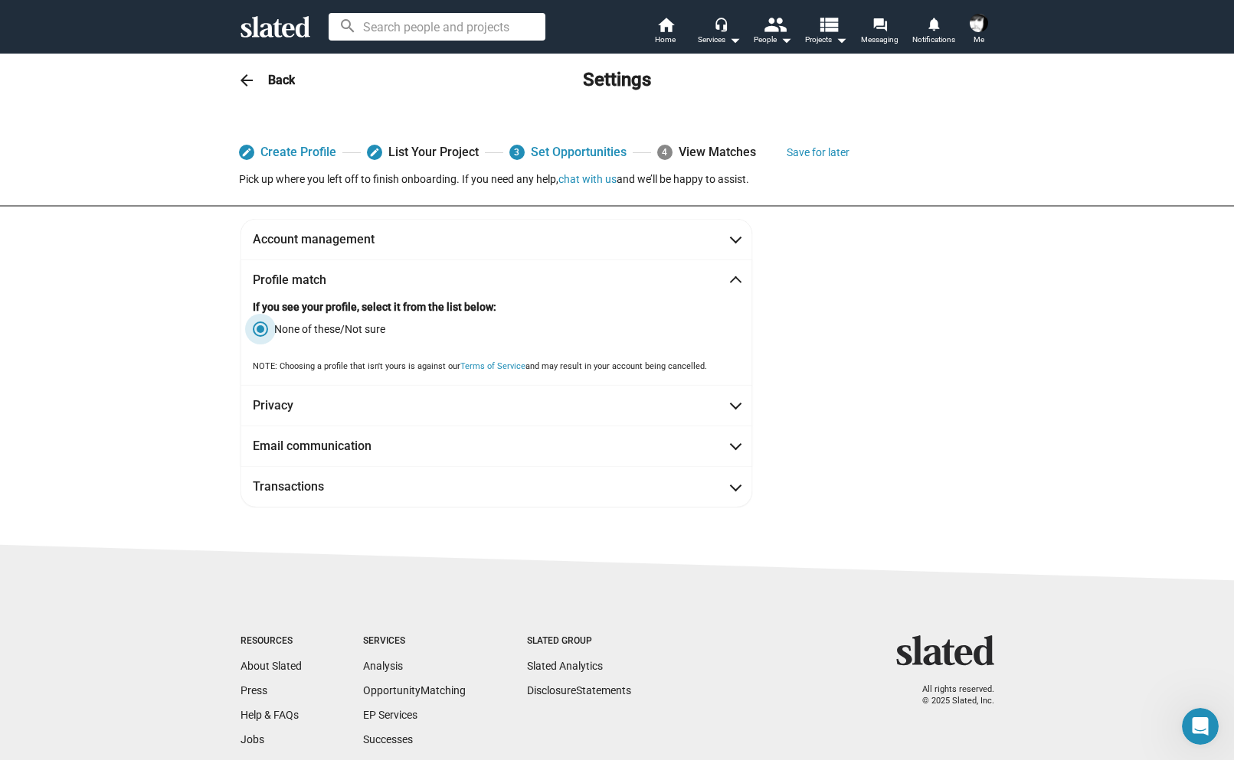
click at [253, 329] on span at bounding box center [260, 329] width 15 height 15
click at [253, 329] on input "None of these/Not sure" at bounding box center [260, 329] width 15 height 15
click at [714, 158] on div "4 View Matches" at bounding box center [706, 153] width 99 height 28
click at [716, 154] on div "4 View Matches" at bounding box center [706, 153] width 99 height 28
click at [720, 152] on div "4 View Matches" at bounding box center [706, 153] width 99 height 28
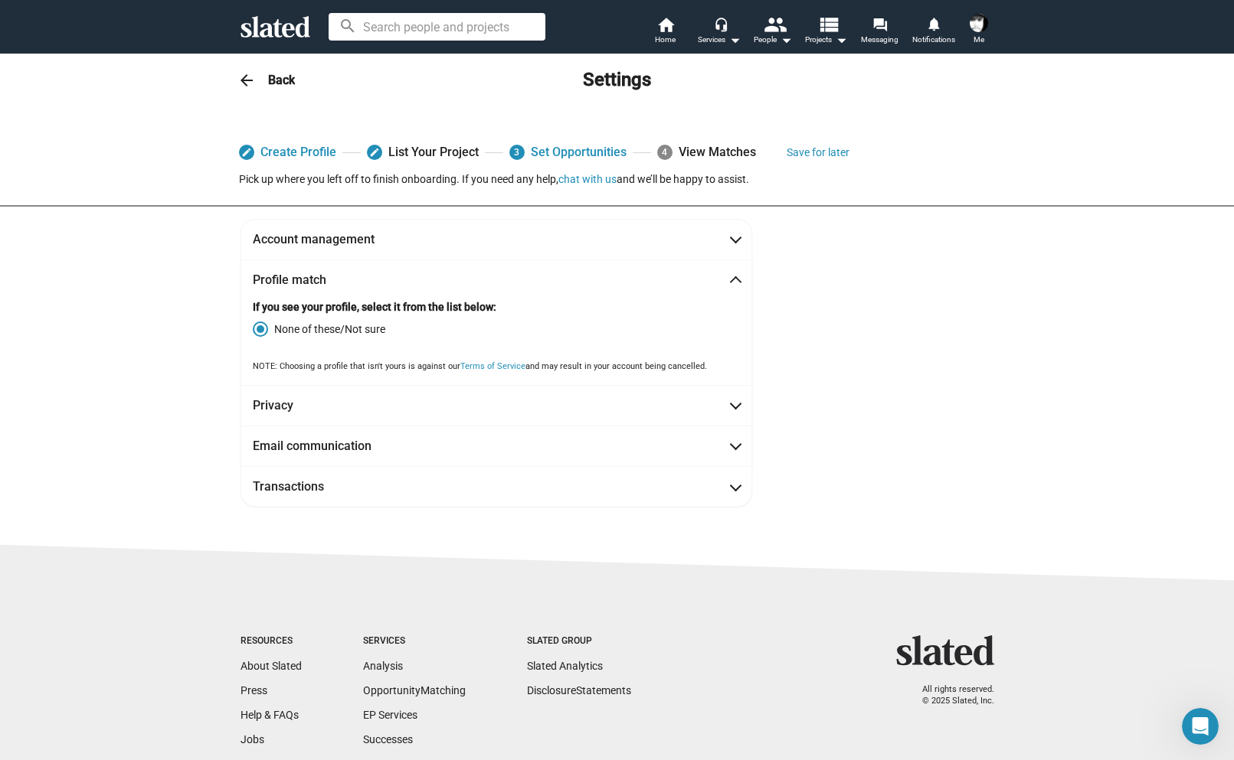
click at [725, 151] on div "4 View Matches" at bounding box center [706, 153] width 99 height 28
click at [724, 152] on div "4 View Matches" at bounding box center [706, 153] width 99 height 28
click at [731, 284] on span at bounding box center [735, 282] width 8 height 15
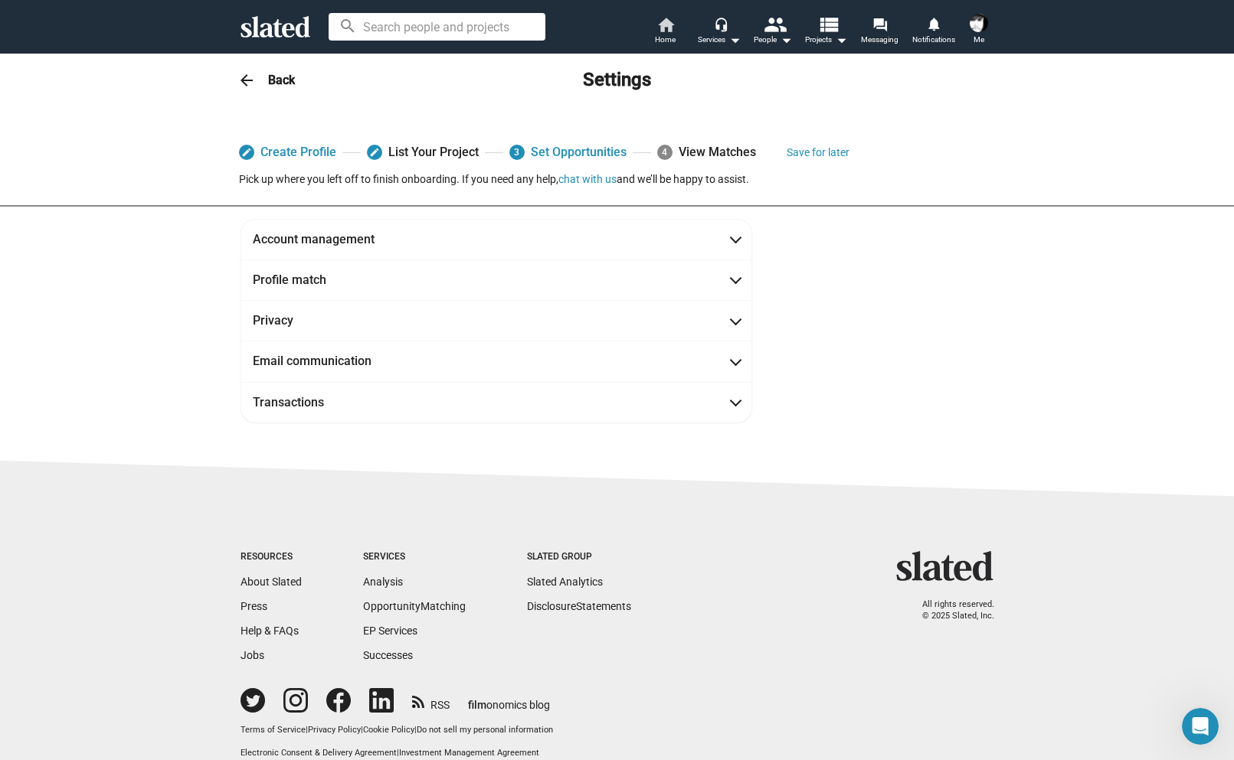
click at [667, 25] on mat-icon "home" at bounding box center [665, 24] width 18 height 18
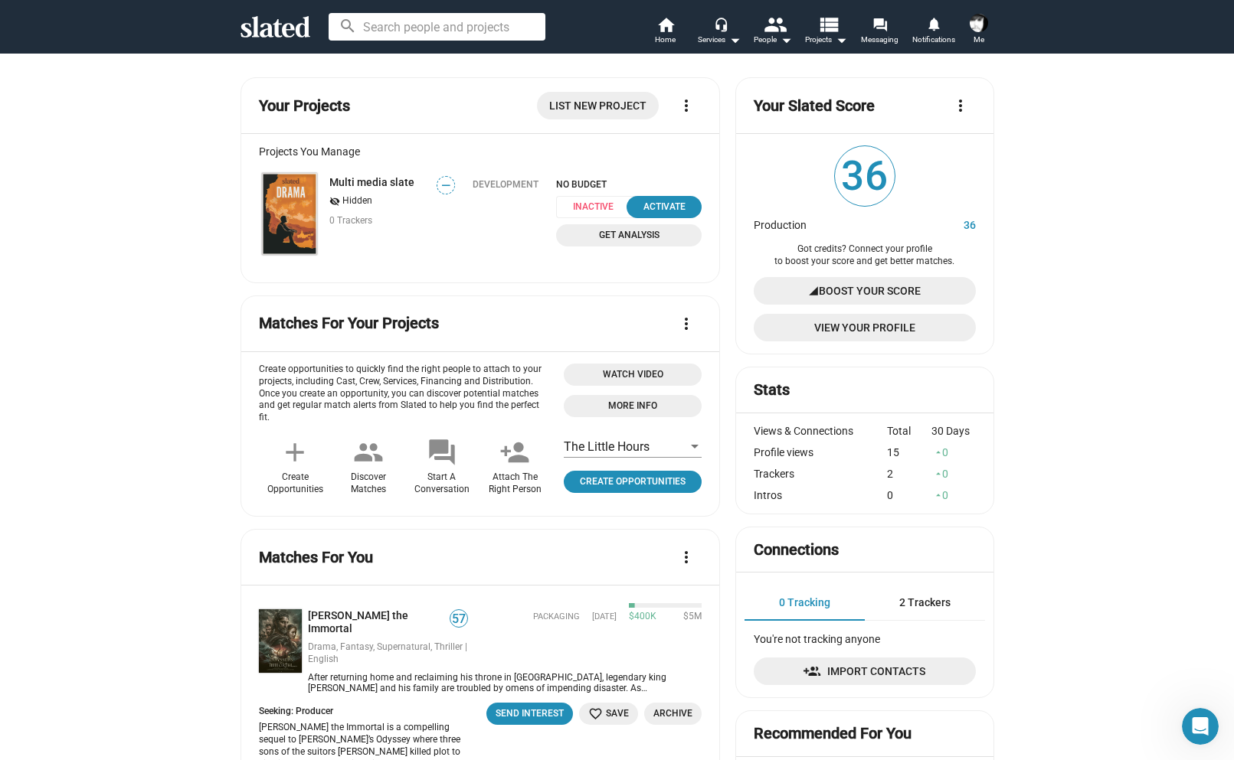
click at [642, 438] on div "The Little Hours" at bounding box center [633, 442] width 138 height 31
click at [612, 442] on span "The Little Hours" at bounding box center [627, 448] width 138 height 32
click at [819, 285] on span "Boost Your Score" at bounding box center [870, 291] width 102 height 28
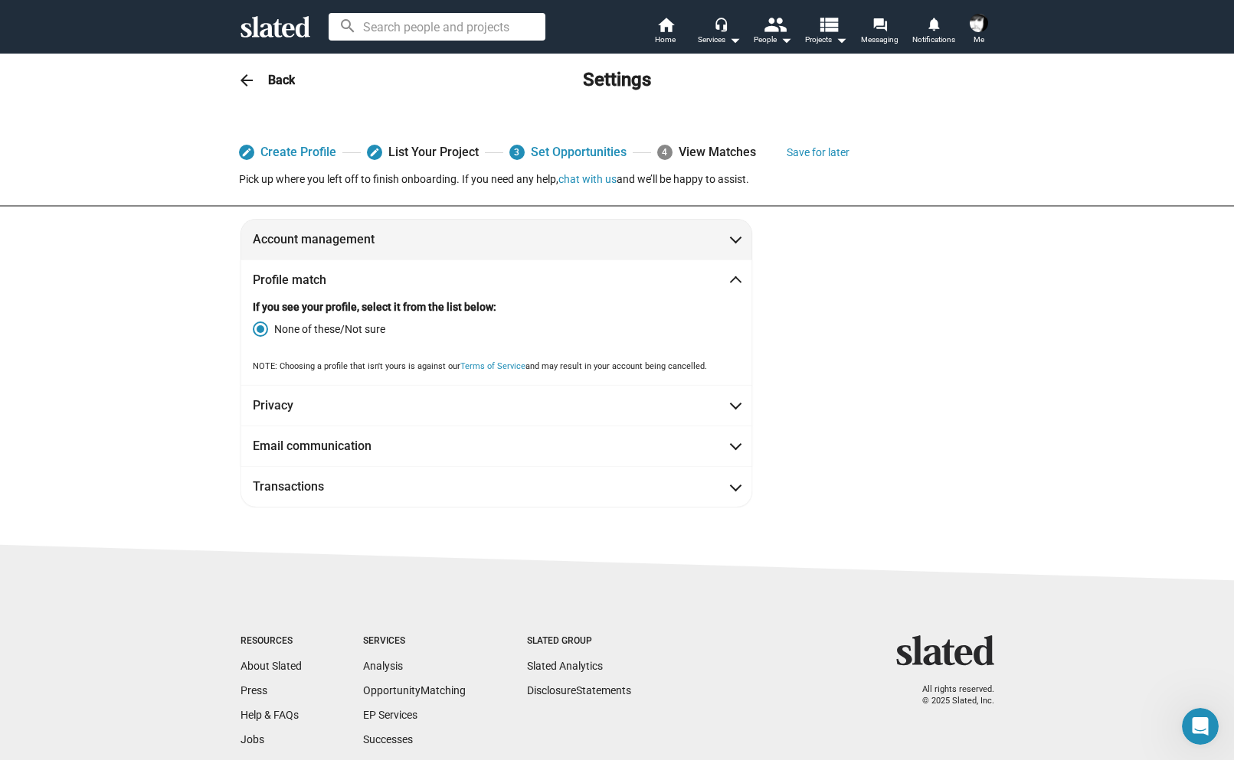
click at [736, 240] on mat-expansion-panel-header "Account management" at bounding box center [496, 239] width 512 height 41
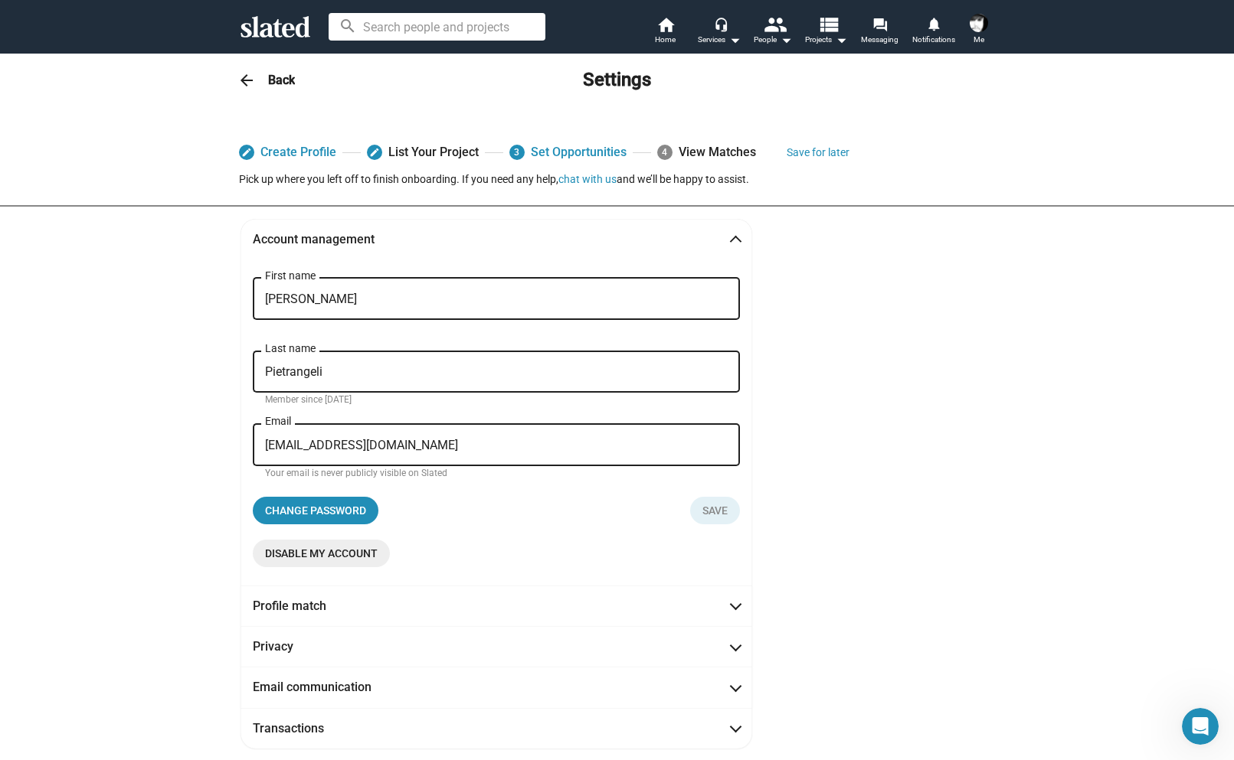
click at [270, 365] on div "[PERSON_NAME] Last name" at bounding box center [496, 370] width 463 height 45
click at [265, 371] on input "Pietrangeli" at bounding box center [496, 372] width 463 height 14
click at [963, 548] on div "Account management [PERSON_NAME] First name [PERSON_NAME] Last name Member sinc…" at bounding box center [617, 484] width 784 height 530
click at [679, 509] on div "Change password Save" at bounding box center [496, 505] width 487 height 40
